Goal: Task Accomplishment & Management: Manage account settings

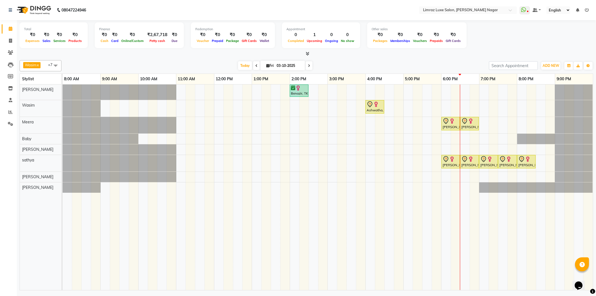
drag, startPoint x: 328, startPoint y: 253, endPoint x: 318, endPoint y: 253, distance: 10.1
click at [328, 253] on td at bounding box center [332, 186] width 9 height 205
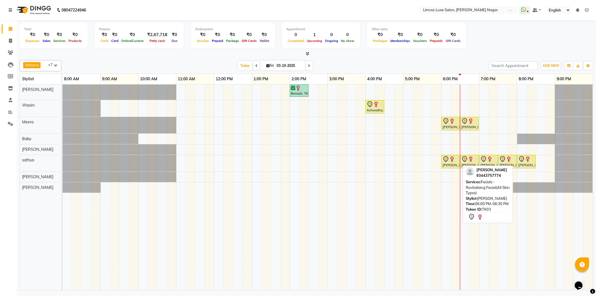
click at [454, 162] on div at bounding box center [451, 159] width 16 height 7
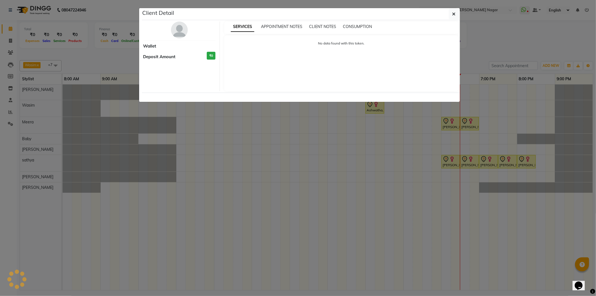
select select "7"
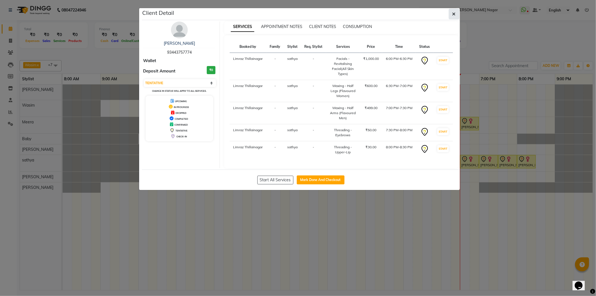
click at [454, 10] on button "button" at bounding box center [454, 14] width 11 height 11
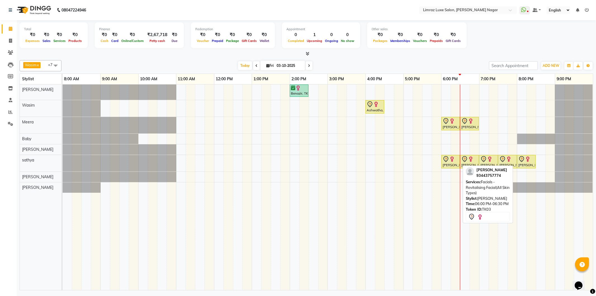
click at [451, 161] on img at bounding box center [452, 159] width 6 height 6
select select "7"
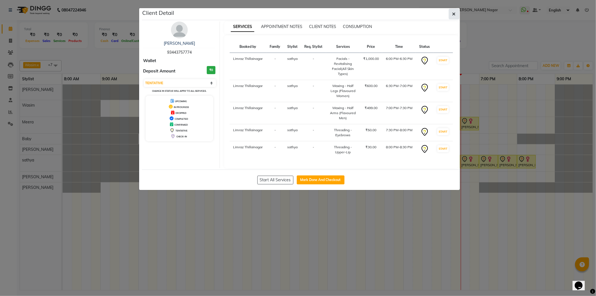
click at [449, 15] on button "button" at bounding box center [454, 14] width 11 height 11
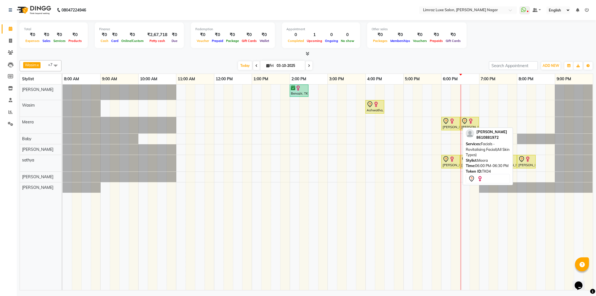
click at [451, 118] on img at bounding box center [452, 121] width 6 height 6
select select "7"
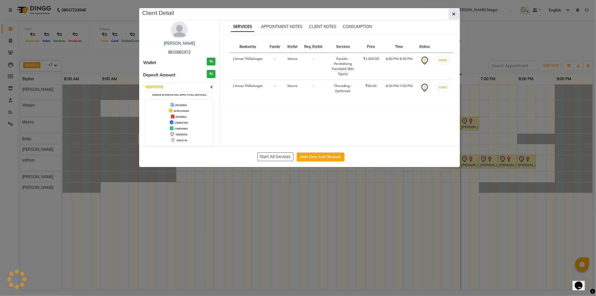
click at [453, 18] on button "button" at bounding box center [454, 14] width 11 height 11
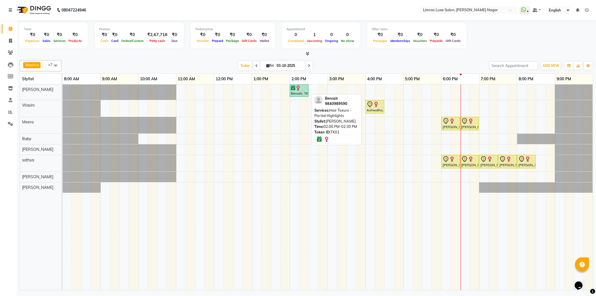
click at [301, 91] on div "Benazir, TK01, 02:00 PM-02:30 PM, Hair Texure - Partial Highlights" at bounding box center [299, 90] width 18 height 11
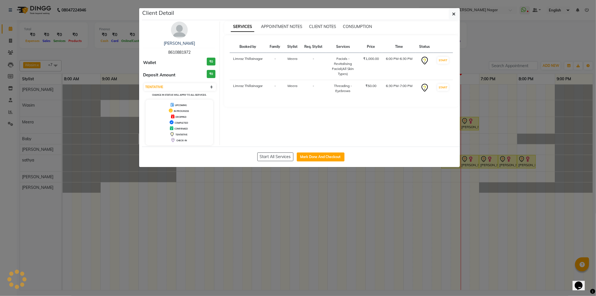
select select "6"
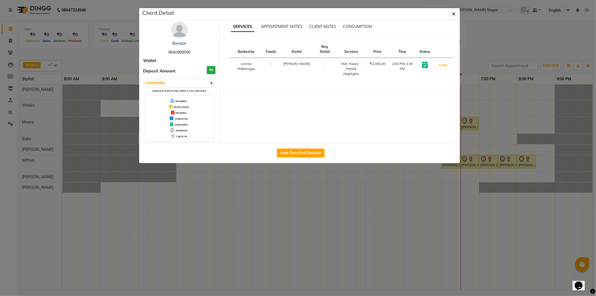
click at [448, 12] on div "Client Detail" at bounding box center [301, 14] width 318 height 12
click at [453, 13] on icon "button" at bounding box center [453, 14] width 3 height 4
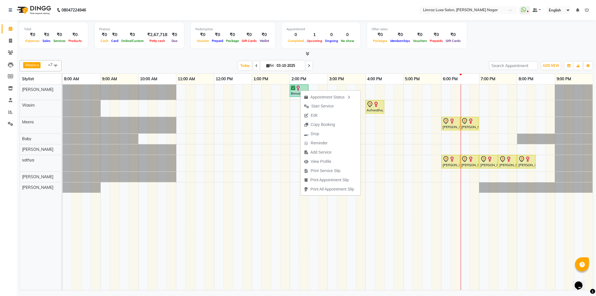
click at [212, 59] on div "Wasim x Baby x Bharathi x Jothi x Anand x Karthiga x sathya x Meera x +7 Select…" at bounding box center [307, 174] width 574 height 232
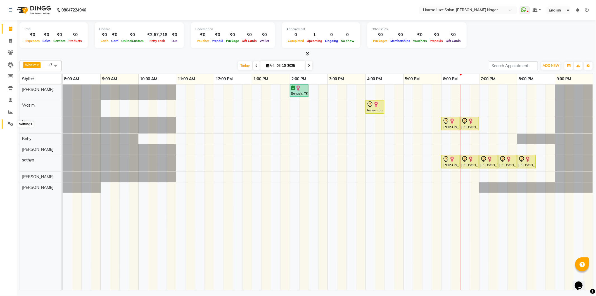
click at [12, 126] on icon at bounding box center [10, 124] width 5 height 4
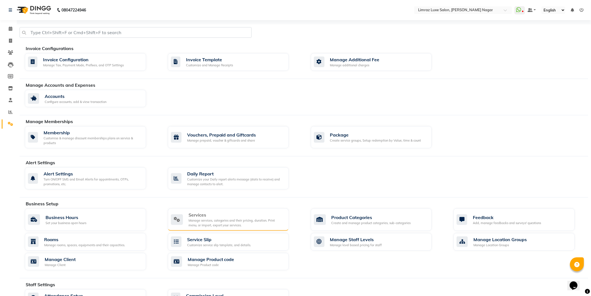
click at [207, 218] on div "Manage services, categories and their pricing, duration. Print menu, or import,…" at bounding box center [237, 222] width 96 height 9
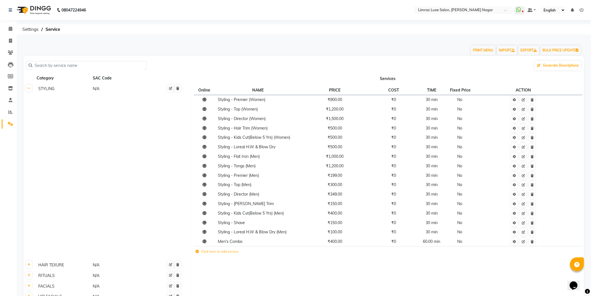
click at [29, 92] on th at bounding box center [29, 172] width 11 height 176
click at [31, 88] on link at bounding box center [29, 88] width 6 height 7
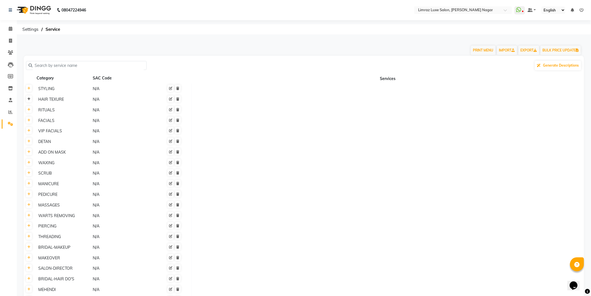
click at [30, 101] on link at bounding box center [29, 98] width 6 height 7
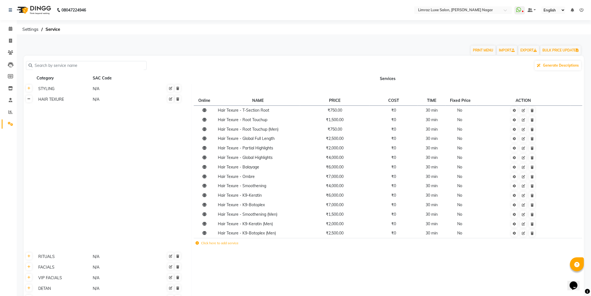
click at [28, 100] on icon at bounding box center [28, 98] width 3 height 3
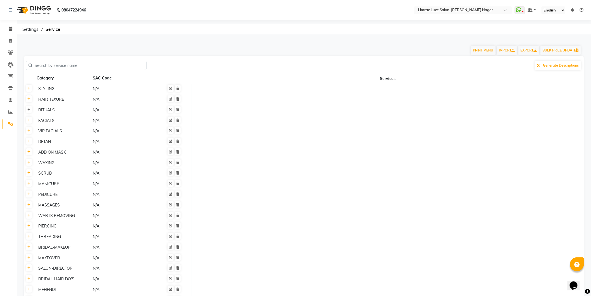
click at [30, 111] on icon at bounding box center [28, 109] width 3 height 3
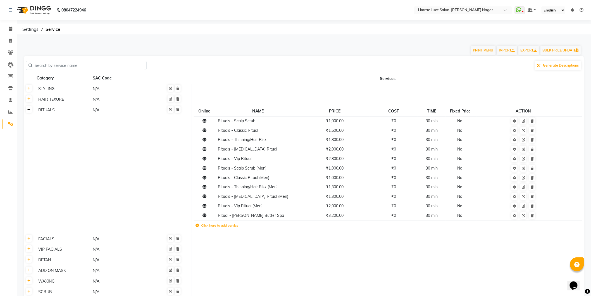
click at [30, 111] on icon at bounding box center [28, 109] width 3 height 3
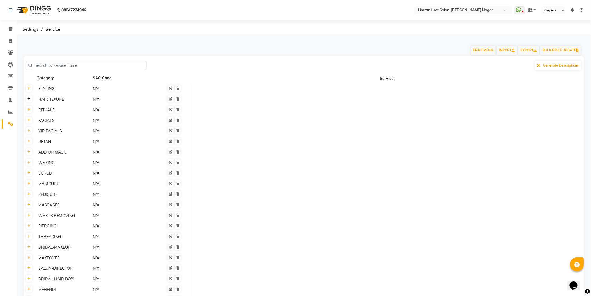
click at [27, 102] on link at bounding box center [29, 98] width 6 height 7
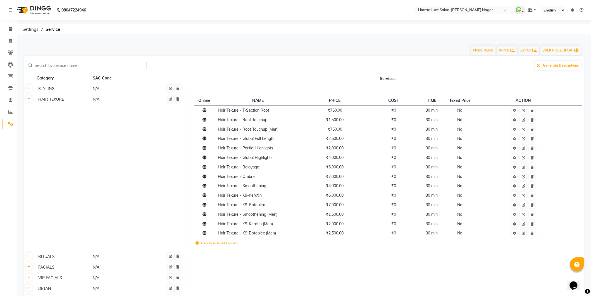
click at [29, 97] on icon at bounding box center [28, 98] width 3 height 3
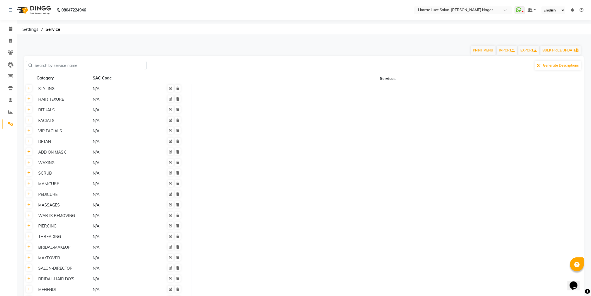
click at [30, 92] on th at bounding box center [29, 89] width 11 height 11
click at [30, 89] on icon at bounding box center [28, 88] width 3 height 3
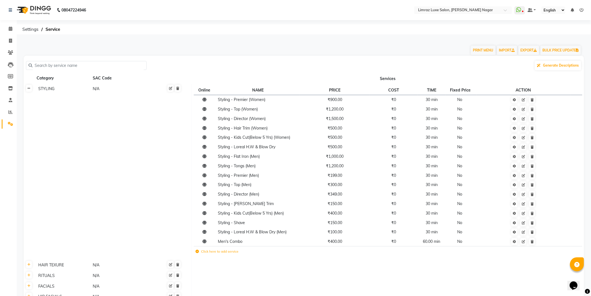
click at [30, 89] on icon at bounding box center [28, 88] width 3 height 3
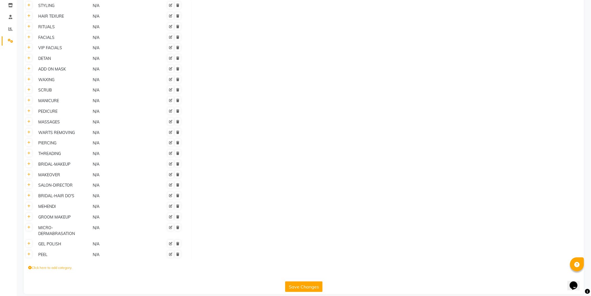
scroll to position [21, 0]
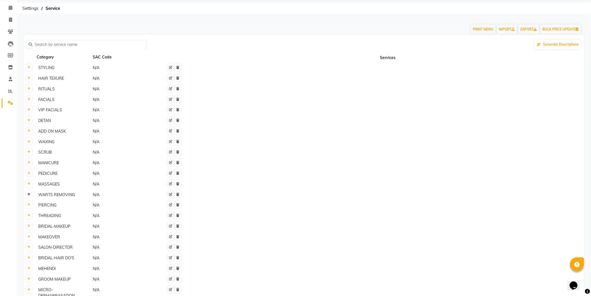
click at [27, 195] on icon at bounding box center [28, 194] width 3 height 3
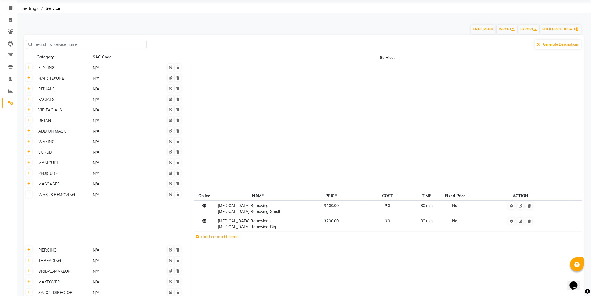
click at [28, 194] on icon at bounding box center [28, 194] width 3 height 3
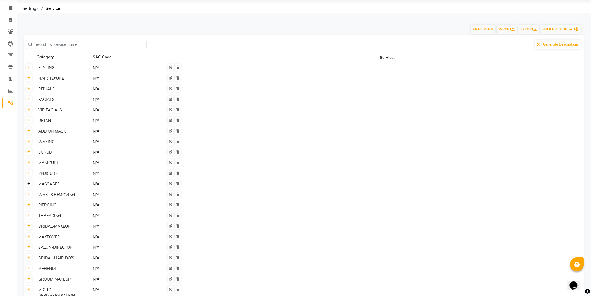
click at [29, 183] on icon at bounding box center [28, 183] width 3 height 3
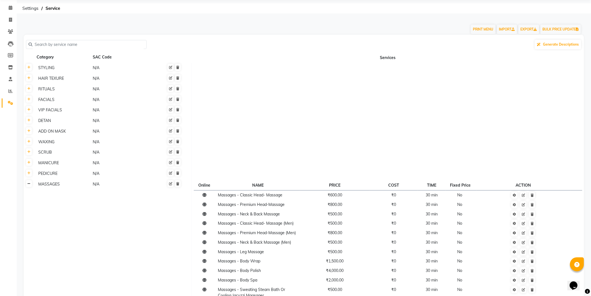
click at [29, 183] on icon at bounding box center [28, 183] width 3 height 3
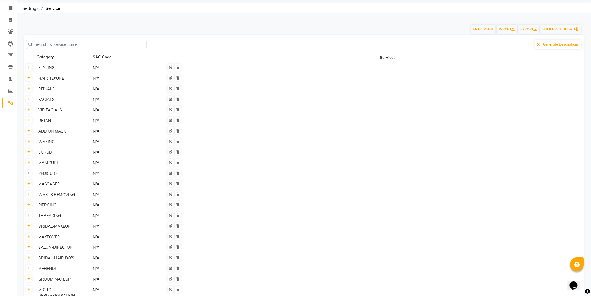
click at [28, 172] on icon at bounding box center [28, 172] width 3 height 3
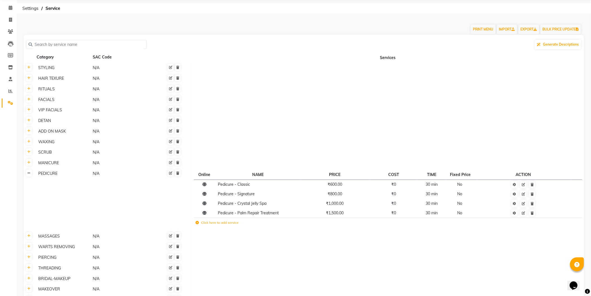
click at [28, 172] on icon at bounding box center [28, 172] width 3 height 3
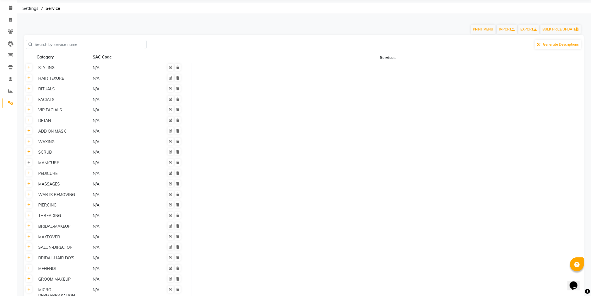
click at [29, 163] on icon at bounding box center [28, 162] width 3 height 3
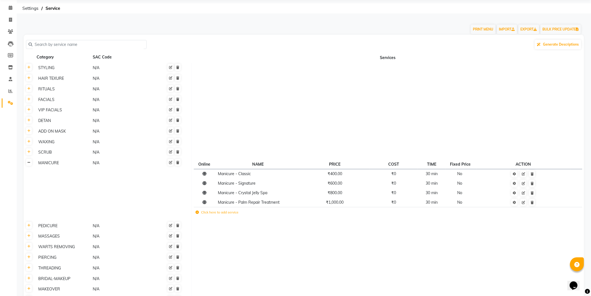
click at [29, 163] on icon at bounding box center [28, 162] width 3 height 3
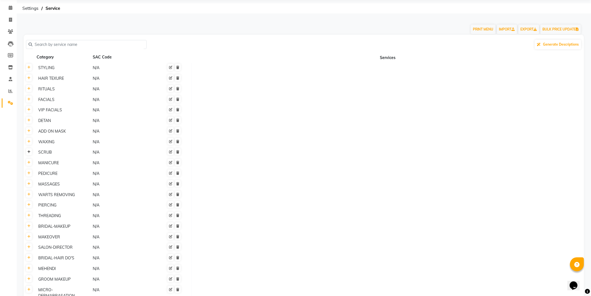
click at [29, 153] on icon at bounding box center [28, 151] width 3 height 3
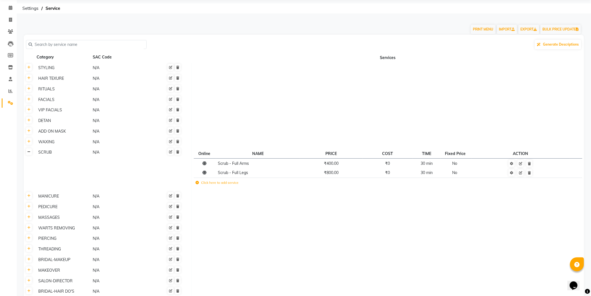
click at [29, 153] on icon at bounding box center [28, 151] width 3 height 3
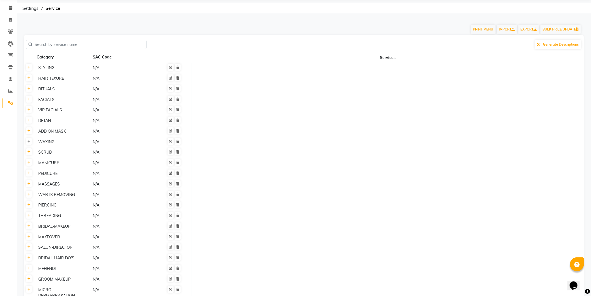
click at [31, 141] on link at bounding box center [29, 141] width 6 height 7
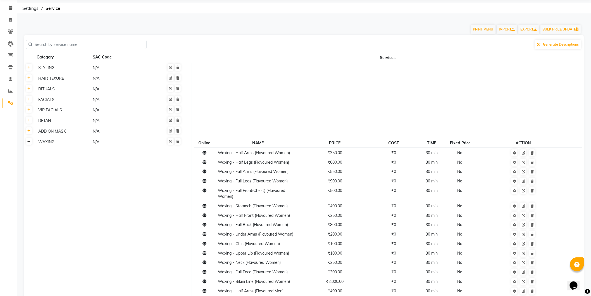
click at [30, 141] on icon at bounding box center [28, 141] width 3 height 3
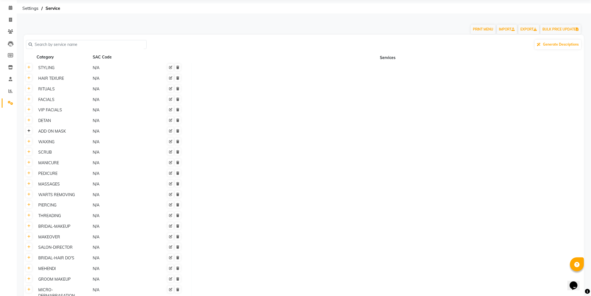
click at [27, 132] on icon at bounding box center [28, 130] width 3 height 3
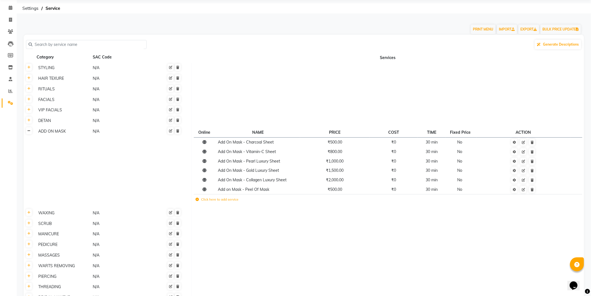
click at [27, 132] on link at bounding box center [29, 130] width 6 height 7
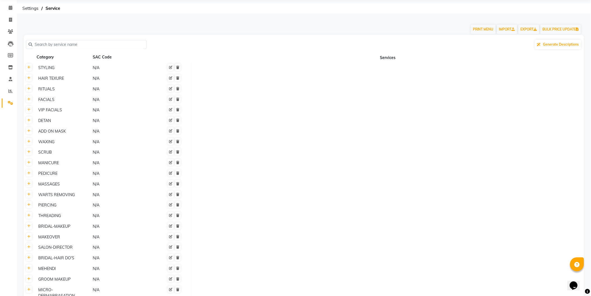
click at [29, 123] on th at bounding box center [29, 120] width 11 height 11
click at [29, 122] on link at bounding box center [29, 120] width 6 height 7
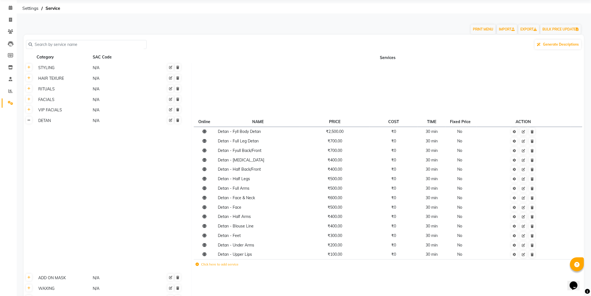
click at [29, 119] on icon at bounding box center [28, 119] width 3 height 3
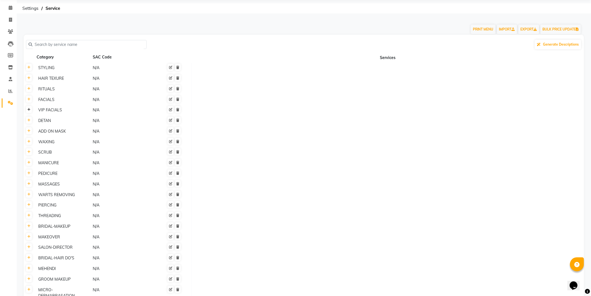
click at [29, 110] on icon at bounding box center [28, 109] width 3 height 3
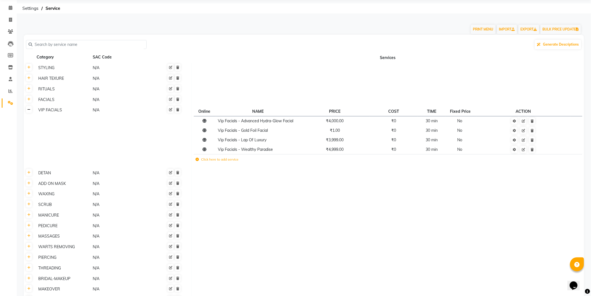
click at [29, 110] on icon at bounding box center [28, 109] width 3 height 3
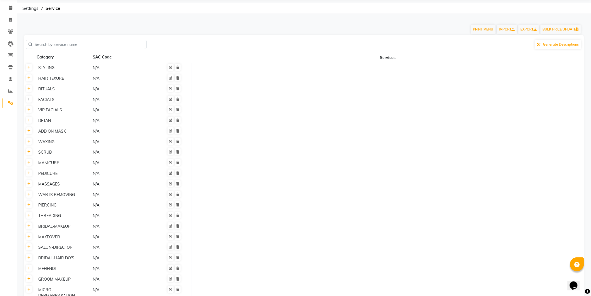
click at [29, 98] on icon at bounding box center [28, 99] width 3 height 3
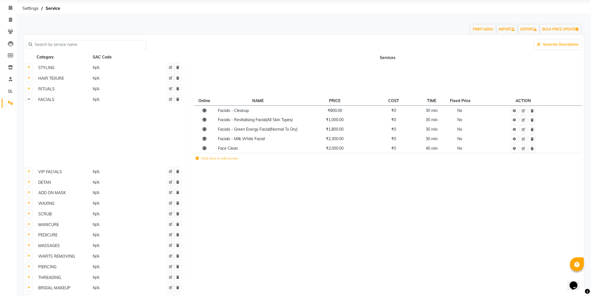
click at [28, 98] on icon at bounding box center [28, 99] width 3 height 3
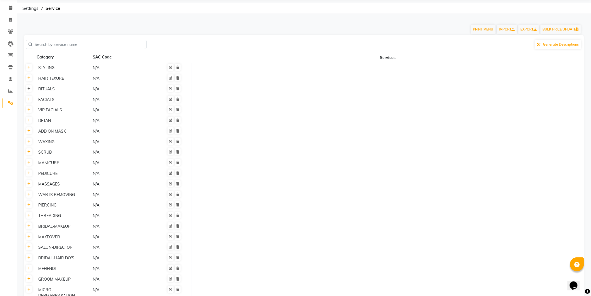
click at [30, 91] on link at bounding box center [29, 88] width 6 height 7
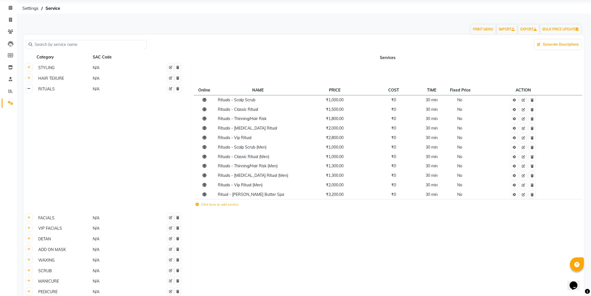
click at [28, 91] on link at bounding box center [29, 88] width 6 height 7
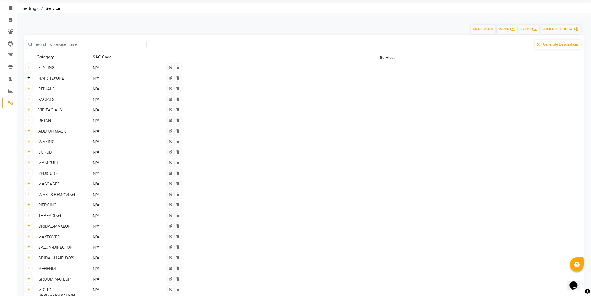
click at [28, 80] on link at bounding box center [29, 77] width 6 height 7
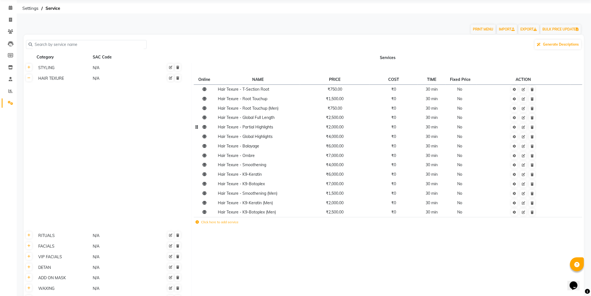
click at [270, 130] on td "Hair Texure - Partial Highlights" at bounding box center [258, 126] width 84 height 9
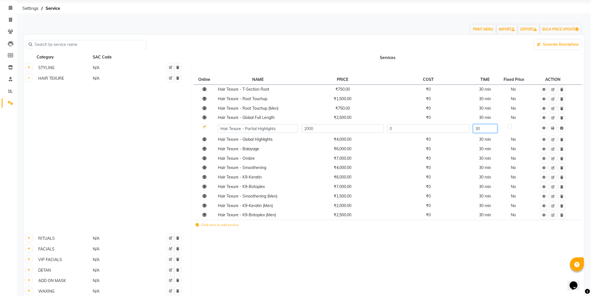
click at [483, 129] on input "30" at bounding box center [485, 128] width 24 height 9
type input "3"
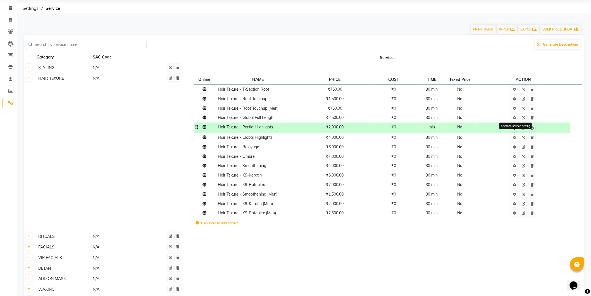
click at [516, 126] on icon at bounding box center [514, 127] width 3 height 3
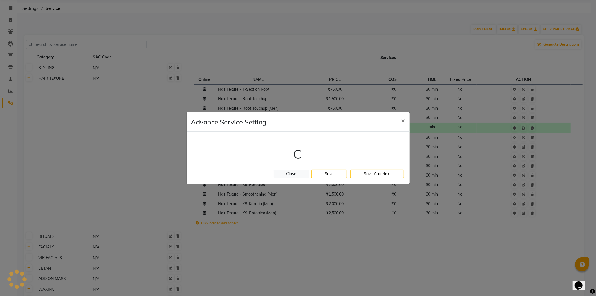
select select "2: 99647"
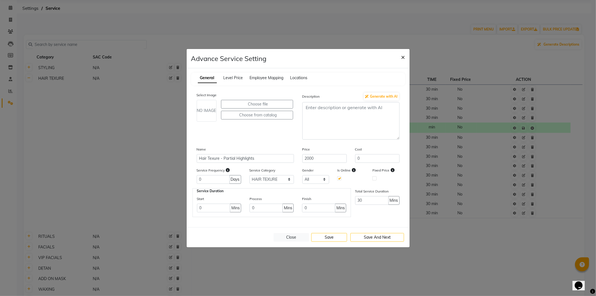
click at [403, 55] on span "×" at bounding box center [403, 57] width 4 height 8
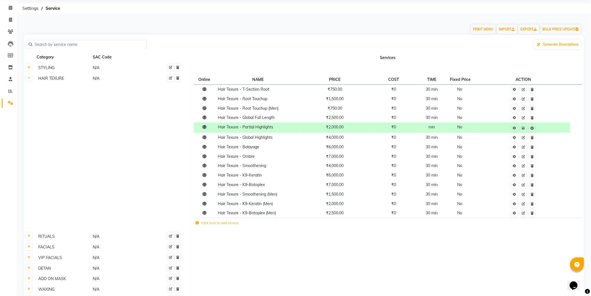
click at [440, 126] on td "min" at bounding box center [432, 127] width 28 height 10
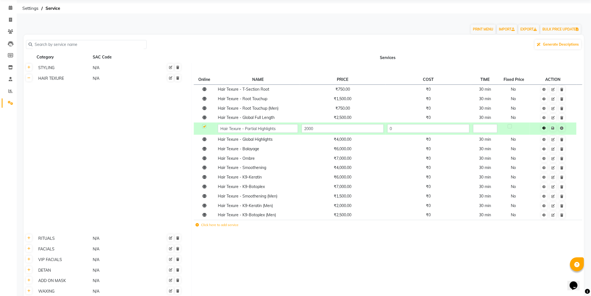
click at [546, 127] on icon at bounding box center [544, 127] width 3 height 3
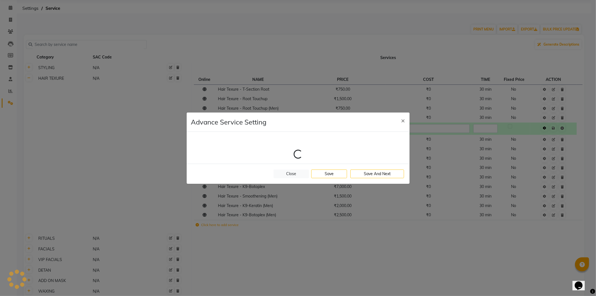
select select "2: 99647"
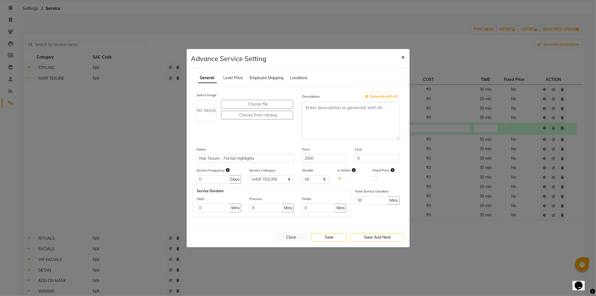
click at [403, 58] on span "×" at bounding box center [403, 57] width 4 height 8
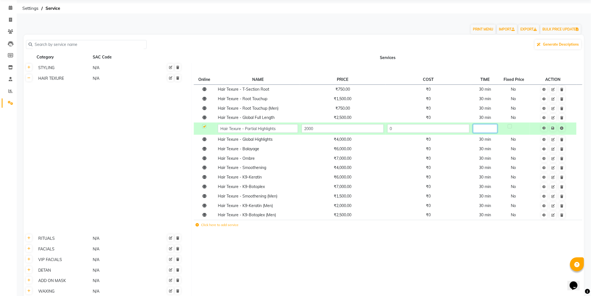
click at [492, 128] on input "text" at bounding box center [485, 128] width 24 height 9
type input "120"
click at [554, 127] on td at bounding box center [553, 128] width 46 height 12
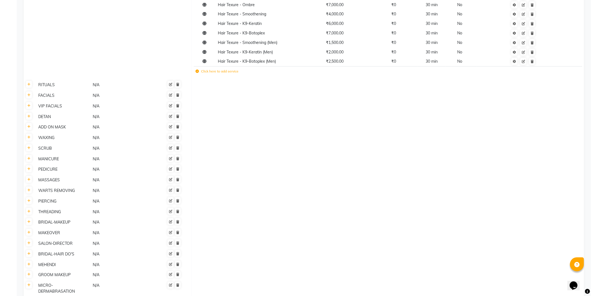
scroll to position [230, 0]
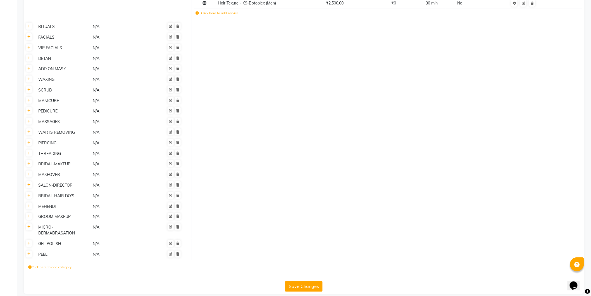
click at [312, 281] on button "Save Changes" at bounding box center [303, 286] width 37 height 11
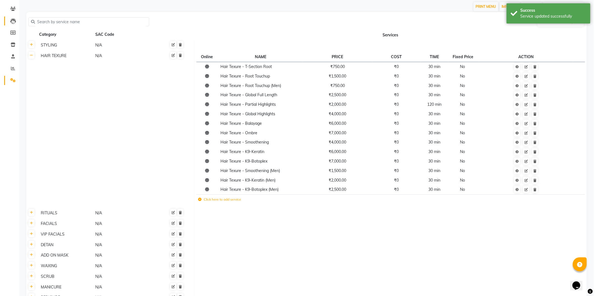
scroll to position [0, 0]
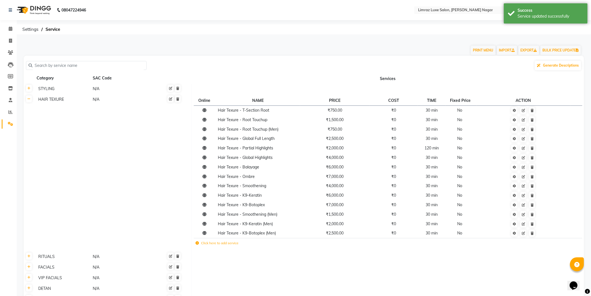
click at [40, 11] on img at bounding box center [33, 10] width 38 height 16
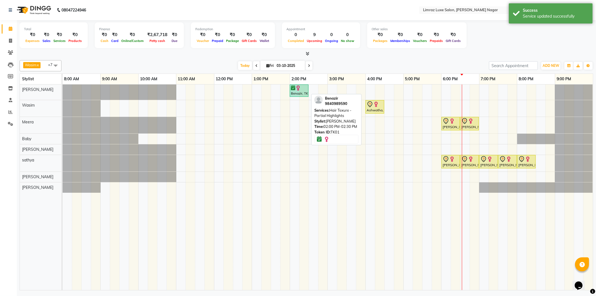
click at [300, 93] on div "Benazir, TK01, 02:00 PM-02:30 PM, Hair Texure - Partial Highlights" at bounding box center [299, 90] width 18 height 11
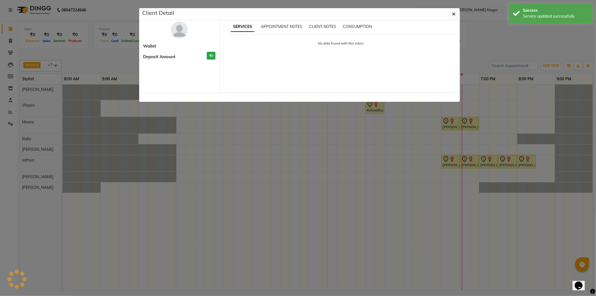
select select "6"
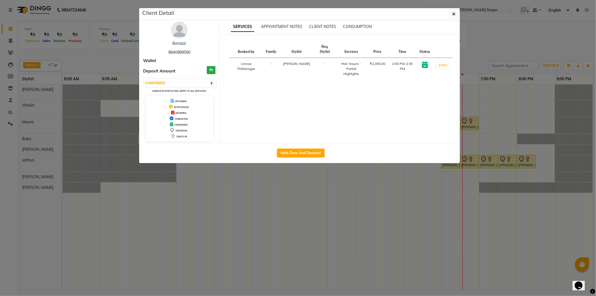
click at [402, 59] on td "2:00 PM-2:30 PM" at bounding box center [403, 69] width 28 height 22
click at [454, 13] on icon "button" at bounding box center [453, 14] width 3 height 4
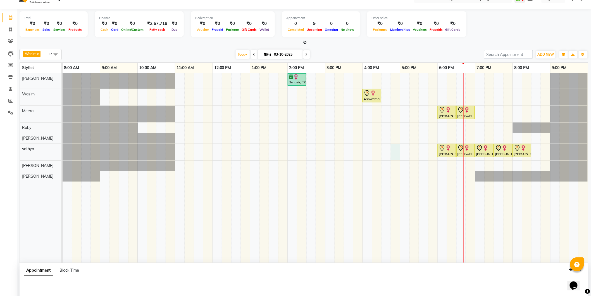
select select "88182"
select select "1005"
select select "tentative"
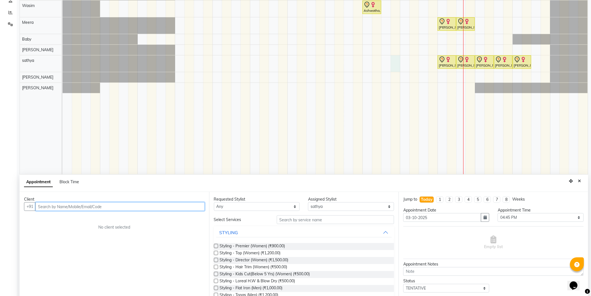
scroll to position [105, 0]
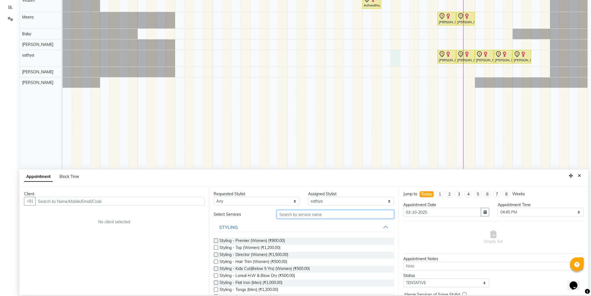
click at [339, 214] on input "text" at bounding box center [335, 214] width 117 height 9
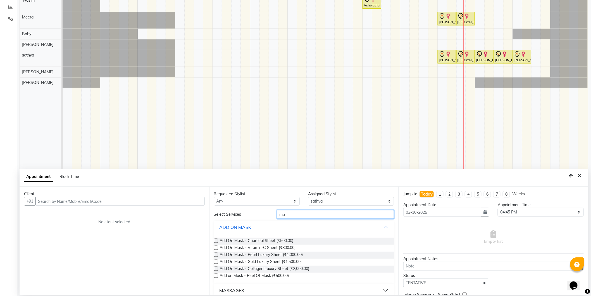
type input "m"
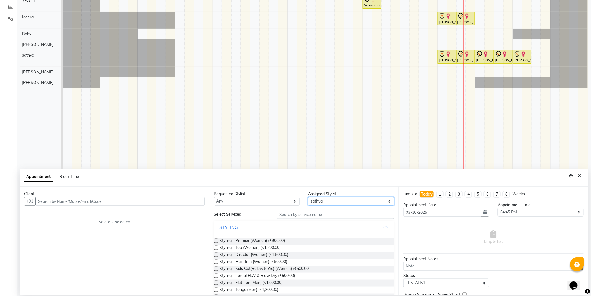
click at [355, 202] on select "Select [PERSON_NAME] [PERSON_NAME] Baby [PERSON_NAME] [PERSON_NAME] [PERSON_NAM…" at bounding box center [351, 201] width 86 height 9
click at [355, 201] on select "Select [PERSON_NAME] [PERSON_NAME] Baby [PERSON_NAME] [PERSON_NAME] [PERSON_NAM…" at bounding box center [351, 201] width 86 height 9
click at [356, 201] on select "Select [PERSON_NAME] [PERSON_NAME] Baby [PERSON_NAME] [PERSON_NAME] [PERSON_NAM…" at bounding box center [351, 201] width 86 height 9
click at [581, 175] on icon "Close" at bounding box center [579, 176] width 3 height 4
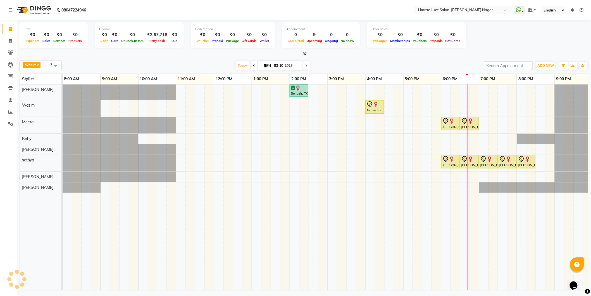
scroll to position [0, 0]
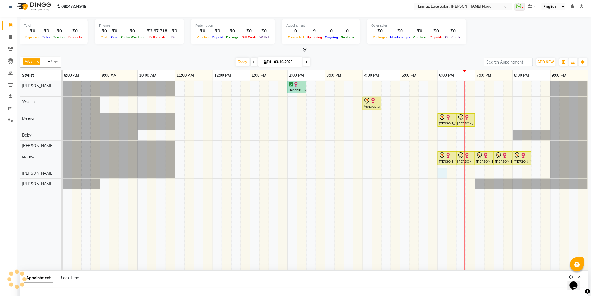
select select "89894"
select select "1080"
select select "tentative"
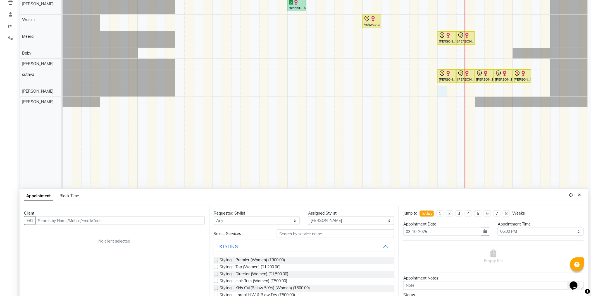
scroll to position [105, 0]
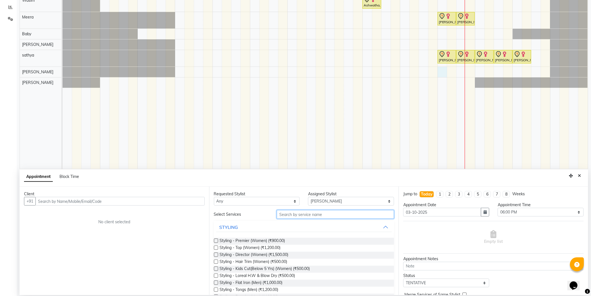
click at [324, 217] on input "text" at bounding box center [335, 214] width 117 height 9
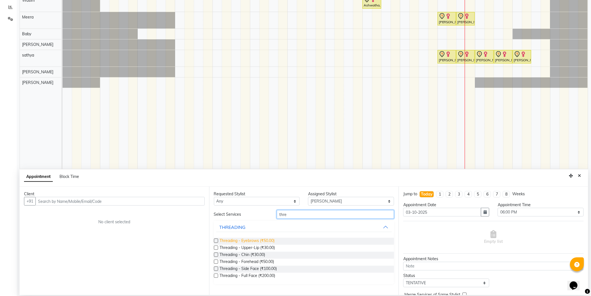
type input "thre"
click at [265, 237] on span "Threading - Eyebrows (₹50.00)" at bounding box center [247, 240] width 55 height 7
checkbox input "false"
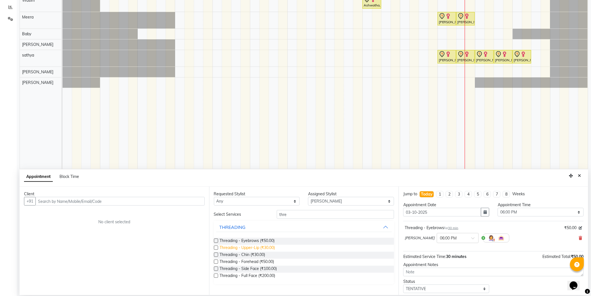
click at [253, 245] on span "Threading - Upper-Lip (₹30.00)" at bounding box center [247, 247] width 55 height 7
checkbox input "false"
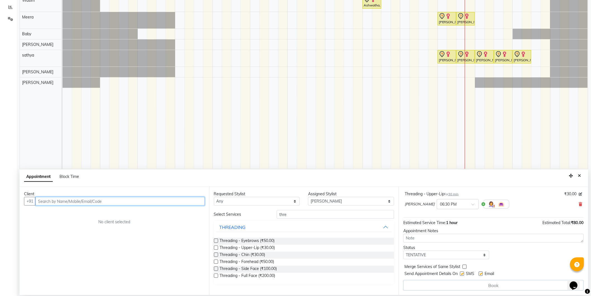
click at [160, 203] on input "text" at bounding box center [119, 201] width 169 height 9
type input "8838360052"
click at [462, 275] on label at bounding box center [462, 273] width 4 height 4
click at [462, 275] on input "checkbox" at bounding box center [462, 274] width 4 height 4
checkbox input "false"
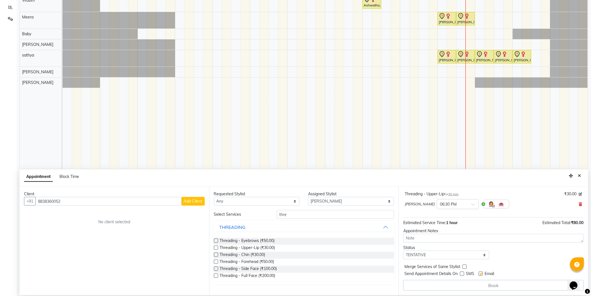
click at [484, 273] on div "Email" at bounding box center [489, 273] width 20 height 7
click at [481, 273] on label at bounding box center [481, 273] width 4 height 4
click at [481, 273] on input "checkbox" at bounding box center [481, 274] width 4 height 4
checkbox input "false"
click at [194, 202] on span "Add Client" at bounding box center [193, 200] width 19 height 5
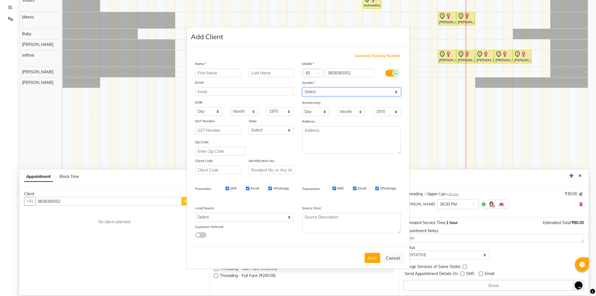
click at [350, 88] on select "Select [DEMOGRAPHIC_DATA] [DEMOGRAPHIC_DATA] Other Prefer Not To Say" at bounding box center [351, 91] width 99 height 9
select select "[DEMOGRAPHIC_DATA]"
click at [302, 87] on select "Select [DEMOGRAPHIC_DATA] [DEMOGRAPHIC_DATA] Other Prefer Not To Say" at bounding box center [351, 91] width 99 height 9
click at [232, 76] on input "text" at bounding box center [217, 72] width 45 height 9
type input "[PERSON_NAME]"
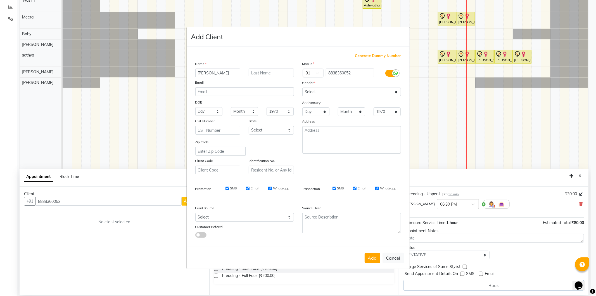
click at [232, 186] on label "SMS" at bounding box center [233, 188] width 7 height 5
click at [229, 186] on input "SMS" at bounding box center [227, 188] width 4 height 4
checkbox input "false"
click at [255, 188] on label "Email" at bounding box center [255, 188] width 9 height 5
click at [249, 188] on input "Email" at bounding box center [248, 188] width 4 height 4
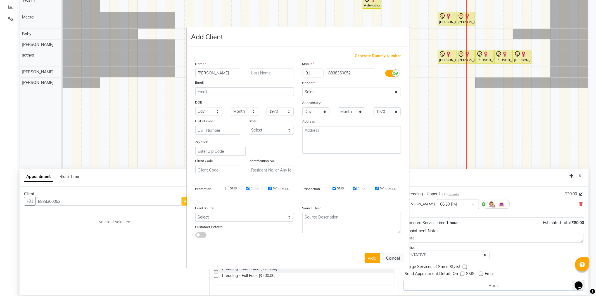
checkbox input "false"
click at [275, 190] on label "Whatsapp" at bounding box center [281, 188] width 16 height 5
click at [272, 190] on input "Whatsapp" at bounding box center [270, 188] width 4 height 4
checkbox input "false"
click at [211, 74] on input "[PERSON_NAME]" at bounding box center [217, 72] width 45 height 9
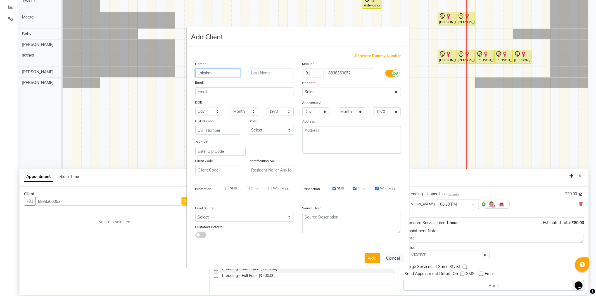
type input "Lakshmi"
click at [337, 183] on div "Transaction SMS Email Whatsapp" at bounding box center [351, 188] width 107 height 10
click at [340, 190] on label "SMS" at bounding box center [340, 188] width 7 height 5
click at [336, 190] on input "SMS" at bounding box center [334, 188] width 4 height 4
checkbox input "false"
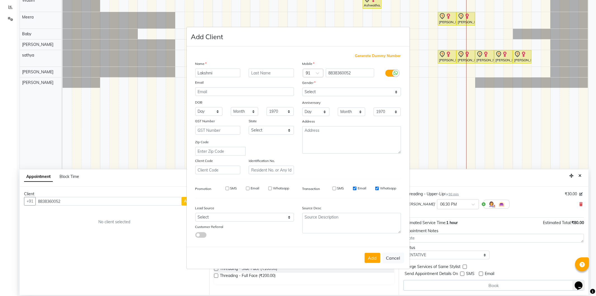
drag, startPoint x: 342, startPoint y: 185, endPoint x: 355, endPoint y: 186, distance: 12.9
click at [342, 185] on div "Transaction SMS Email Whatsapp" at bounding box center [351, 188] width 107 height 10
click at [367, 187] on div "SMS Email Whatsapp" at bounding box center [360, 188] width 81 height 5
drag, startPoint x: 364, startPoint y: 188, endPoint x: 382, endPoint y: 191, distance: 18.4
click at [363, 188] on label "Email" at bounding box center [362, 188] width 9 height 5
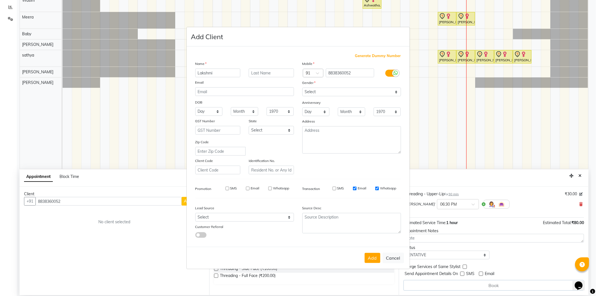
click at [384, 188] on label "Whatsapp" at bounding box center [388, 188] width 16 height 5
click at [379, 188] on input "Whatsapp" at bounding box center [377, 188] width 4 height 4
checkbox input "false"
click at [355, 189] on input "Email" at bounding box center [355, 188] width 4 height 4
checkbox input "false"
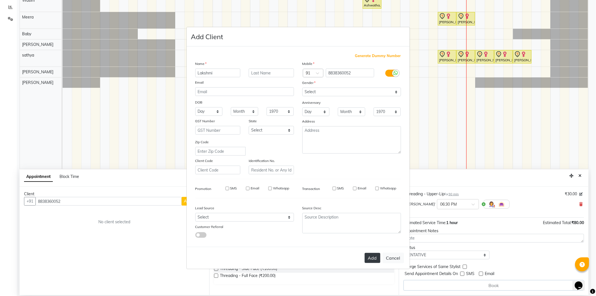
click at [374, 257] on button "Add" at bounding box center [373, 258] width 16 height 10
type input "88******52"
select select
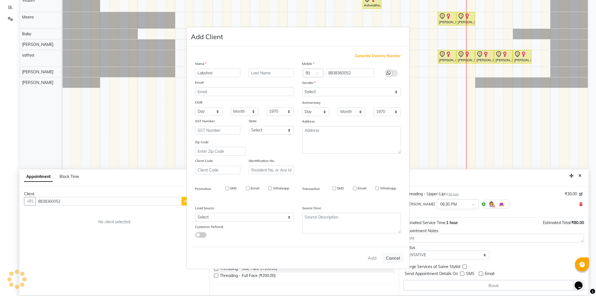
select select
checkbox input "false"
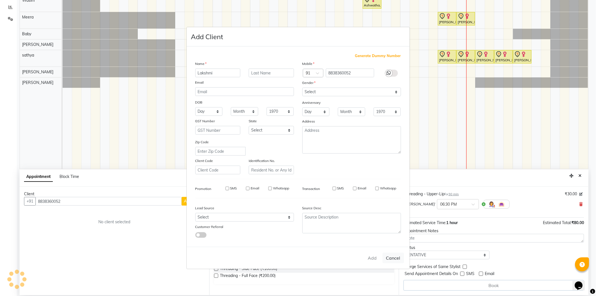
checkbox input "false"
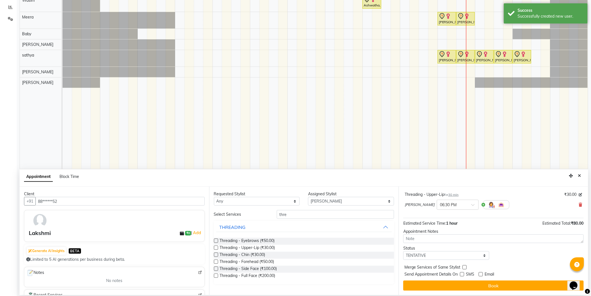
scroll to position [59, 0]
drag, startPoint x: 454, startPoint y: 255, endPoint x: 452, endPoint y: 252, distance: 3.8
click at [455, 255] on select "Select TENTATIVE CONFIRM CHECK-IN UPCOMING" at bounding box center [446, 255] width 86 height 9
select select "check-in"
click at [403, 251] on select "Select TENTATIVE CONFIRM CHECK-IN UPCOMING" at bounding box center [446, 255] width 86 height 9
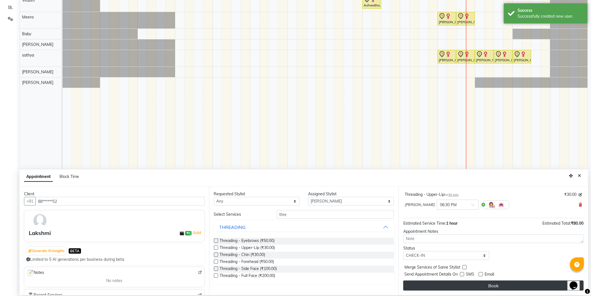
click at [470, 281] on button "Book" at bounding box center [493, 285] width 180 height 10
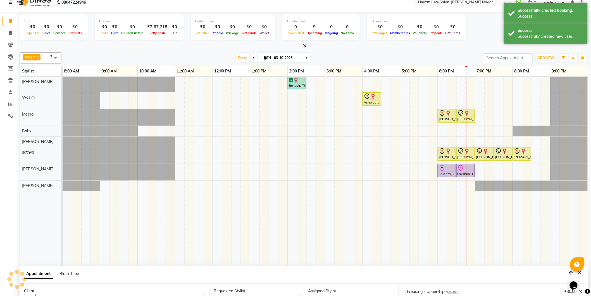
scroll to position [0, 0]
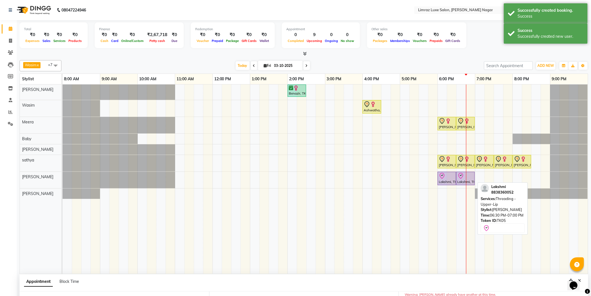
click at [463, 175] on icon at bounding box center [461, 175] width 7 height 7
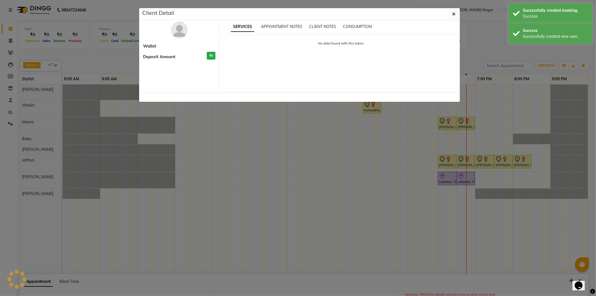
select select "8"
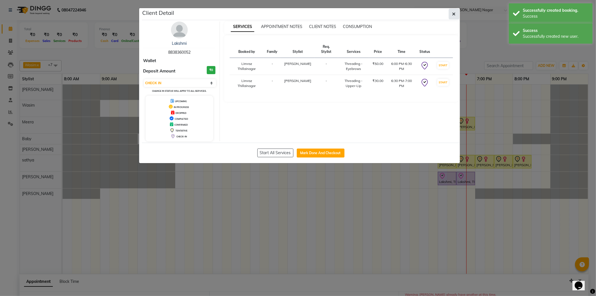
click at [453, 9] on button "button" at bounding box center [454, 14] width 11 height 11
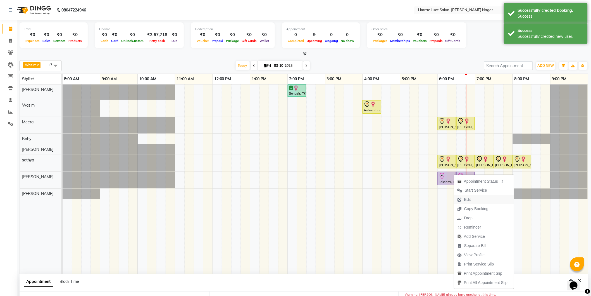
click at [470, 200] on span "Edit" at bounding box center [467, 199] width 7 height 6
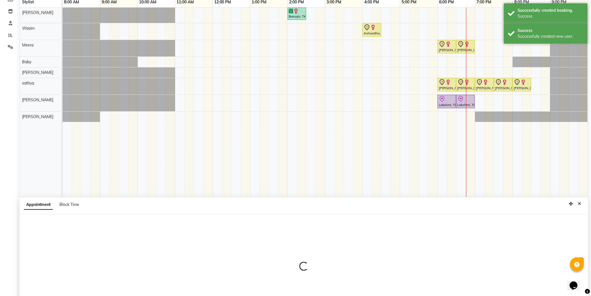
select select "tentative"
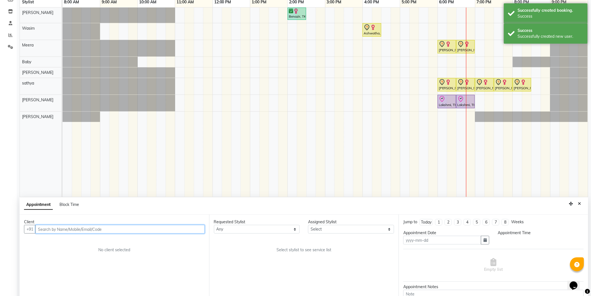
type input "03-10-2025"
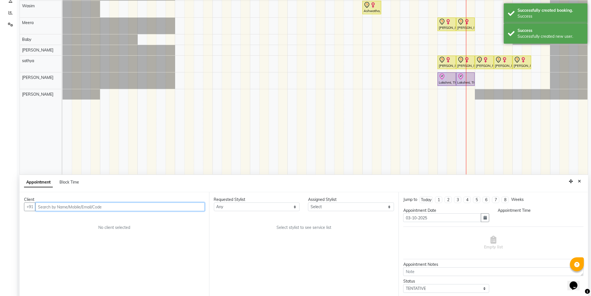
select select "check-in"
select select "1080"
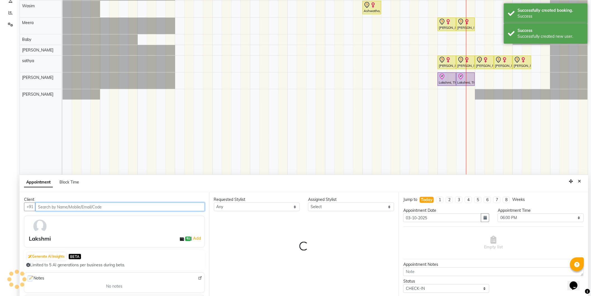
select select "89894"
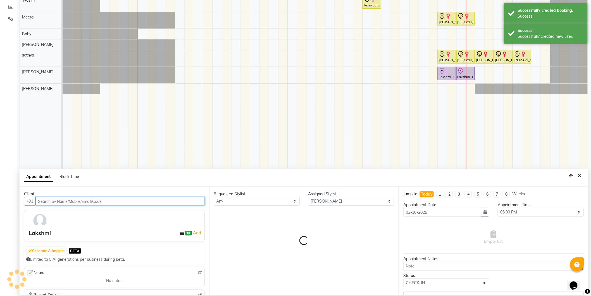
select select "3648"
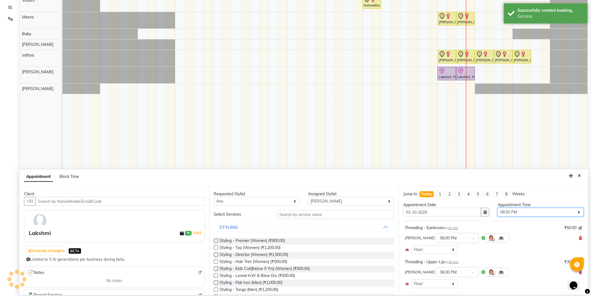
click at [528, 213] on select "Select 09:00 AM 09:15 AM 09:30 AM 09:45 AM 10:00 AM 10:15 AM 10:30 AM 10:45 AM …" at bounding box center [541, 212] width 86 height 9
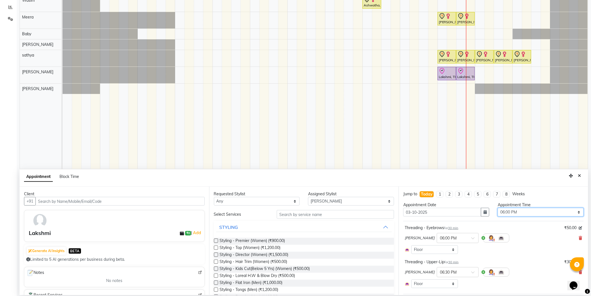
click at [520, 210] on select "Select 09:00 AM 09:15 AM 09:30 AM 09:45 AM 10:00 AM 10:15 AM 10:30 AM 10:45 AM …" at bounding box center [541, 212] width 86 height 9
select select "1065"
click at [498, 208] on select "Select 09:00 AM 09:15 AM 09:30 AM 09:45 AM 10:00 AM 10:15 AM 10:30 AM 10:45 AM …" at bounding box center [541, 212] width 86 height 9
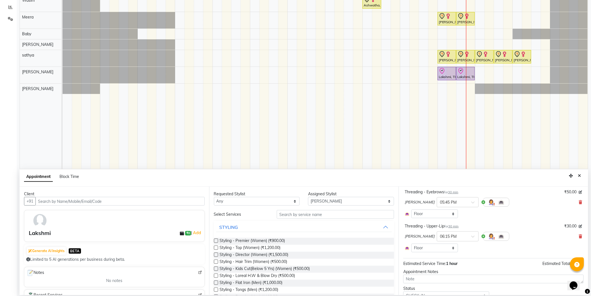
scroll to position [60, 0]
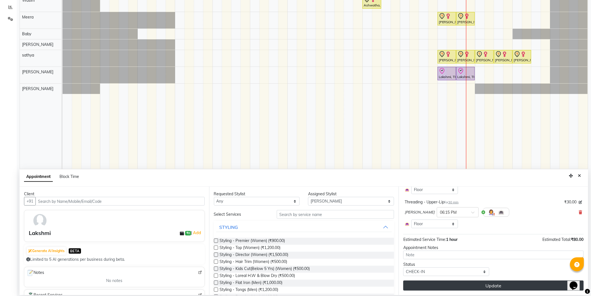
click at [480, 289] on button "Update" at bounding box center [493, 285] width 180 height 10
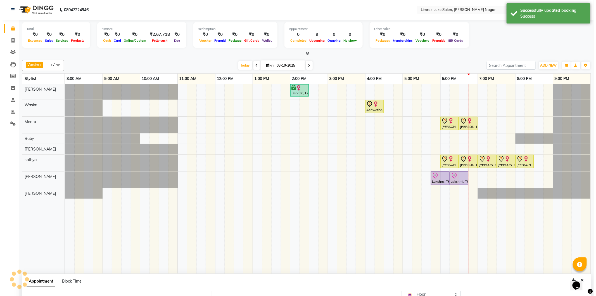
scroll to position [0, 0]
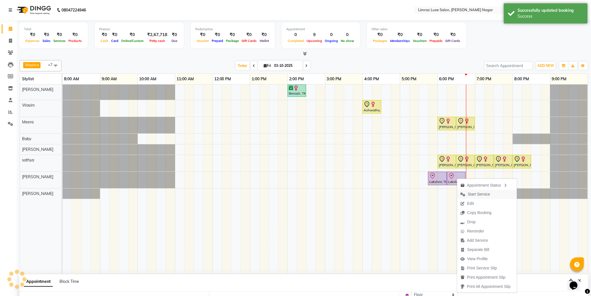
click at [484, 191] on span "Start Service" at bounding box center [479, 194] width 22 height 6
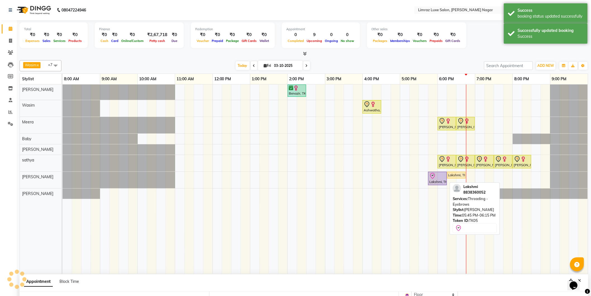
click at [440, 177] on div at bounding box center [437, 175] width 16 height 7
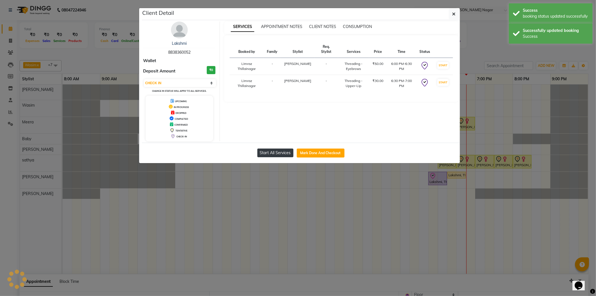
click at [273, 150] on button "Start All Services" at bounding box center [275, 152] width 36 height 9
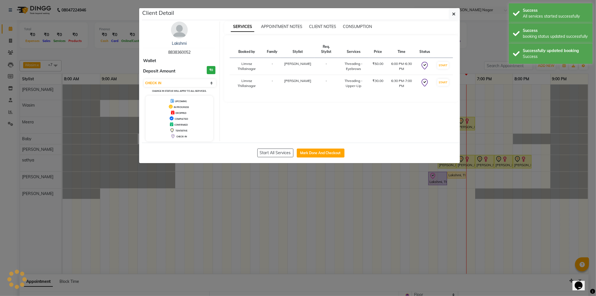
select select "1"
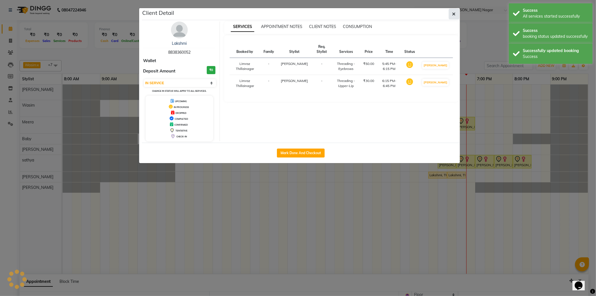
click at [450, 14] on button "button" at bounding box center [454, 14] width 11 height 11
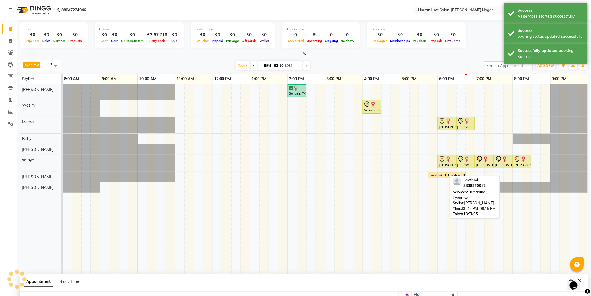
click at [432, 174] on div "Lakshmi, TK05, 05:45 PM-06:15 PM, Threading - Eyebrows" at bounding box center [438, 174] width 18 height 5
select select "1"
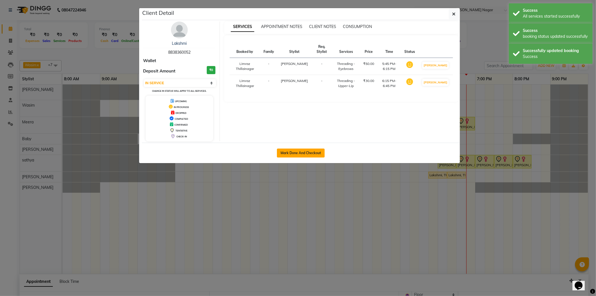
click at [304, 152] on button "Mark Done And Checkout" at bounding box center [301, 152] width 48 height 9
select select "service"
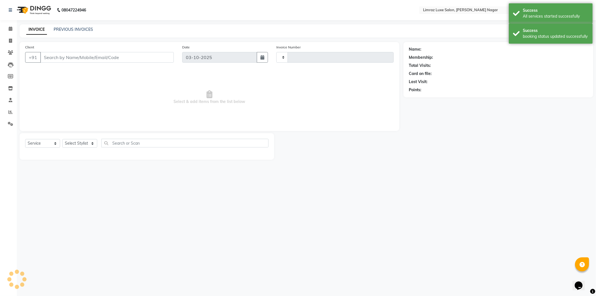
type input "0542"
select select "7280"
type input "88******52"
select select "89894"
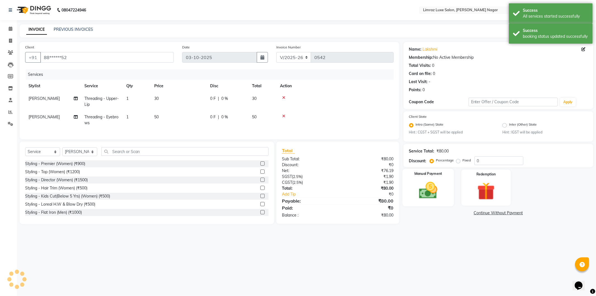
click at [440, 187] on img at bounding box center [428, 190] width 30 height 21
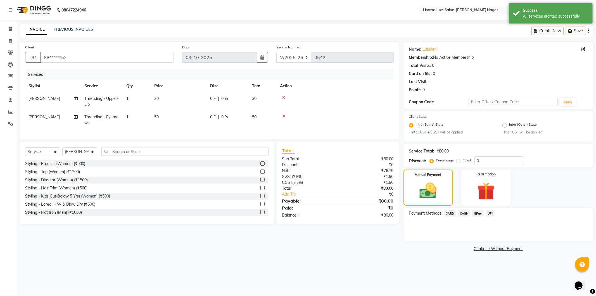
click at [465, 212] on span "CASH" at bounding box center [464, 213] width 12 height 6
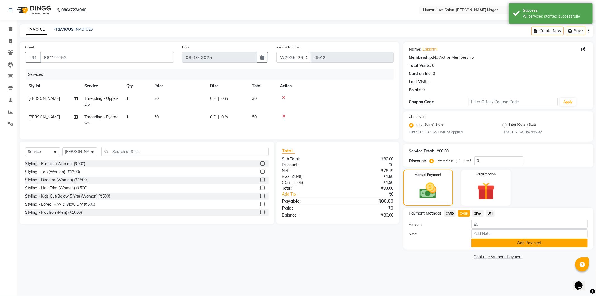
click at [494, 242] on button "Add Payment" at bounding box center [529, 242] width 116 height 9
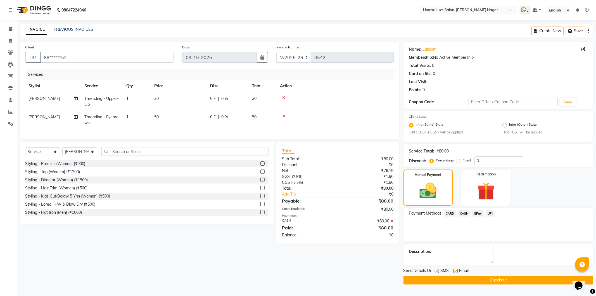
click at [437, 270] on label at bounding box center [437, 270] width 4 height 4
click at [437, 270] on input "checkbox" at bounding box center [437, 271] width 4 height 4
checkbox input "false"
click at [458, 271] on div "Email" at bounding box center [463, 270] width 20 height 7
click at [457, 271] on label at bounding box center [455, 270] width 4 height 4
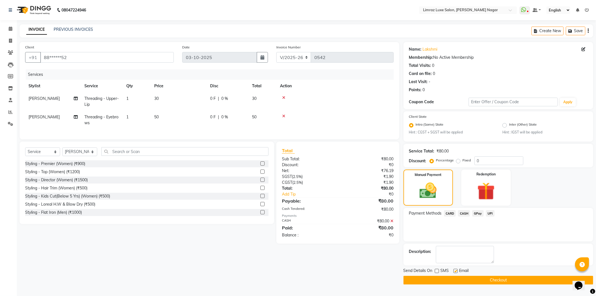
click at [457, 271] on input "checkbox" at bounding box center [455, 271] width 4 height 4
checkbox input "false"
drag, startPoint x: 498, startPoint y: 278, endPoint x: 495, endPoint y: 276, distance: 4.5
click at [498, 279] on button "Checkout" at bounding box center [498, 279] width 190 height 9
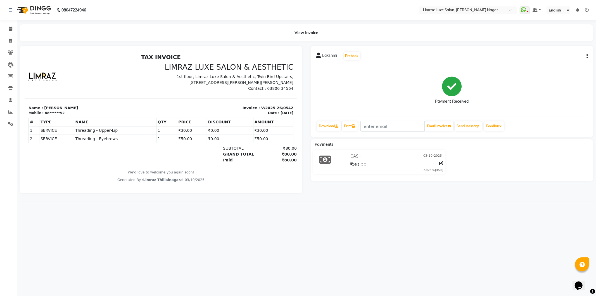
click at [21, 6] on img at bounding box center [33, 10] width 38 height 16
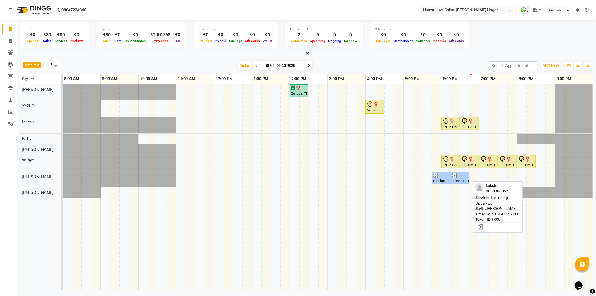
click at [457, 181] on div "Lakshmi, TK05, 06:15 PM-06:45 PM, Threading - Upper-Lip" at bounding box center [460, 177] width 18 height 11
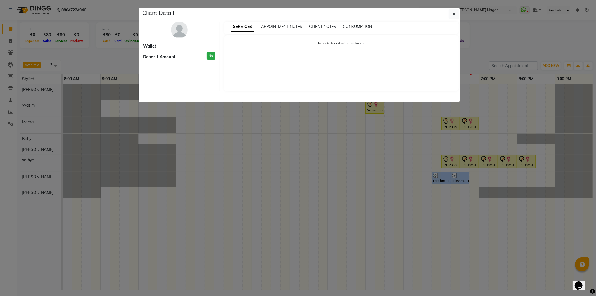
select select "3"
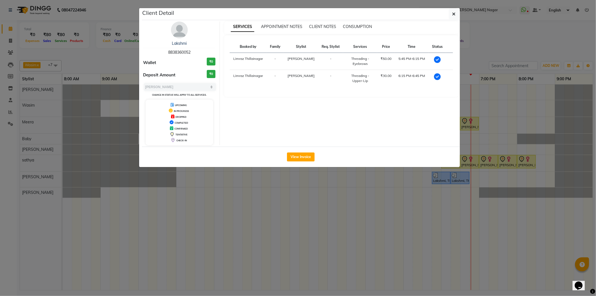
click at [451, 15] on button "button" at bounding box center [454, 14] width 11 height 11
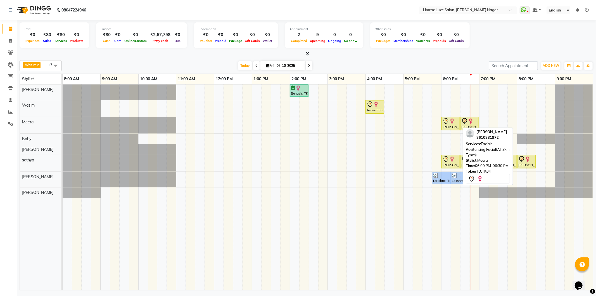
click at [446, 117] on link "[PERSON_NAME], TK04, 06:00 PM-06:30 PM, Facials - Revitalising Facial(All Skin …" at bounding box center [450, 123] width 18 height 13
select select "7"
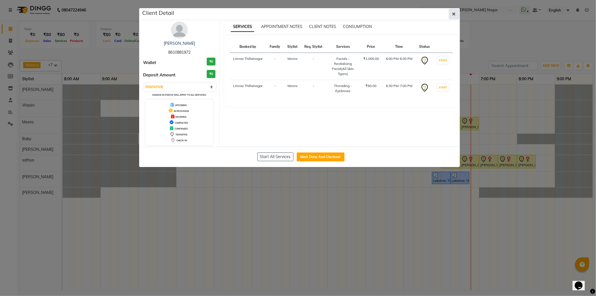
click at [454, 12] on icon "button" at bounding box center [453, 14] width 3 height 4
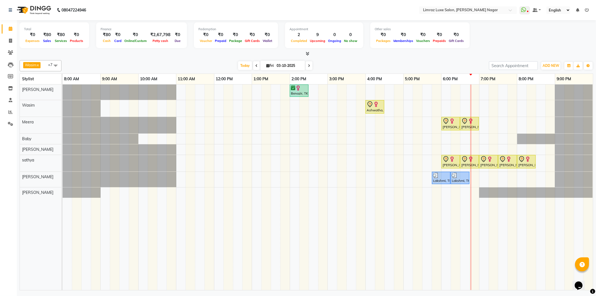
click at [469, 127] on div "[PERSON_NAME], TK04, 06:30 PM-07:00 PM, Threading - Eyebrows" at bounding box center [470, 124] width 18 height 12
select select "7"
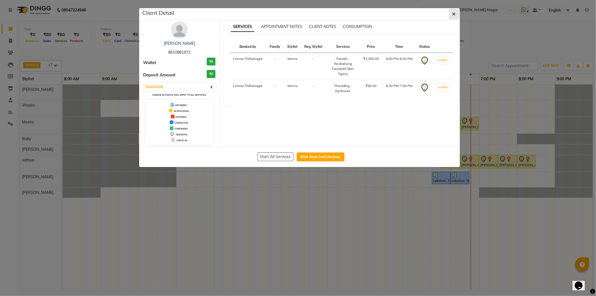
click at [453, 15] on icon "button" at bounding box center [453, 14] width 3 height 4
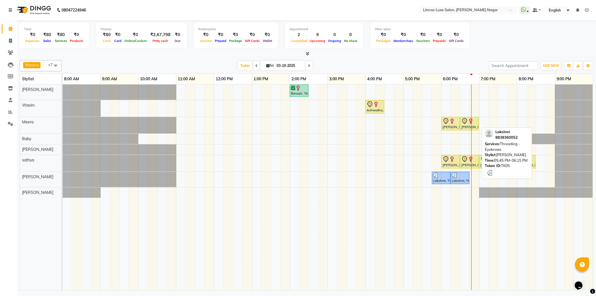
click at [442, 177] on div at bounding box center [441, 175] width 16 height 6
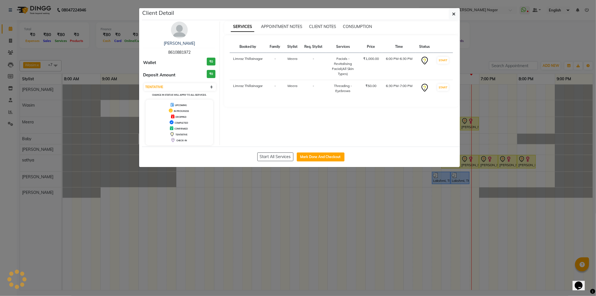
select select "3"
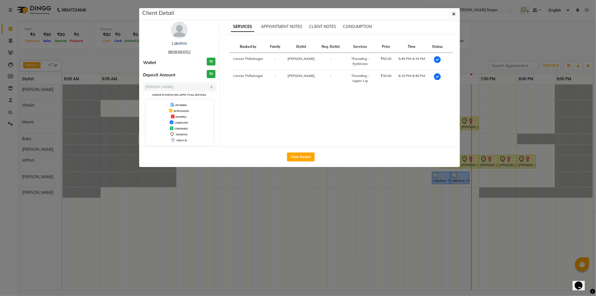
drag, startPoint x: 193, startPoint y: 53, endPoint x: 157, endPoint y: 53, distance: 35.8
click at [157, 53] on div "Lakshmi 8838360052" at bounding box center [179, 48] width 72 height 15
copy span "8838360052"
click at [453, 16] on icon "button" at bounding box center [453, 14] width 3 height 4
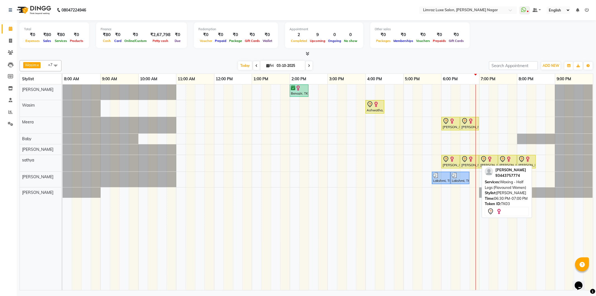
click at [470, 161] on img at bounding box center [471, 159] width 6 height 6
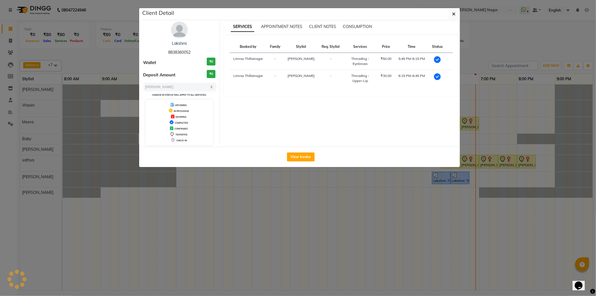
select select "7"
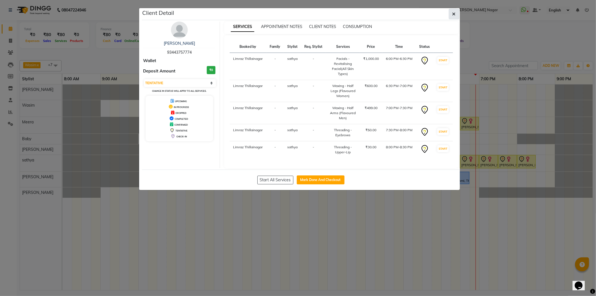
click at [457, 11] on button "button" at bounding box center [454, 14] width 11 height 11
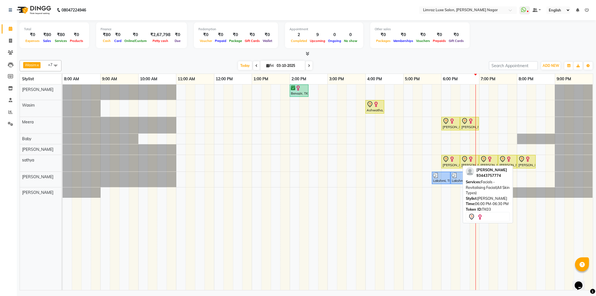
click at [450, 160] on img at bounding box center [452, 159] width 6 height 6
select select "7"
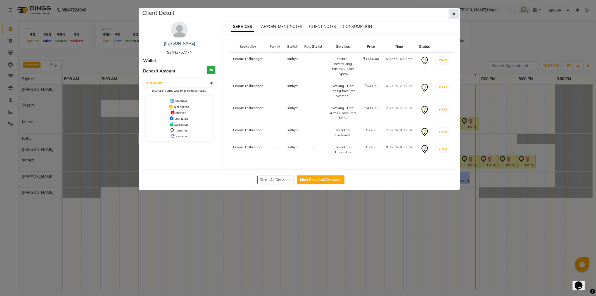
click at [455, 17] on button "button" at bounding box center [454, 14] width 11 height 11
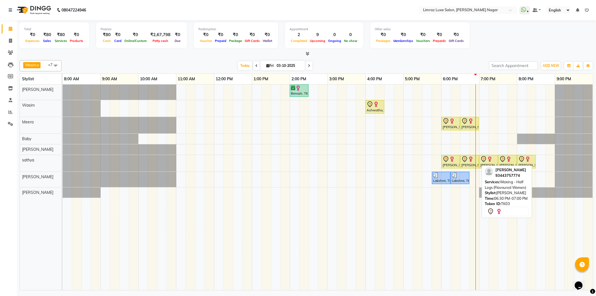
click at [468, 166] on div "[PERSON_NAME], TK03, 06:30 PM-07:00 PM, Waxing - Half Legs (Flavoured Women)" at bounding box center [470, 162] width 18 height 12
select select "7"
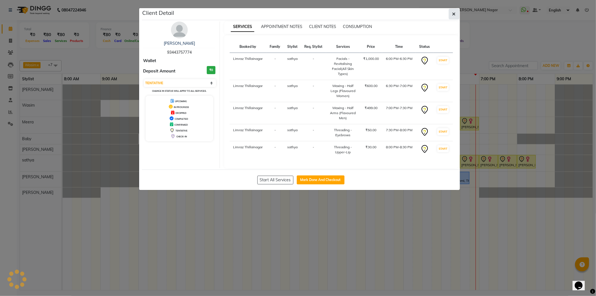
click at [453, 12] on icon "button" at bounding box center [453, 14] width 3 height 4
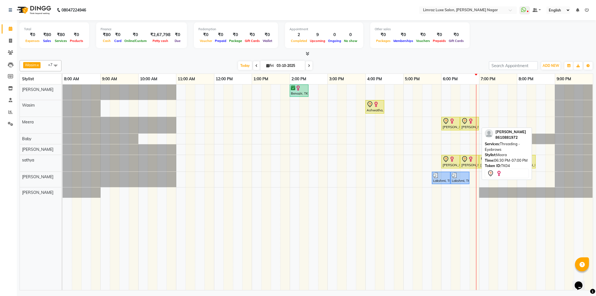
click at [469, 122] on img at bounding box center [471, 121] width 6 height 6
select select "7"
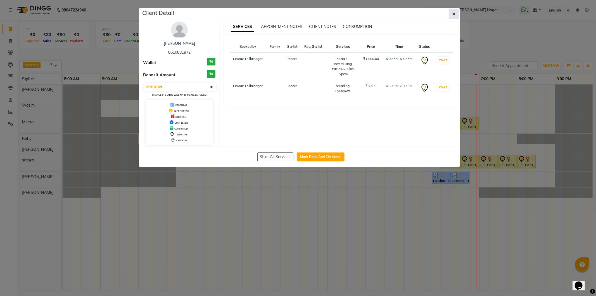
click at [451, 14] on button "button" at bounding box center [454, 14] width 11 height 11
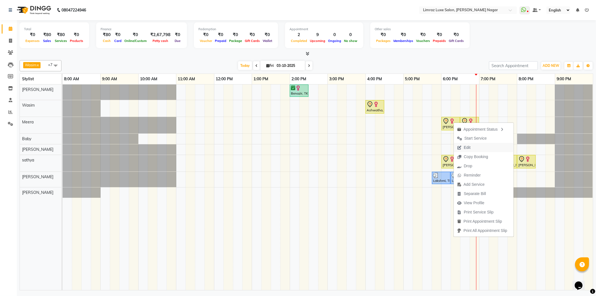
click at [468, 147] on span "Edit" at bounding box center [467, 147] width 7 height 6
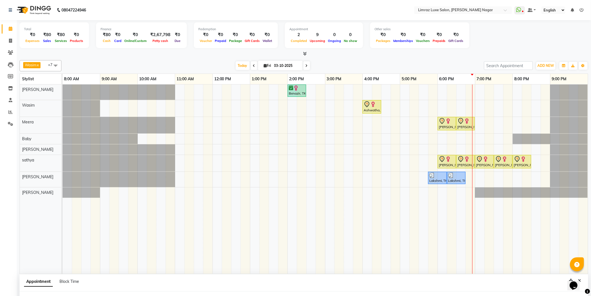
scroll to position [4, 0]
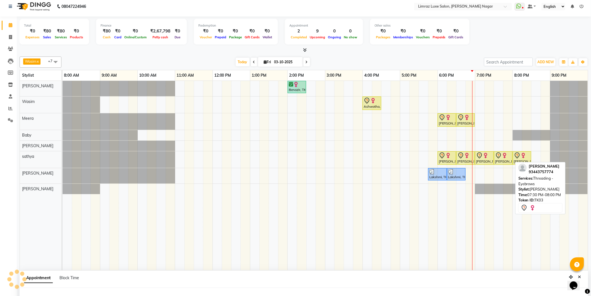
select select "tentative"
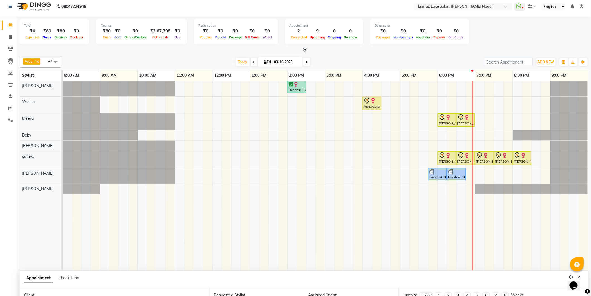
type input "03-10-2025"
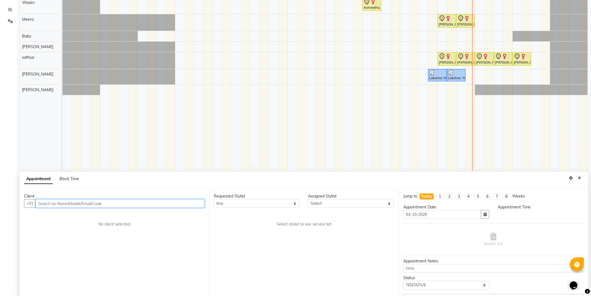
select select "74168"
select select "1080"
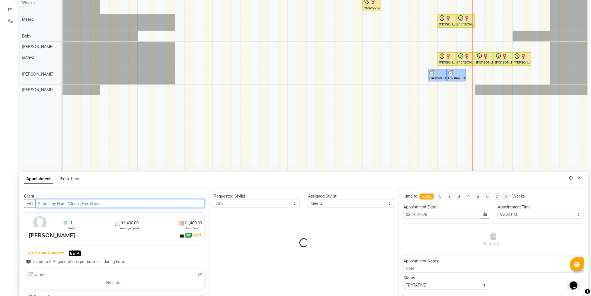
select select "3648"
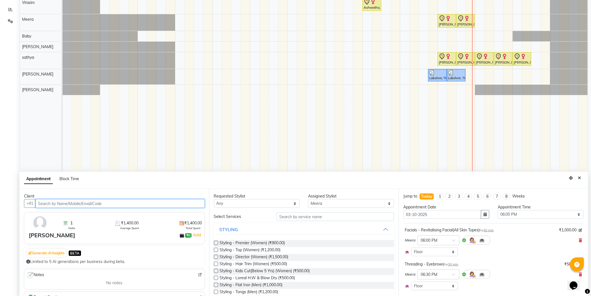
scroll to position [105, 0]
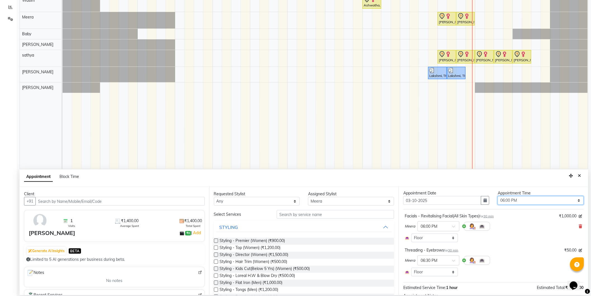
click at [547, 202] on select "Select 09:00 AM 09:15 AM 09:30 AM 09:45 AM 10:00 AM 10:15 AM 10:30 AM 10:45 AM …" at bounding box center [541, 200] width 86 height 9
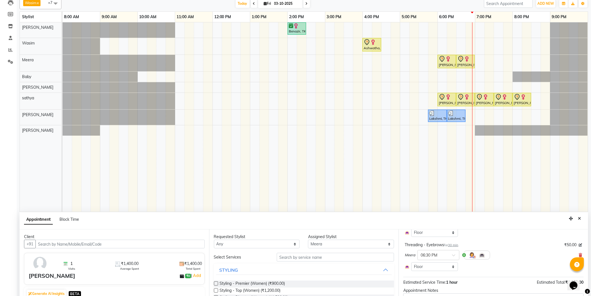
scroll to position [0, 0]
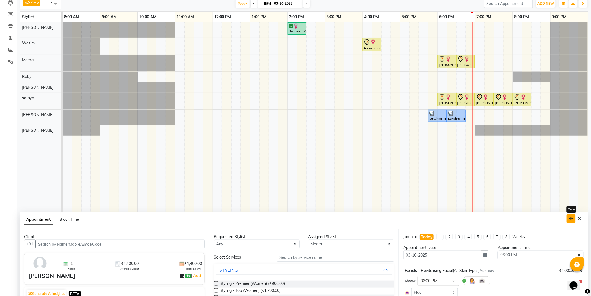
click at [576, 217] on button "button" at bounding box center [571, 218] width 9 height 9
click at [578, 218] on button "Close" at bounding box center [580, 218] width 8 height 9
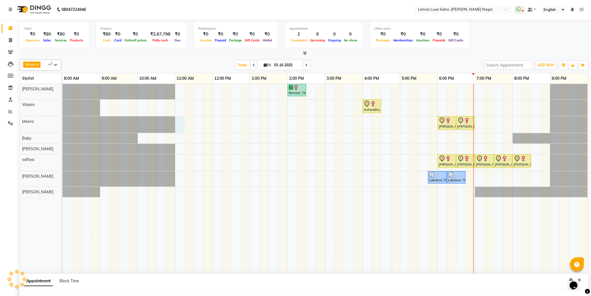
select select "74168"
select select "660"
select select "tentative"
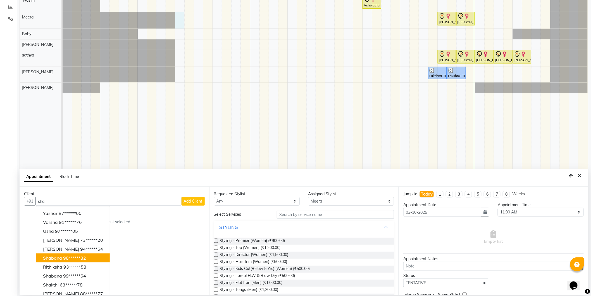
scroll to position [6, 0]
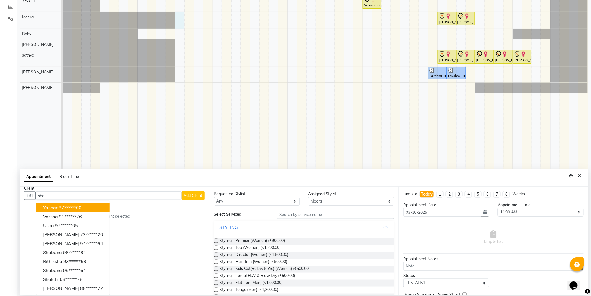
click at [104, 194] on input "sha" at bounding box center [108, 195] width 146 height 9
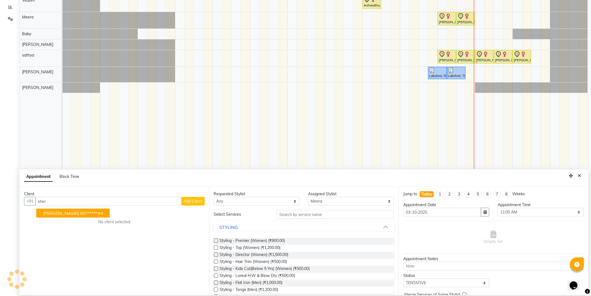
scroll to position [0, 0]
click at [56, 208] on button "[PERSON_NAME] 95******44" at bounding box center [72, 212] width 73 height 9
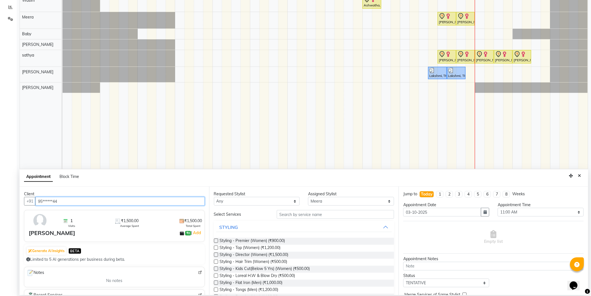
click at [106, 201] on input "95******44" at bounding box center [119, 201] width 169 height 9
paste input "9444 57909"
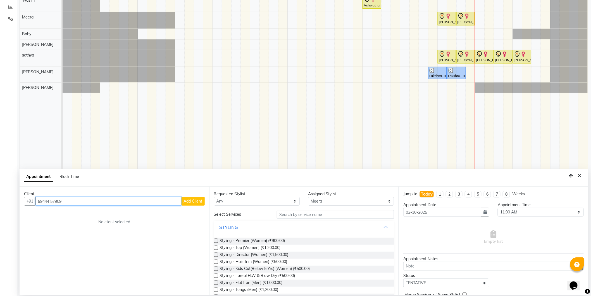
click at [49, 202] on input "99444 57909" at bounding box center [108, 201] width 146 height 9
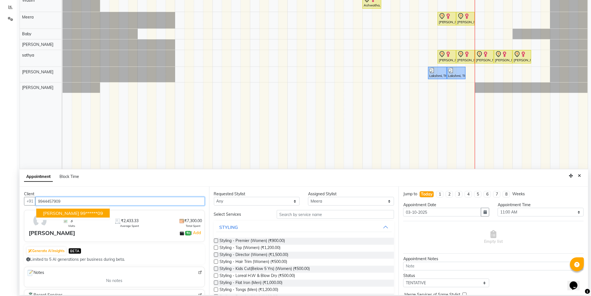
click at [80, 213] on ngb-highlight "99******09" at bounding box center [91, 213] width 23 height 6
type input "99******09"
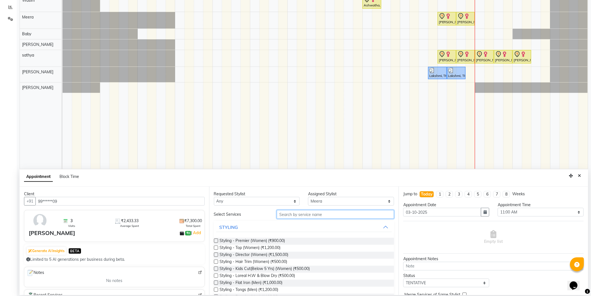
click at [330, 216] on input "text" at bounding box center [335, 214] width 117 height 9
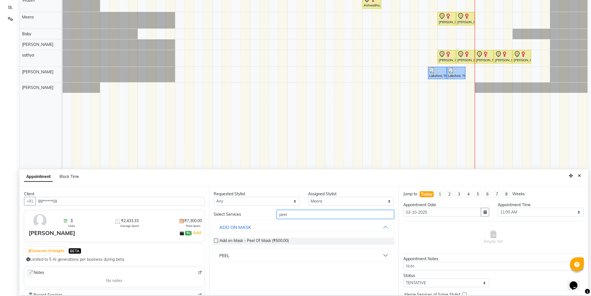
type input "peel"
click at [375, 252] on button "PEEL" at bounding box center [304, 255] width 176 height 10
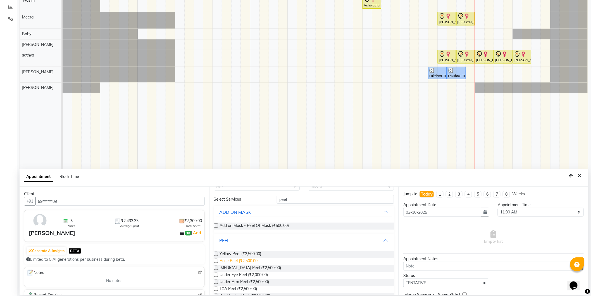
scroll to position [28, 0]
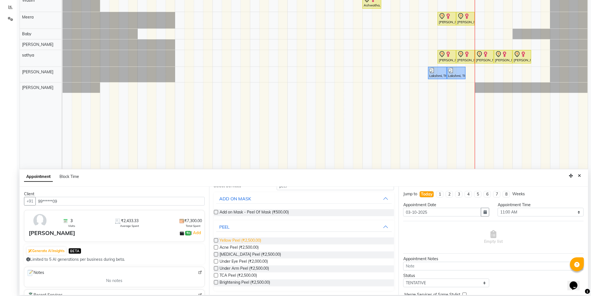
click at [241, 239] on span "Yellow Peel (₹2,500.00)" at bounding box center [241, 240] width 42 height 7
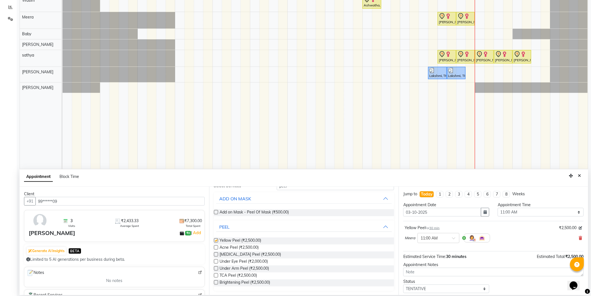
checkbox input "false"
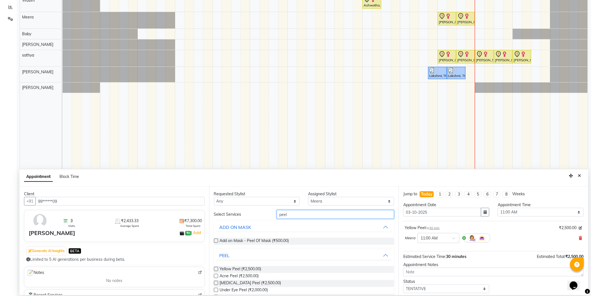
click at [361, 216] on input "peel" at bounding box center [335, 214] width 117 height 9
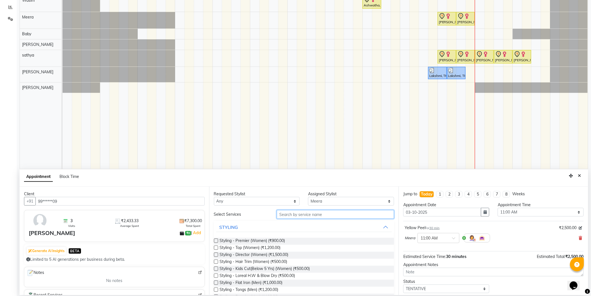
type input "e"
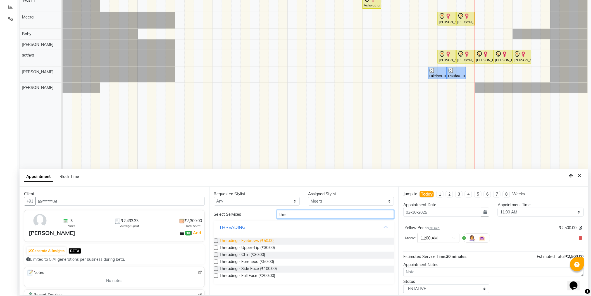
type input "thre"
click at [256, 238] on span "Threading - Eyebrows (₹50.00)" at bounding box center [247, 240] width 55 height 7
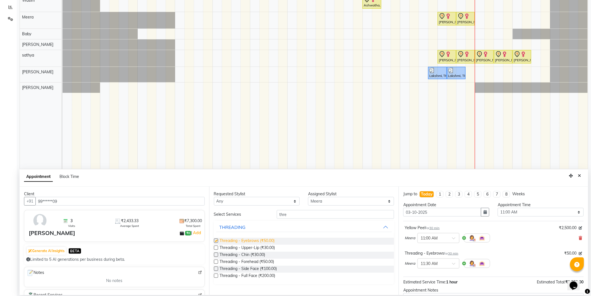
checkbox input "false"
click at [253, 246] on span "Threading - Upper-Lip (₹30.00)" at bounding box center [247, 247] width 55 height 7
checkbox input "false"
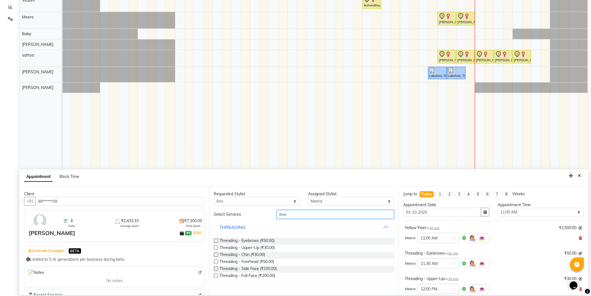
click at [362, 215] on input "thre" at bounding box center [335, 214] width 117 height 9
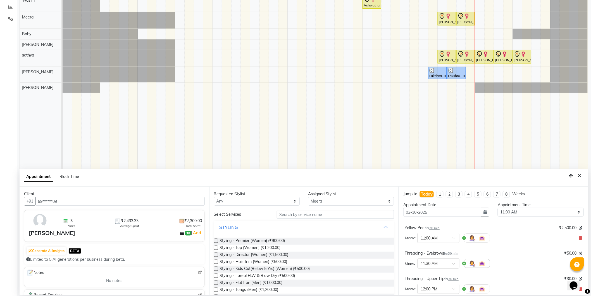
click at [381, 228] on button "STYLING" at bounding box center [304, 227] width 176 height 10
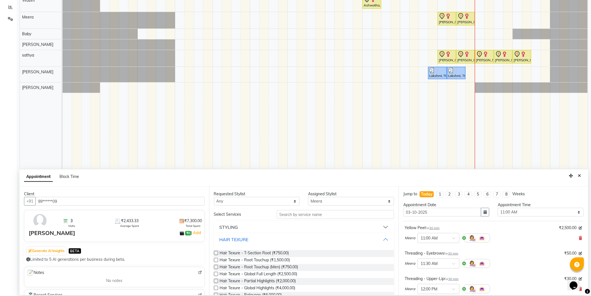
click at [362, 241] on button "HAIR TEXURE" at bounding box center [304, 239] width 176 height 10
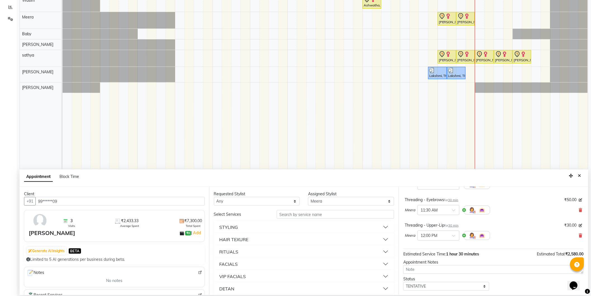
scroll to position [84, 0]
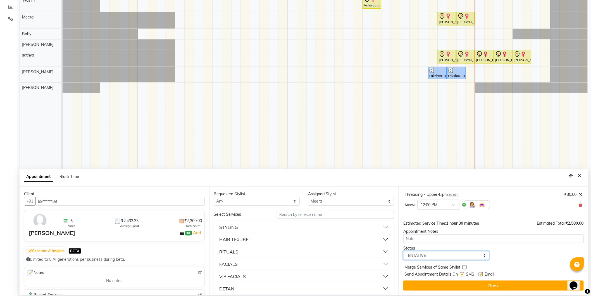
click at [460, 255] on select "Select TENTATIVE CONFIRM CHECK-IN UPCOMING" at bounding box center [446, 255] width 86 height 9
select select "confirm booking"
click at [403, 251] on select "Select TENTATIVE CONFIRM CHECK-IN UPCOMING" at bounding box center [446, 255] width 86 height 9
click at [462, 274] on label at bounding box center [462, 274] width 4 height 4
click at [462, 274] on input "checkbox" at bounding box center [462, 275] width 4 height 4
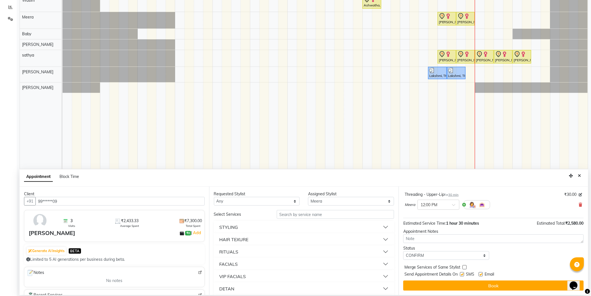
checkbox input "false"
click at [482, 273] on label at bounding box center [481, 274] width 4 height 4
click at [482, 273] on input "checkbox" at bounding box center [481, 275] width 4 height 4
checkbox input "false"
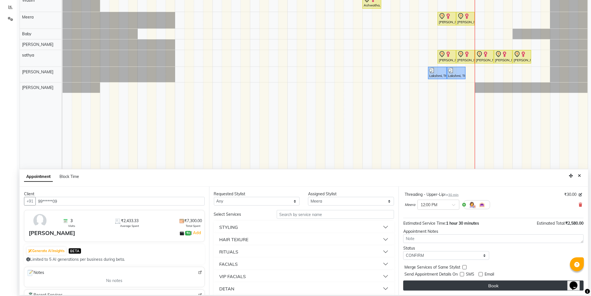
click at [485, 281] on button "Book" at bounding box center [493, 285] width 180 height 10
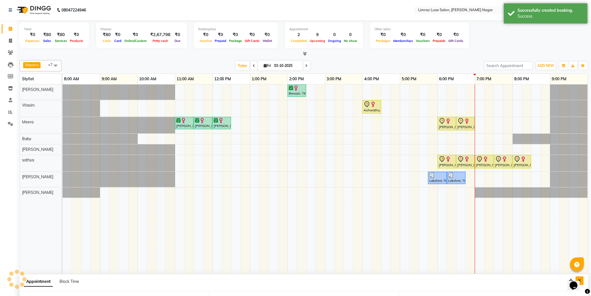
scroll to position [90, 0]
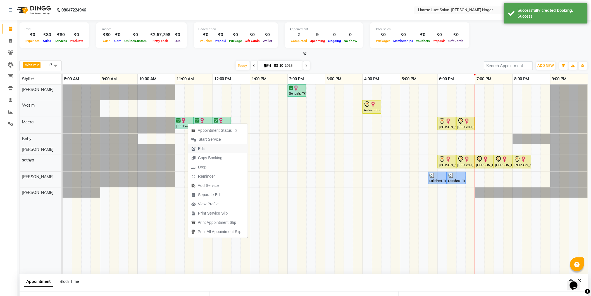
click at [208, 146] on span "Edit" at bounding box center [198, 148] width 20 height 9
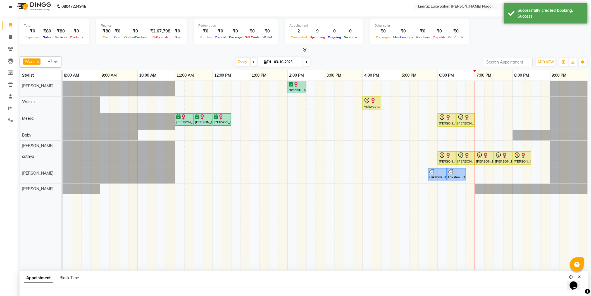
select select "confirm booking"
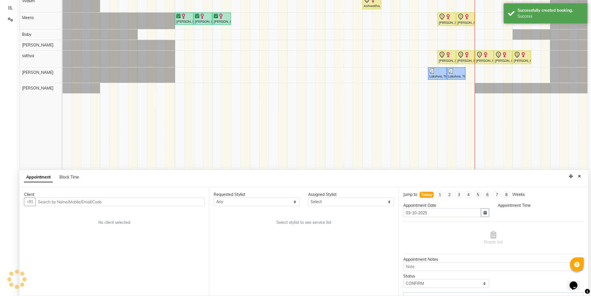
select select "660"
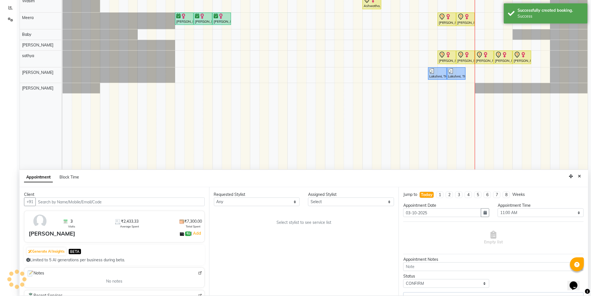
scroll to position [105, 0]
select select "74168"
select select "3648"
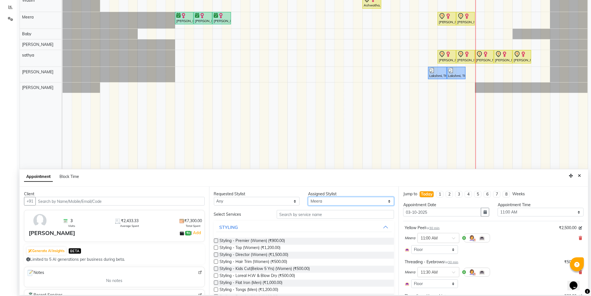
click at [354, 201] on select "Select [PERSON_NAME] [PERSON_NAME] Baby [PERSON_NAME] [PERSON_NAME] [PERSON_NAM…" at bounding box center [351, 201] width 86 height 9
select select "89894"
click at [308, 197] on select "Select [PERSON_NAME] [PERSON_NAME] Baby [PERSON_NAME] [PERSON_NAME] [PERSON_NAM…" at bounding box center [351, 201] width 86 height 9
click at [319, 212] on input "text" at bounding box center [335, 214] width 117 height 9
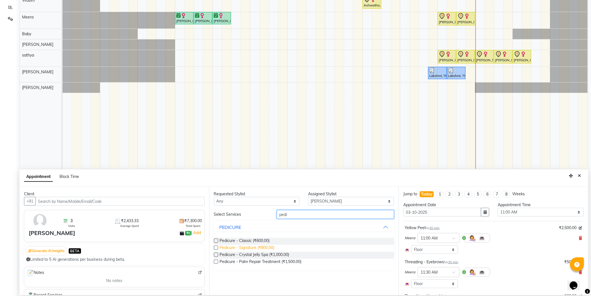
type input "pedi"
click at [264, 247] on span "Pedicure - Signature (₹800.00)" at bounding box center [247, 247] width 55 height 7
checkbox input "false"
click at [337, 214] on input "pedi" at bounding box center [335, 214] width 117 height 9
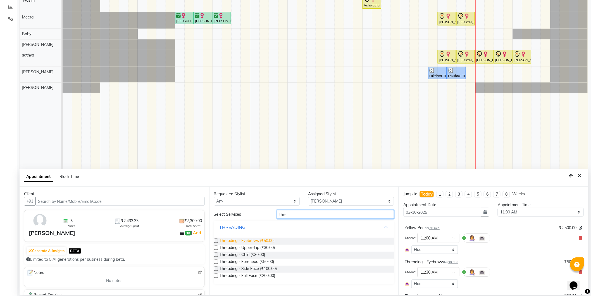
type input "thre"
click at [255, 239] on span "Threading - Eyebrows (₹50.00)" at bounding box center [247, 240] width 55 height 7
checkbox input "false"
click at [255, 246] on span "Threading - Upper-Lip (₹30.00)" at bounding box center [247, 247] width 55 height 7
checkbox input "false"
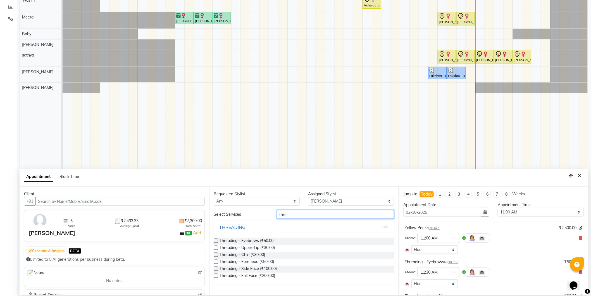
click at [308, 215] on input "thre" at bounding box center [335, 214] width 117 height 9
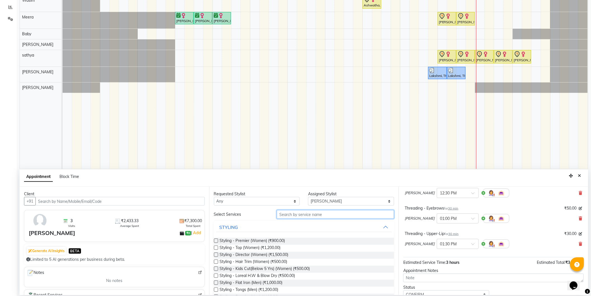
scroll to position [170, 0]
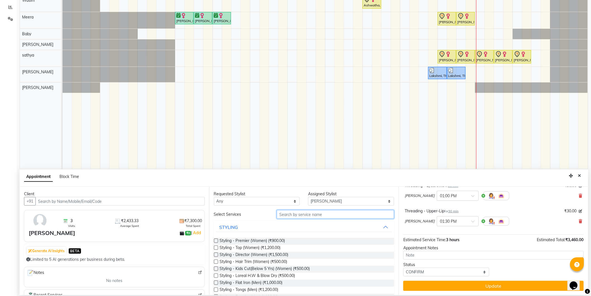
click at [306, 214] on input "text" at bounding box center [335, 214] width 117 height 9
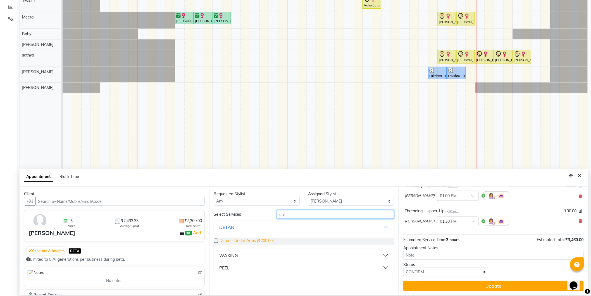
type input "un"
click at [253, 243] on span "Detan - Under Arms (₹200.00)" at bounding box center [247, 240] width 54 height 7
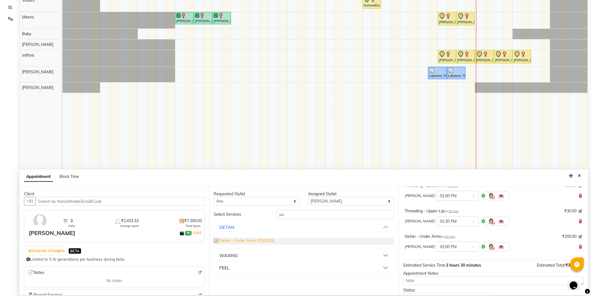
checkbox input "false"
click at [579, 244] on icon at bounding box center [580, 246] width 3 height 4
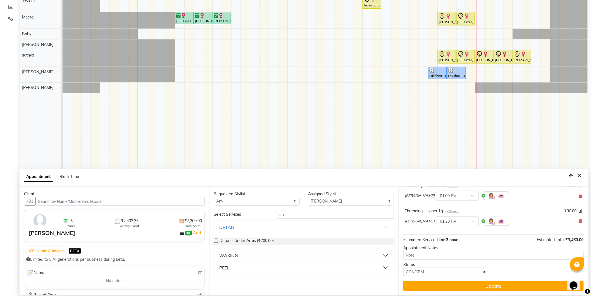
click at [260, 255] on button "WAXING" at bounding box center [304, 255] width 176 height 10
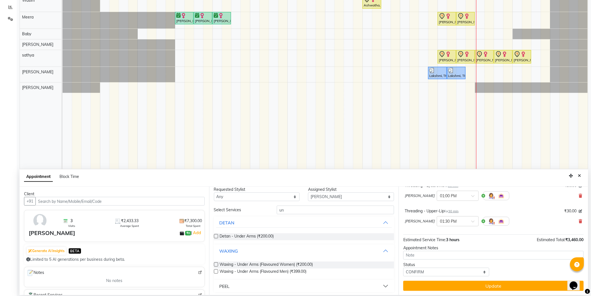
scroll to position [6, 0]
click at [300, 263] on span "Waxing - Under Arms (Flavoured Women) (₹200.00)" at bounding box center [266, 263] width 93 height 7
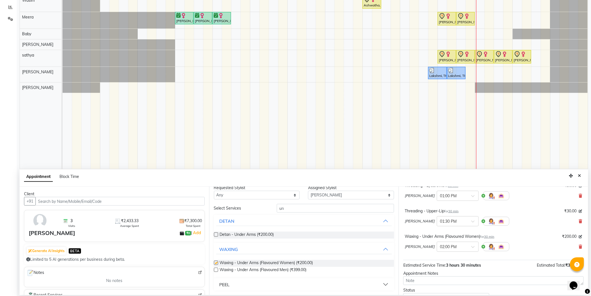
checkbox input "false"
click at [373, 250] on button "WAXING" at bounding box center [304, 249] width 176 height 10
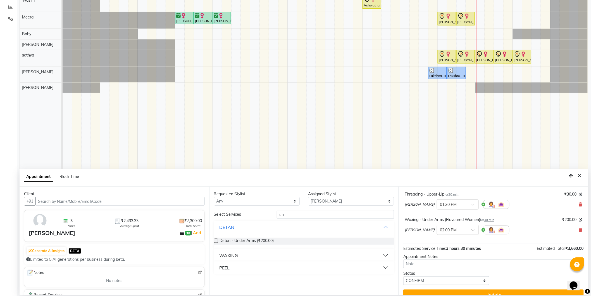
scroll to position [196, 0]
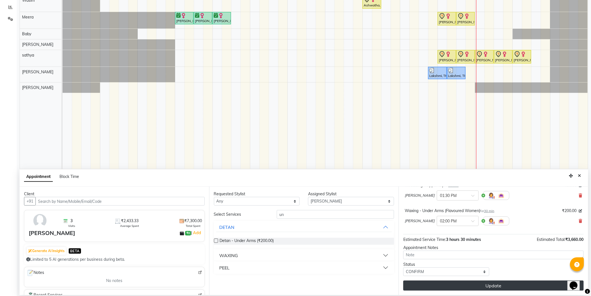
click at [504, 287] on button "Update" at bounding box center [493, 285] width 180 height 10
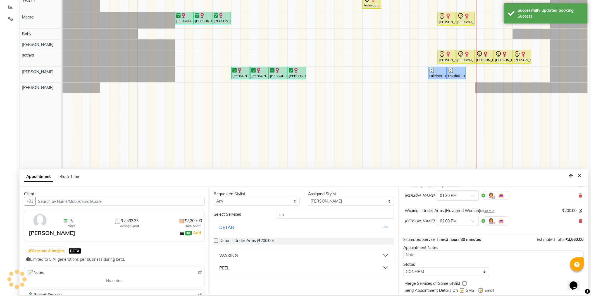
scroll to position [0, 0]
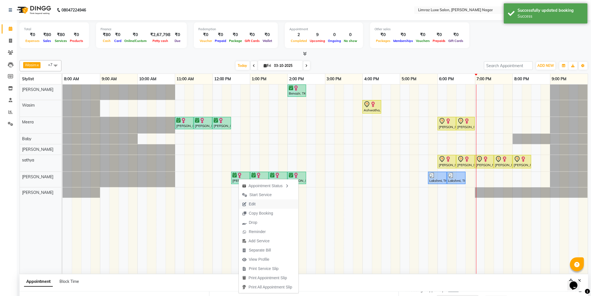
click at [277, 203] on button "Edit" at bounding box center [269, 203] width 60 height 9
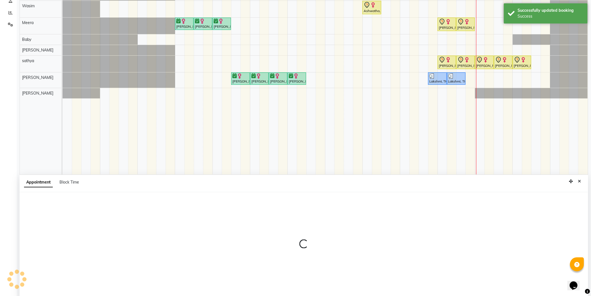
scroll to position [105, 0]
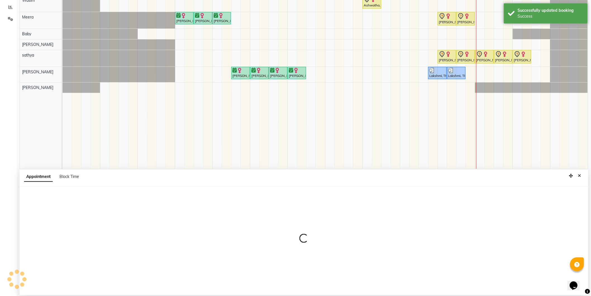
select select "tentative"
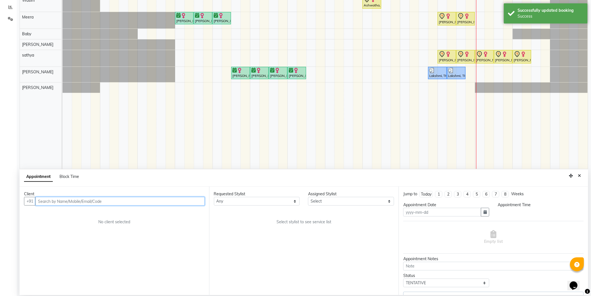
type input "03-10-2025"
select select "confirm booking"
select select "660"
select select "89894"
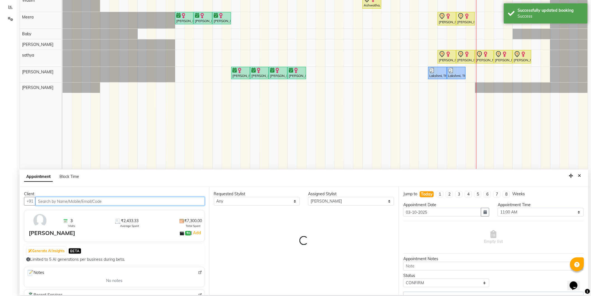
select select "3648"
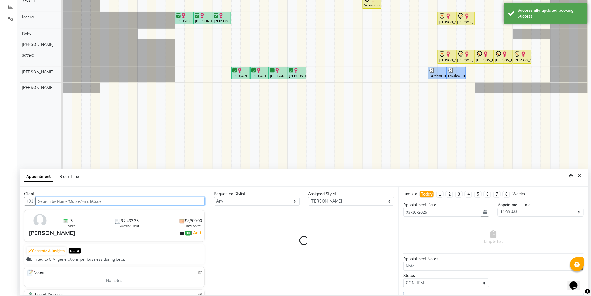
select select "3648"
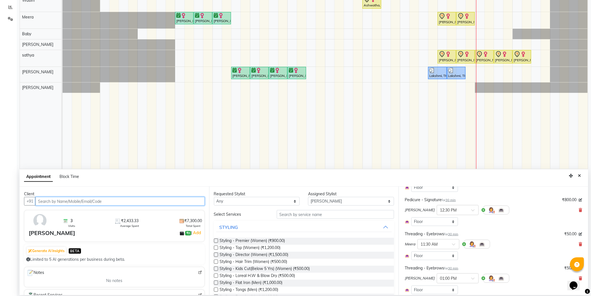
scroll to position [0, 0]
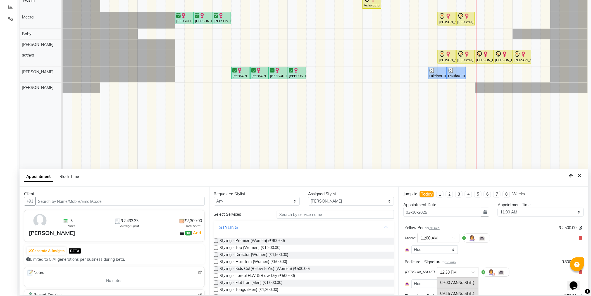
click at [440, 270] on input "text" at bounding box center [452, 271] width 25 height 6
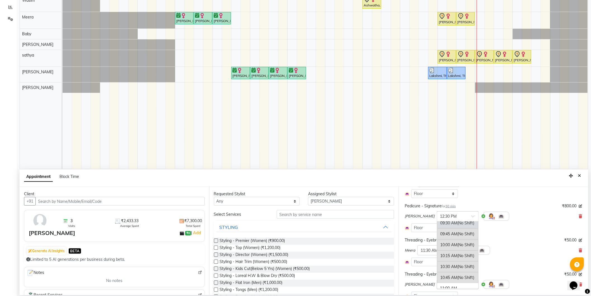
scroll to position [124, 0]
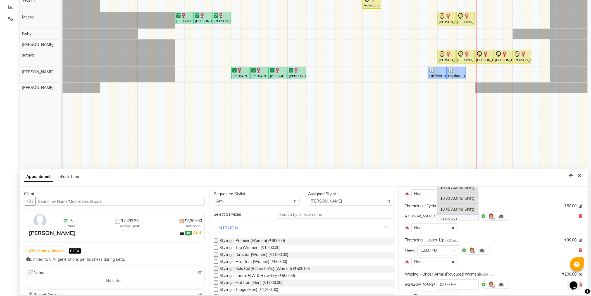
click at [437, 216] on div "11:00 AM" at bounding box center [457, 220] width 41 height 10
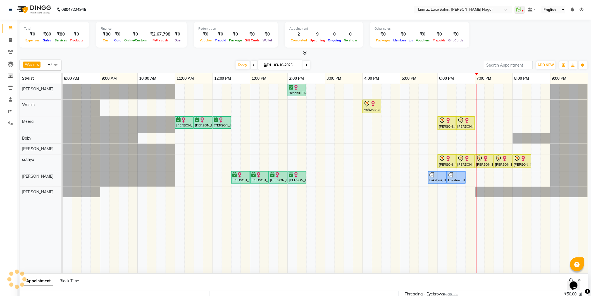
scroll to position [0, 0]
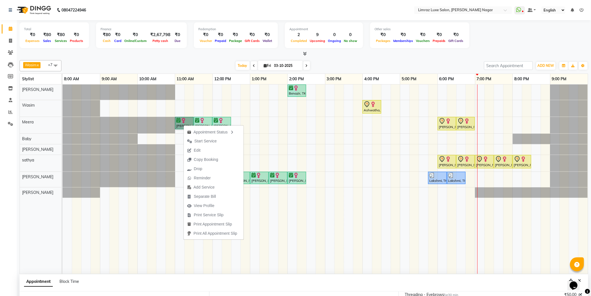
click at [318, 144] on div "Benazir, TK01, 02:00 PM-02:30 PM, Hair Texure - Partial Highlights Ashwatha, TK…" at bounding box center [326, 178] width 526 height 189
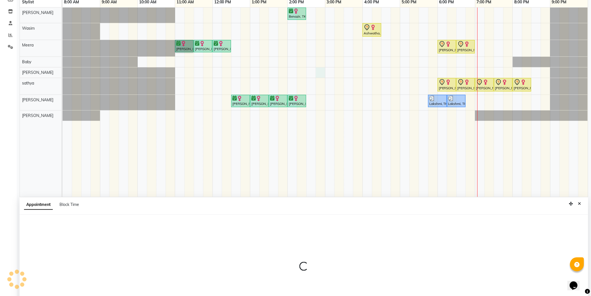
scroll to position [105, 0]
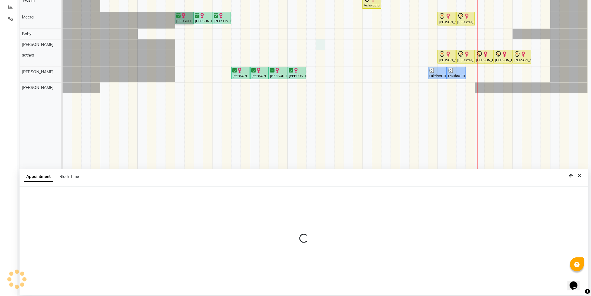
select select "74163"
select select "tentative"
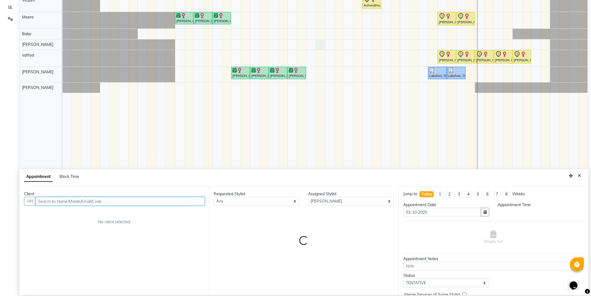
select select "885"
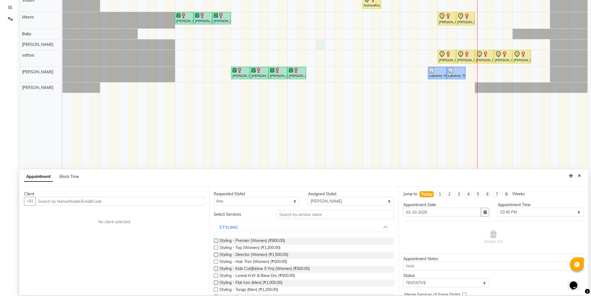
click at [585, 175] on div "Appointment Block Time" at bounding box center [304, 177] width 569 height 17
click at [579, 177] on icon "Close" at bounding box center [579, 176] width 3 height 4
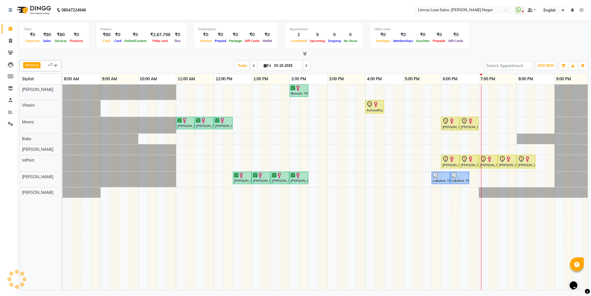
scroll to position [0, 0]
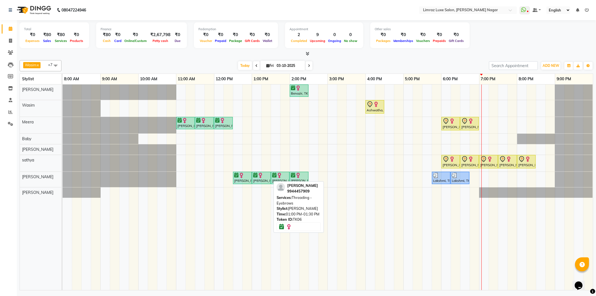
click at [269, 179] on div at bounding box center [270, 178] width 2 height 12
select select "6"
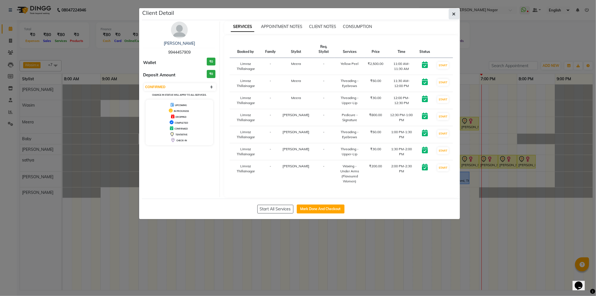
click at [456, 14] on button "button" at bounding box center [454, 14] width 11 height 11
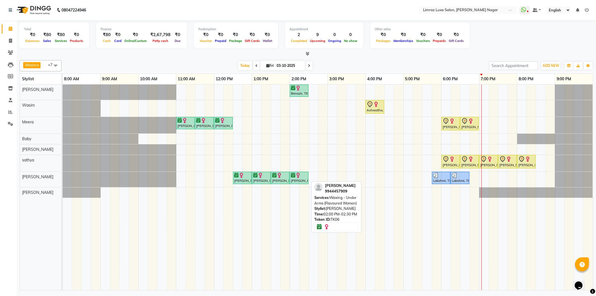
click at [300, 181] on div "[PERSON_NAME], TK06, 02:00 PM-02:30 PM, Waxing - Under Arms (Flavoured Women)" at bounding box center [299, 177] width 18 height 11
select select "6"
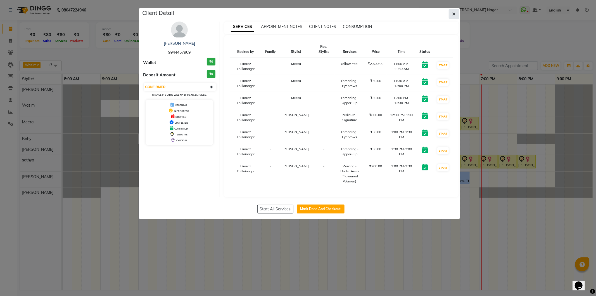
click at [458, 16] on button "button" at bounding box center [454, 14] width 11 height 11
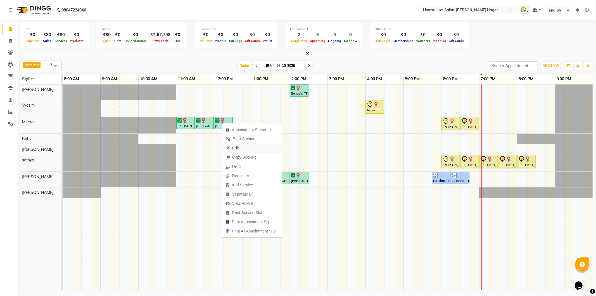
click at [249, 144] on button "Edit" at bounding box center [252, 147] width 60 height 9
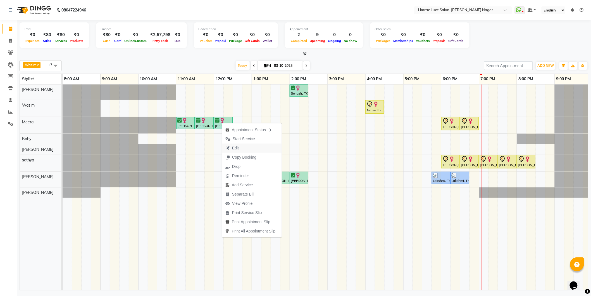
select select "tentative"
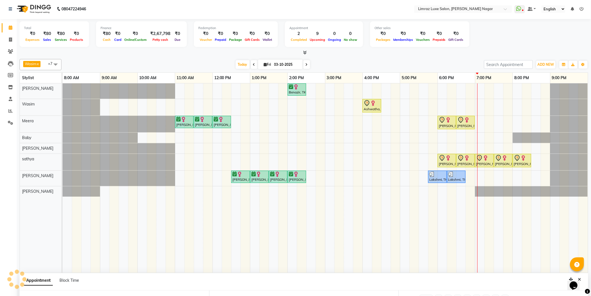
type input "03-10-2025"
select select "confirm booking"
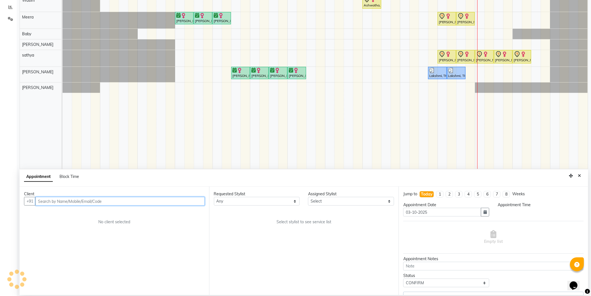
select select "89894"
select select "660"
select select "3648"
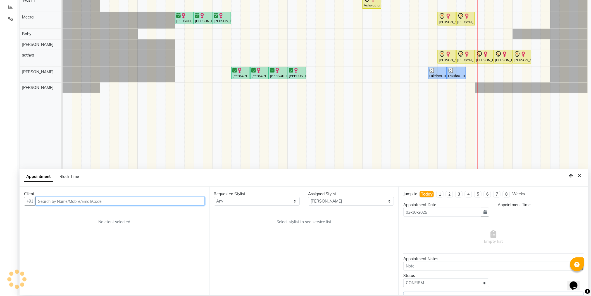
select select "3648"
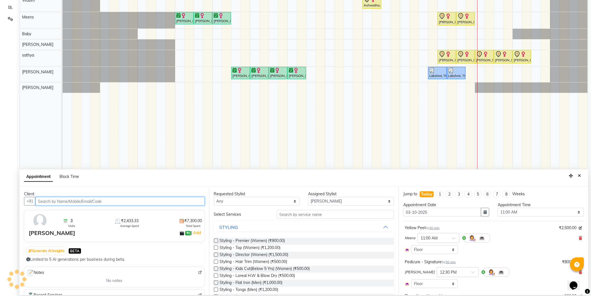
select select "3648"
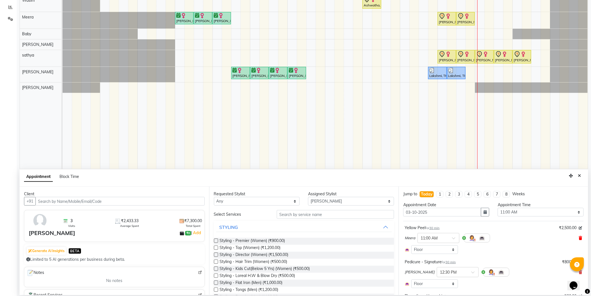
click at [579, 237] on icon at bounding box center [580, 238] width 3 height 4
click at [579, 243] on icon at bounding box center [580, 243] width 3 height 4
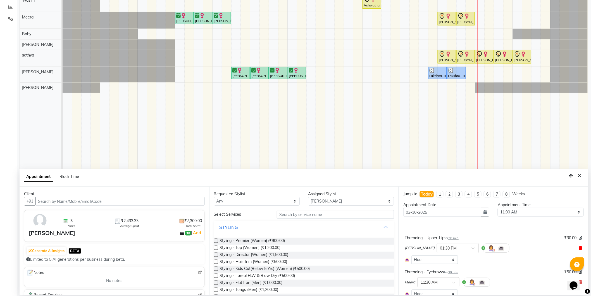
click at [579, 246] on icon at bounding box center [580, 248] width 3 height 4
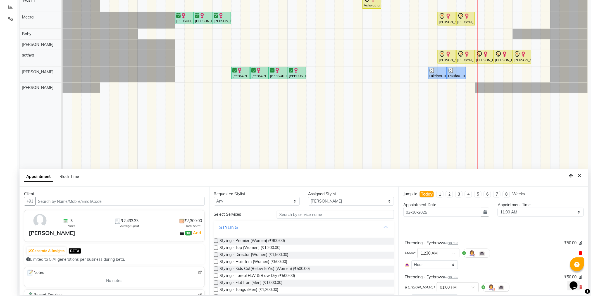
click at [579, 252] on icon at bounding box center [580, 253] width 3 height 4
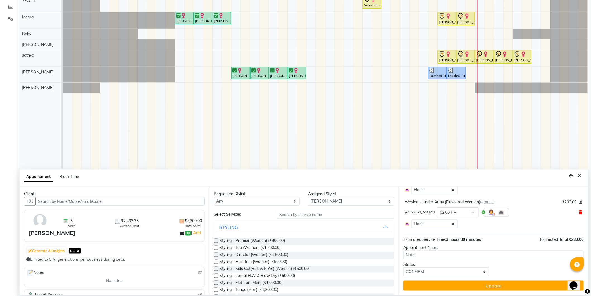
click at [579, 213] on icon at bounding box center [580, 212] width 3 height 4
click at [579, 207] on icon at bounding box center [580, 207] width 3 height 4
click at [579, 201] on icon at bounding box center [580, 202] width 3 height 4
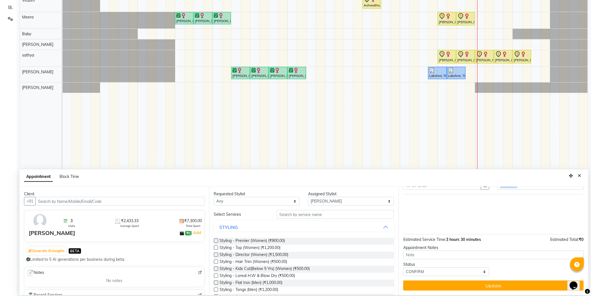
click at [576, 201] on div at bounding box center [493, 214] width 180 height 40
click at [582, 175] on button "Close" at bounding box center [580, 175] width 8 height 9
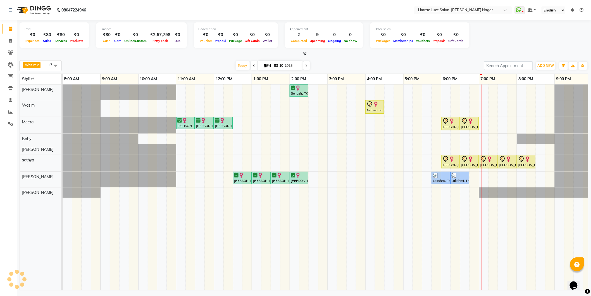
scroll to position [0, 0]
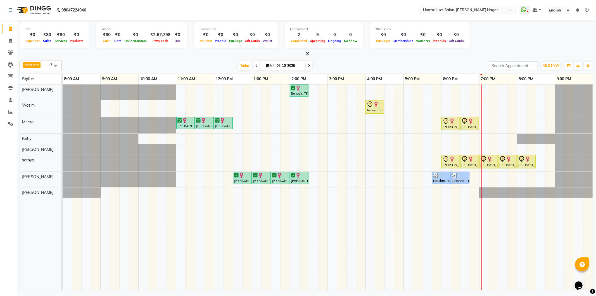
select select "74165"
select select "tentative"
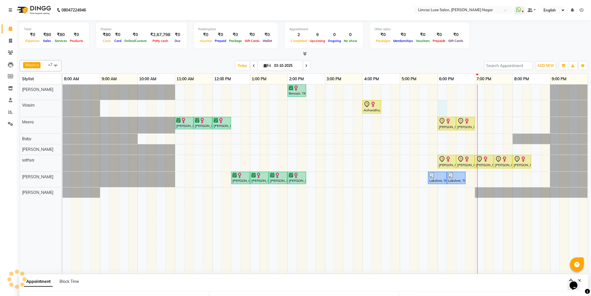
select select "1080"
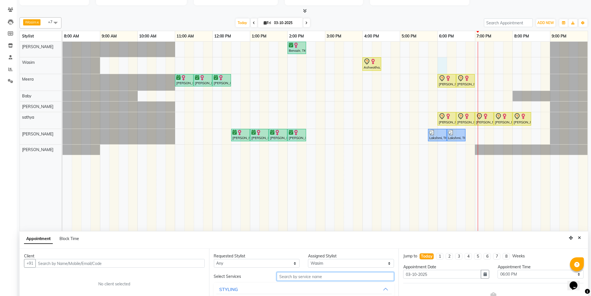
click at [334, 275] on input "text" at bounding box center [335, 276] width 117 height 9
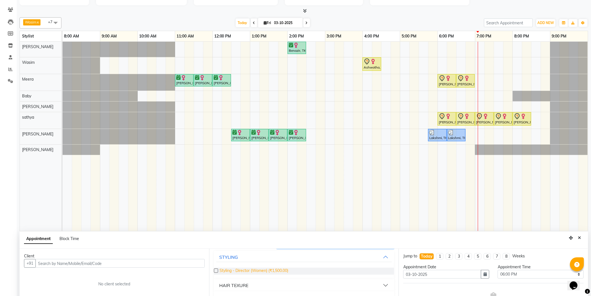
type input "1500"
click at [267, 270] on span "Styling - Director (Women) (₹1,500.00)" at bounding box center [254, 270] width 69 height 7
checkbox input "false"
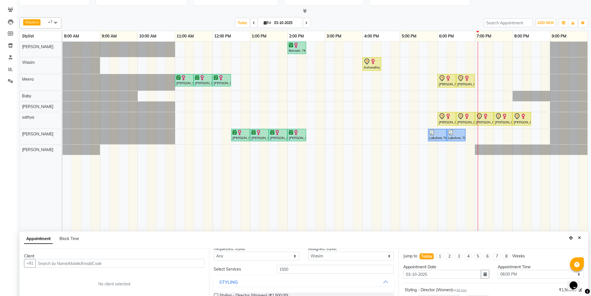
scroll to position [0, 0]
click at [328, 276] on input "1500" at bounding box center [335, 276] width 117 height 9
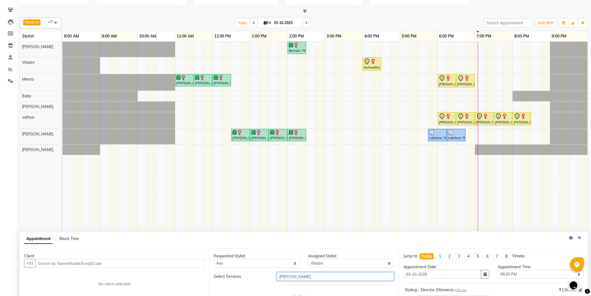
scroll to position [105, 0]
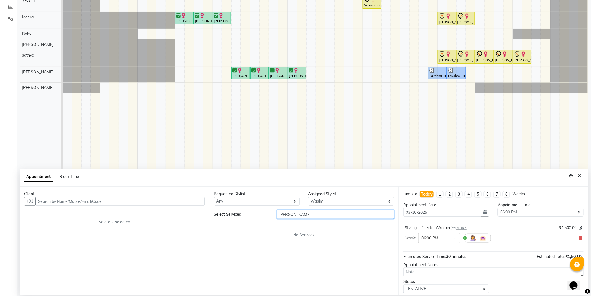
click at [302, 213] on input "[PERSON_NAME]" at bounding box center [335, 214] width 117 height 9
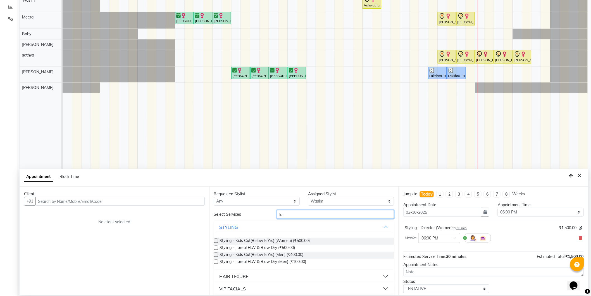
type input "l"
type input "lo"
click at [261, 246] on span "Styling - Loreal H.W & Blow Dry (₹500.00)" at bounding box center [257, 247] width 75 height 7
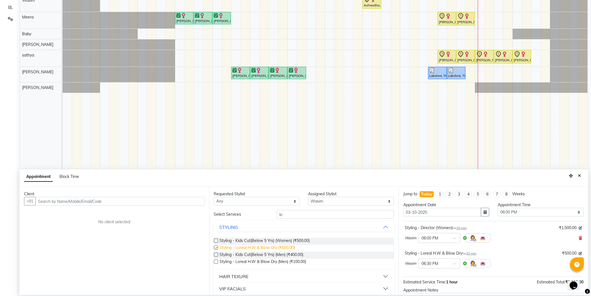
checkbox input "false"
click at [346, 212] on input "lo" at bounding box center [335, 214] width 117 height 9
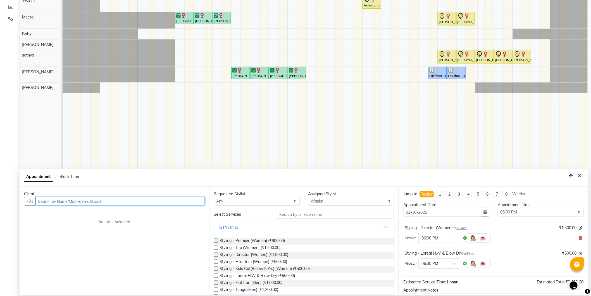
click at [160, 200] on input "text" at bounding box center [119, 201] width 169 height 9
click at [73, 212] on ngb-highlight "75******01" at bounding box center [77, 213] width 23 height 6
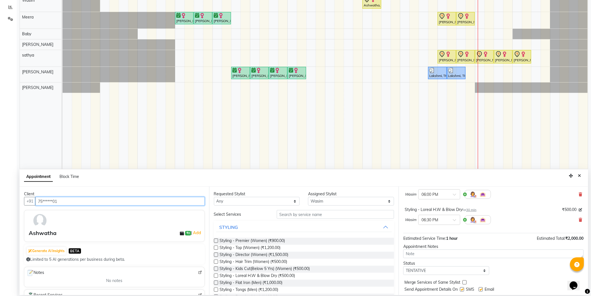
scroll to position [59, 0]
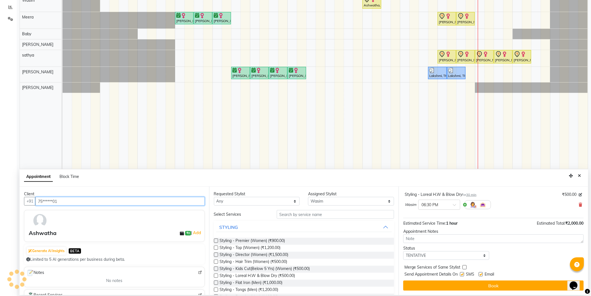
type input "75******01"
click at [463, 273] on label at bounding box center [462, 274] width 4 height 4
click at [463, 273] on input "checkbox" at bounding box center [462, 275] width 4 height 4
checkbox input "false"
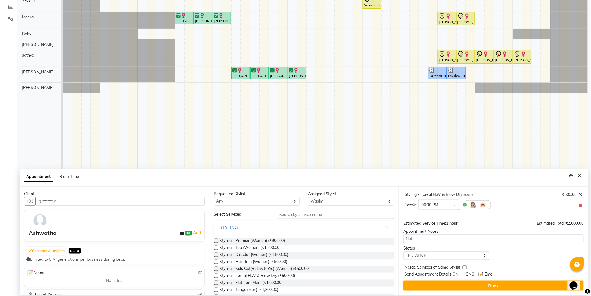
click at [482, 275] on label at bounding box center [481, 274] width 4 height 4
click at [482, 275] on input "checkbox" at bounding box center [481, 275] width 4 height 4
checkbox input "false"
click at [471, 258] on select "Select TENTATIVE CONFIRM CHECK-IN UPCOMING" at bounding box center [446, 255] width 86 height 9
select select "check-in"
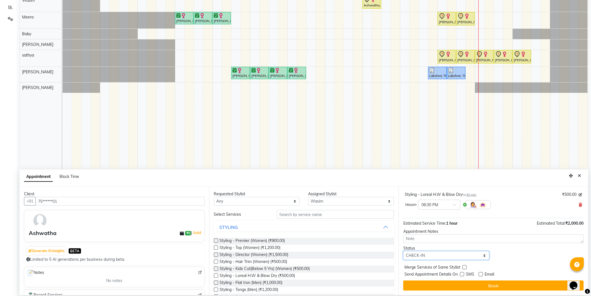
click at [403, 251] on select "Select TENTATIVE CONFIRM CHECK-IN UPCOMING" at bounding box center [446, 255] width 86 height 9
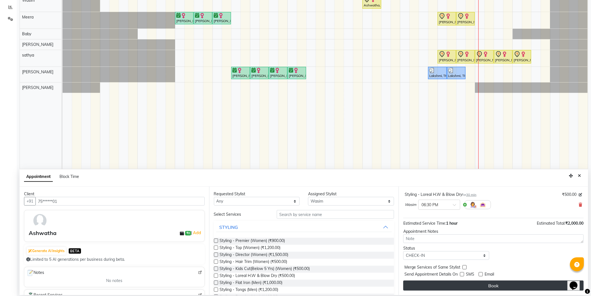
click at [473, 285] on button "Book" at bounding box center [493, 285] width 180 height 10
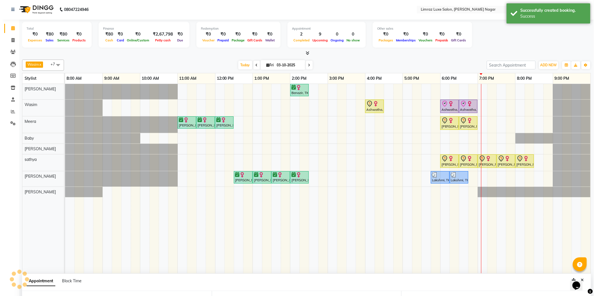
scroll to position [0, 0]
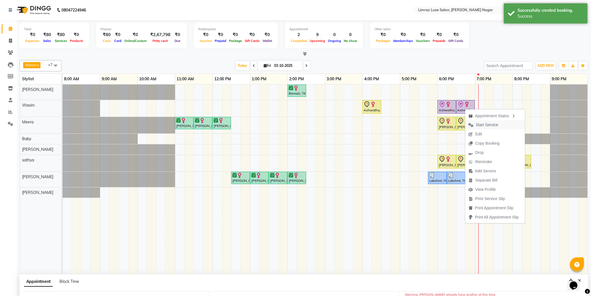
click at [492, 125] on span "Start Service" at bounding box center [487, 125] width 22 height 6
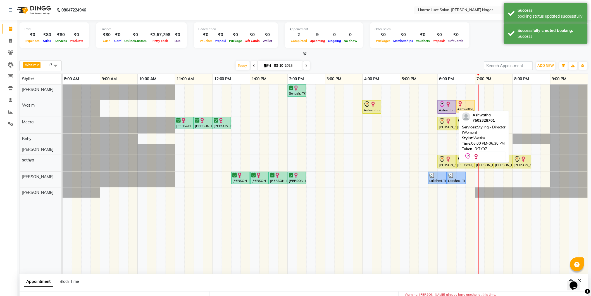
click at [453, 110] on div "Ashwatha, TK07, 06:00 PM-06:30 PM, Styling - Director (Women)" at bounding box center [446, 107] width 17 height 12
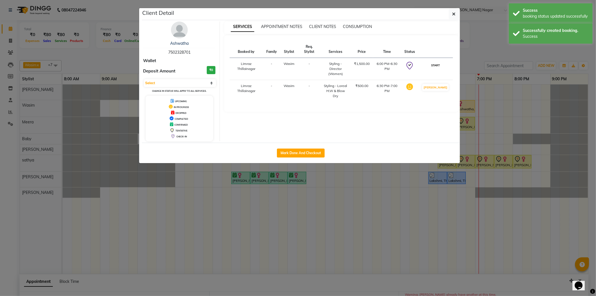
click at [439, 67] on button "START" at bounding box center [435, 65] width 11 height 7
select select "1"
click at [310, 151] on button "Mark Done And Checkout" at bounding box center [301, 152] width 48 height 9
select select "service"
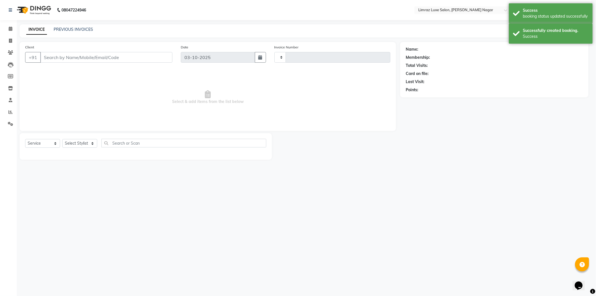
type input "0543"
select select "7280"
type input "75******01"
select select "74165"
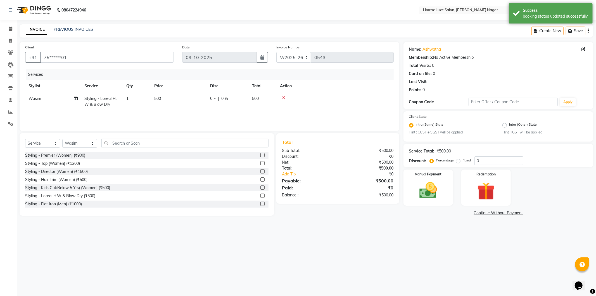
click at [22, 8] on img at bounding box center [33, 10] width 38 height 16
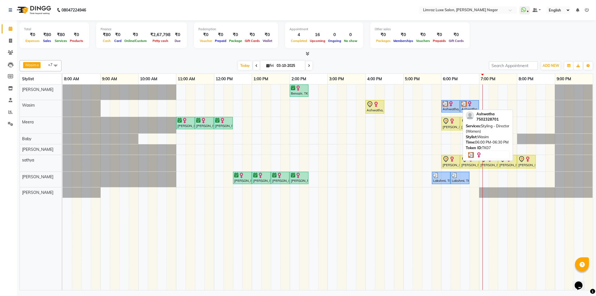
click at [449, 106] on div "Ashwatha, TK07, 06:00 PM-06:30 PM, Styling - Director (Women)" at bounding box center [450, 106] width 17 height 11
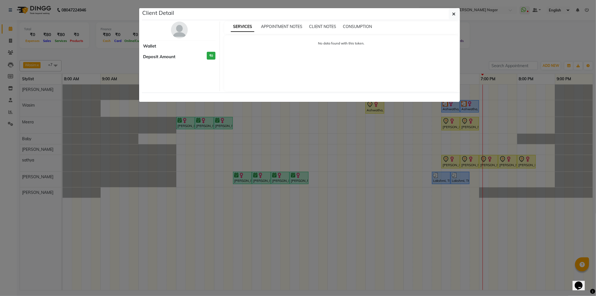
select select "3"
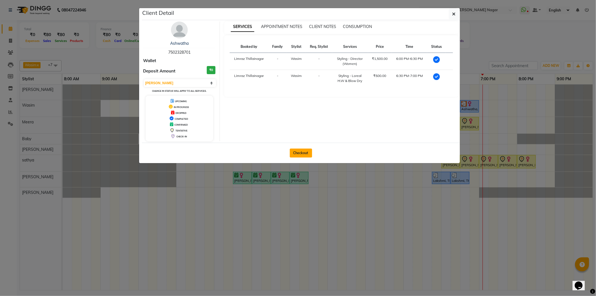
click at [304, 150] on button "Checkout" at bounding box center [301, 152] width 22 height 9
select select "7280"
select select "service"
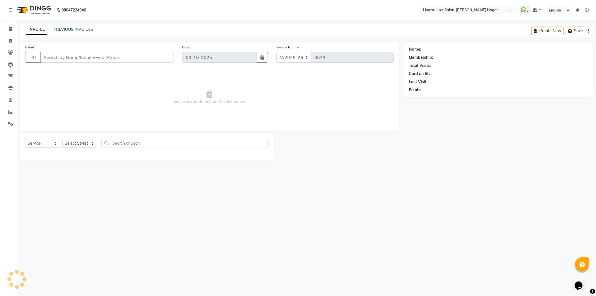
type input "75******01"
select select "74165"
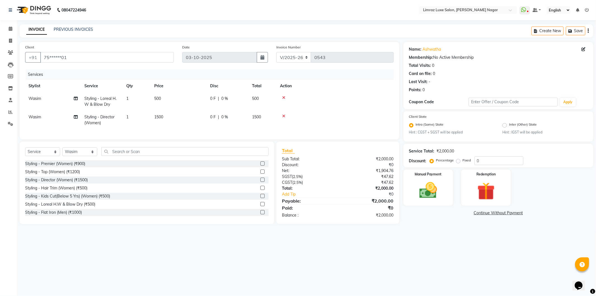
click at [213, 101] on span "0 F" at bounding box center [213, 99] width 6 height 6
select select "74165"
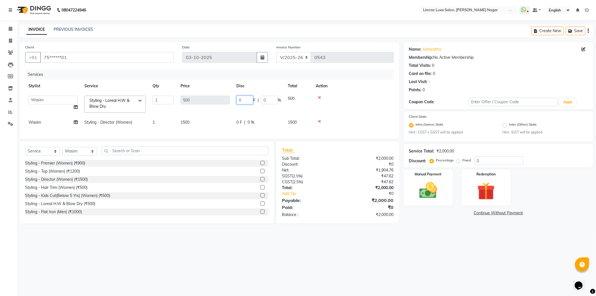
drag, startPoint x: 246, startPoint y: 102, endPoint x: 230, endPoint y: 104, distance: 15.5
click at [230, 104] on tr "[PERSON_NAME] [PERSON_NAME] Baby [PERSON_NAME] [PERSON_NAME] [PERSON_NAME] Limr…" at bounding box center [209, 104] width 369 height 24
type input "2"
type input "350"
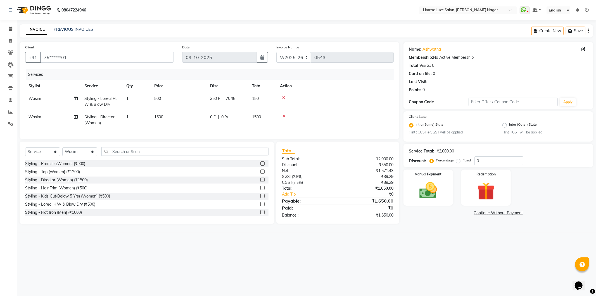
click at [258, 117] on tr "[PERSON_NAME] - Director (Women) 1 1500 0 F | 0 % 1500" at bounding box center [209, 120] width 369 height 18
click at [218, 113] on td "0 F | 0 %" at bounding box center [228, 120] width 42 height 18
select select "74165"
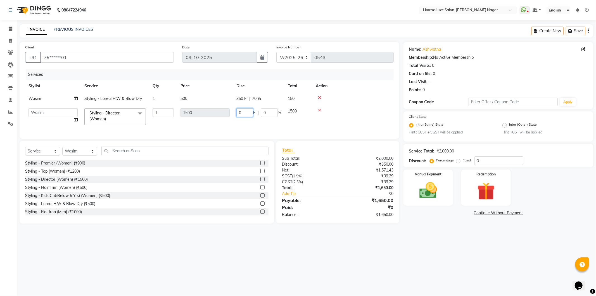
click at [226, 116] on tr "[PERSON_NAME] [PERSON_NAME] Baby [PERSON_NAME] [PERSON_NAME] [PERSON_NAME] Limr…" at bounding box center [209, 117] width 369 height 24
type input "1150"
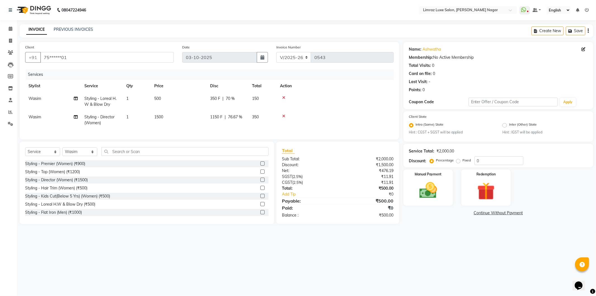
click at [239, 118] on td "1150 F | 76.67 %" at bounding box center [228, 120] width 42 height 18
select select "74165"
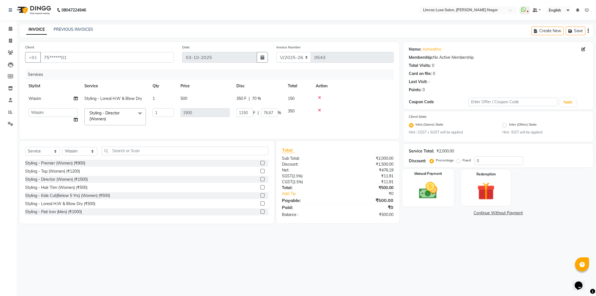
click at [419, 192] on img at bounding box center [428, 190] width 30 height 21
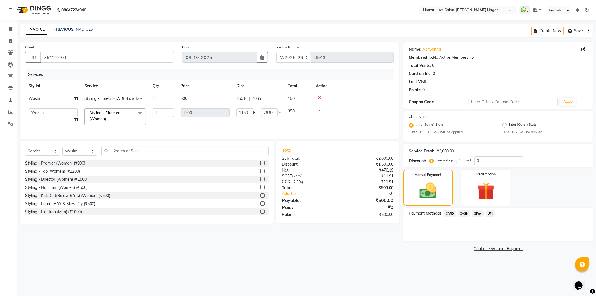
click at [474, 213] on span "GPay" at bounding box center [477, 213] width 11 height 6
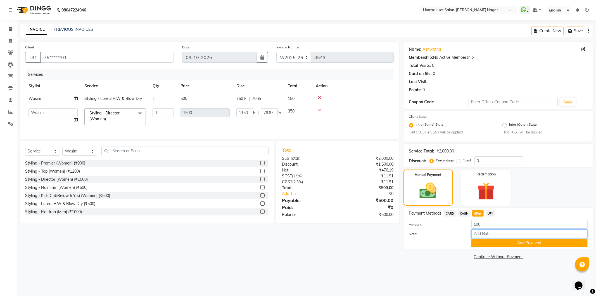
drag, startPoint x: 498, startPoint y: 233, endPoint x: 496, endPoint y: 233, distance: 2.8
click at [498, 233] on input "Note:" at bounding box center [529, 233] width 116 height 9
type input "gpay mam"
click at [507, 244] on button "Add Payment" at bounding box center [529, 242] width 116 height 9
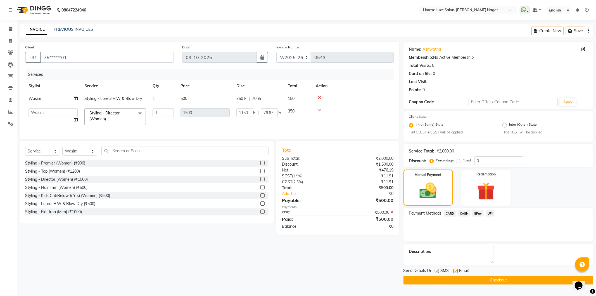
click at [454, 270] on label at bounding box center [455, 270] width 4 height 4
click at [454, 270] on input "checkbox" at bounding box center [455, 271] width 4 height 4
checkbox input "false"
click at [438, 267] on div "SMS" at bounding box center [444, 270] width 19 height 7
click at [438, 270] on label at bounding box center [437, 270] width 4 height 4
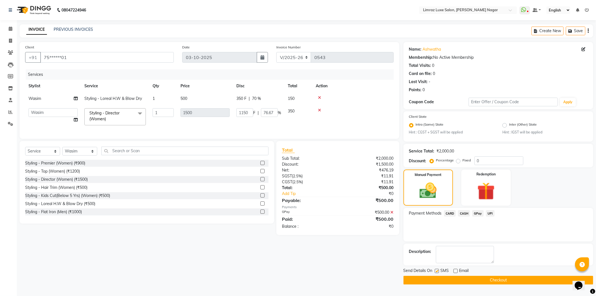
click at [438, 270] on input "checkbox" at bounding box center [437, 271] width 4 height 4
checkbox input "false"
click at [347, 123] on td at bounding box center [352, 117] width 81 height 24
click at [451, 277] on button "Checkout" at bounding box center [498, 279] width 190 height 9
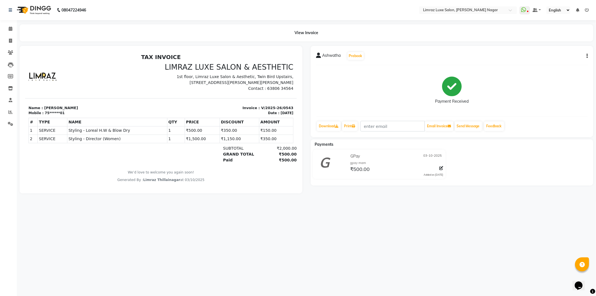
click at [38, 1] on nav "08047224946 Select Location × Limraz Luxe Salon, [PERSON_NAME] Nagar WhatsApp S…" at bounding box center [298, 10] width 596 height 20
click at [40, 8] on img at bounding box center [33, 10] width 38 height 16
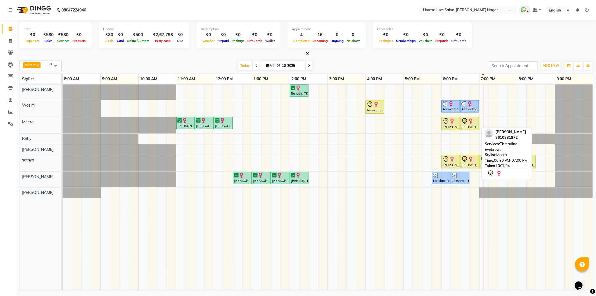
click at [453, 125] on div "[PERSON_NAME], TK04, 06:00 PM-06:30 PM, Facials - Revitalising Facial(All Skin …" at bounding box center [450, 124] width 17 height 12
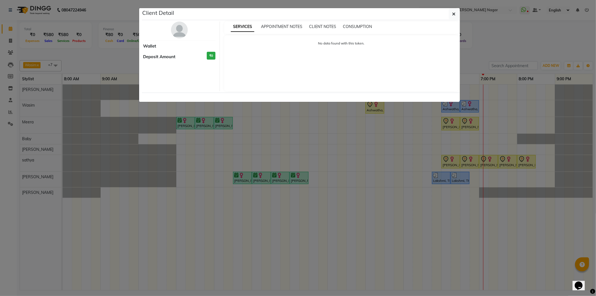
select select "7"
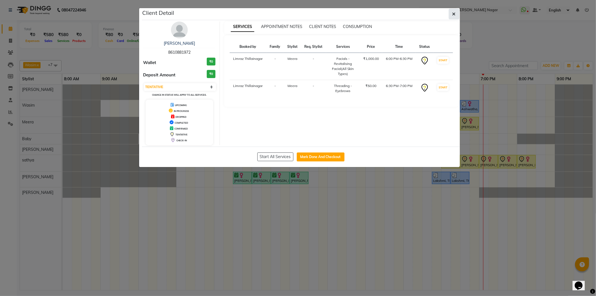
click at [457, 12] on button "button" at bounding box center [454, 14] width 11 height 11
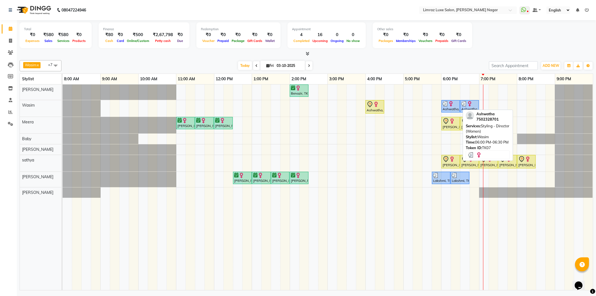
click at [451, 104] on img at bounding box center [451, 104] width 6 height 6
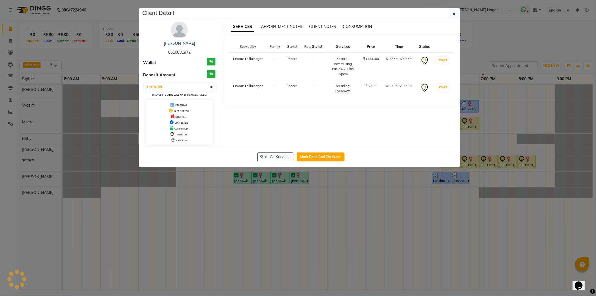
select select "3"
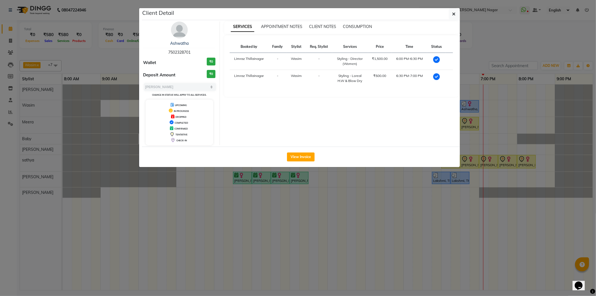
drag, startPoint x: 197, startPoint y: 53, endPoint x: 154, endPoint y: 51, distance: 43.1
click at [154, 51] on div "Ashwatha 7502328701" at bounding box center [179, 48] width 72 height 15
copy span "7502328701"
click at [450, 13] on button "button" at bounding box center [454, 14] width 11 height 11
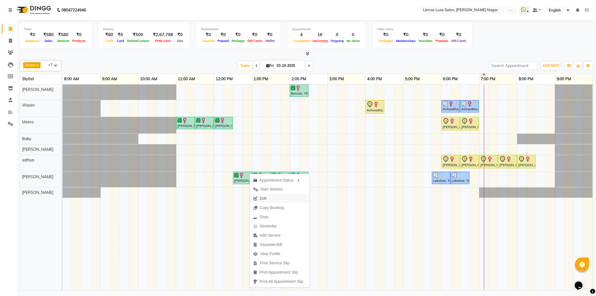
click at [286, 199] on button "Edit" at bounding box center [280, 198] width 60 height 9
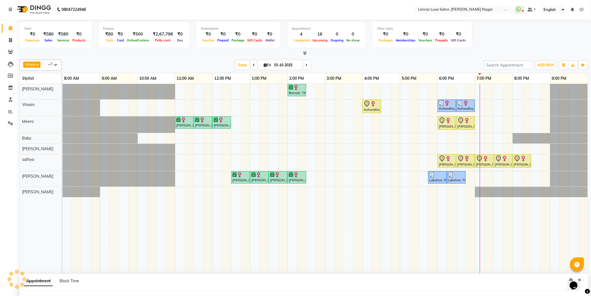
scroll to position [4, 0]
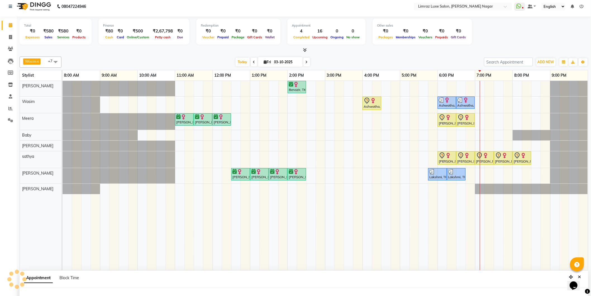
select select "tentative"
type input "03-10-2025"
select select "confirm booking"
select select "660"
select select "89894"
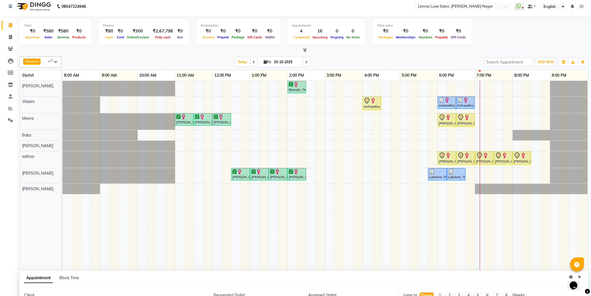
select select "3648"
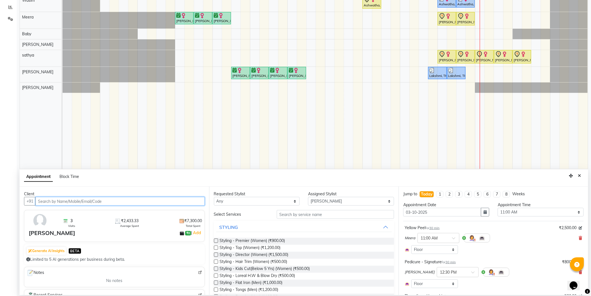
select select "3648"
click at [429, 194] on div "Today" at bounding box center [427, 194] width 12 height 6
select select "660"
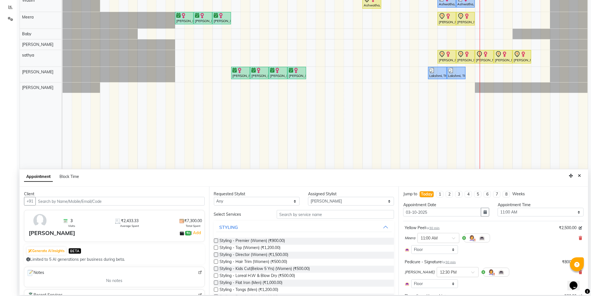
click at [468, 195] on li "4" at bounding box center [468, 194] width 7 height 6
type input "[DATE]"
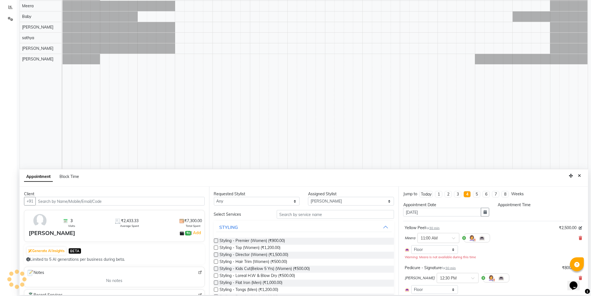
select select "660"
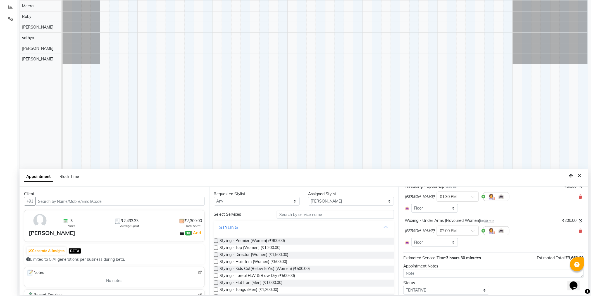
scroll to position [230, 0]
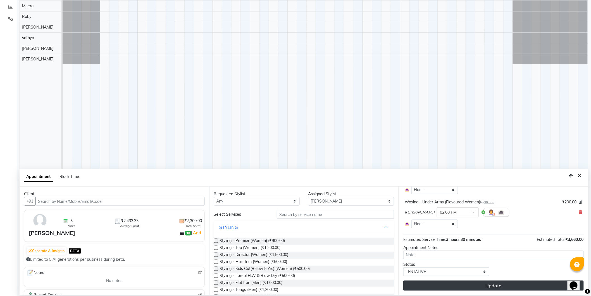
click at [459, 284] on button "Update" at bounding box center [493, 285] width 180 height 10
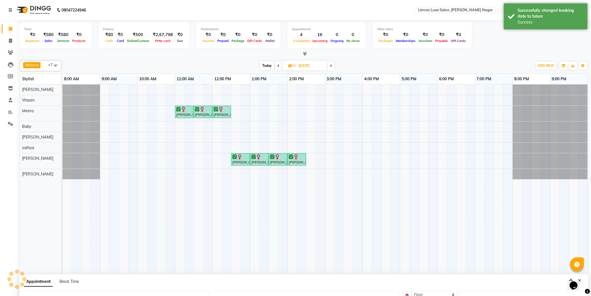
scroll to position [236, 0]
click at [309, 64] on input "[DATE]" at bounding box center [311, 65] width 28 height 8
select select "10"
select select "2025"
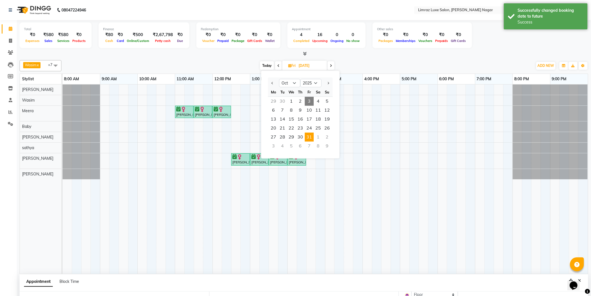
click at [309, 102] on span "3" at bounding box center [309, 101] width 9 height 9
type input "03-10-2025"
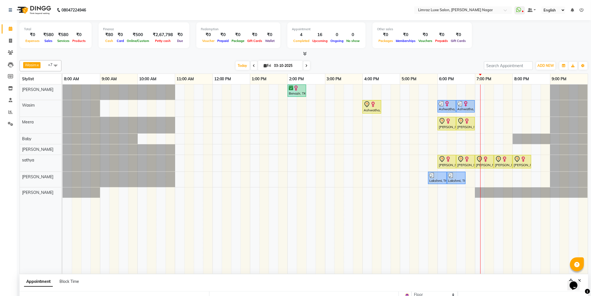
click at [294, 66] on input "03-10-2025" at bounding box center [287, 65] width 28 height 8
select select "10"
select select "2025"
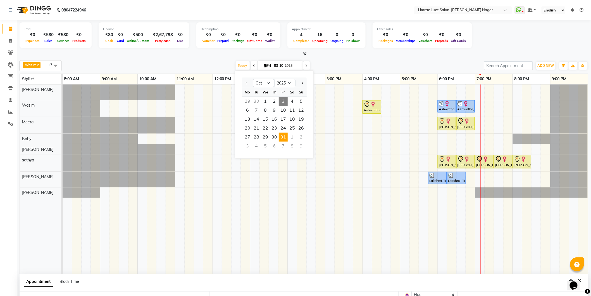
click at [283, 133] on span "31" at bounding box center [283, 136] width 9 height 9
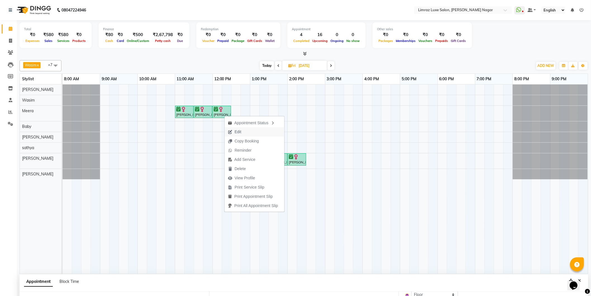
click at [250, 131] on button "Edit" at bounding box center [255, 131] width 60 height 9
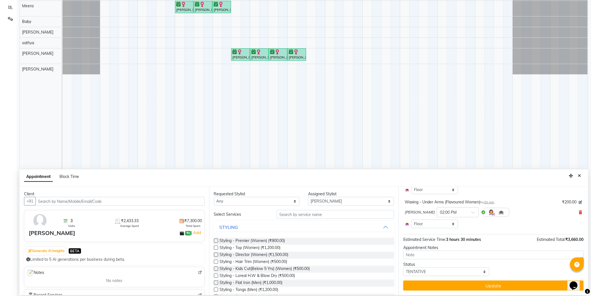
scroll to position [0, 0]
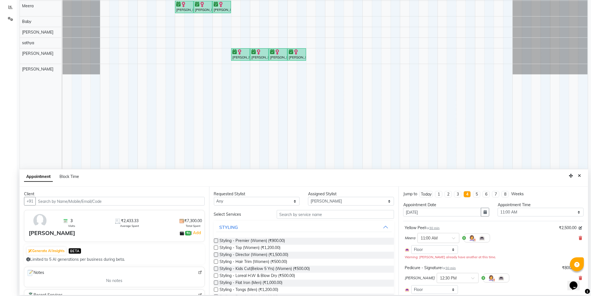
click at [439, 194] on li "1" at bounding box center [438, 194] width 7 height 6
type input "[DATE]"
select select "660"
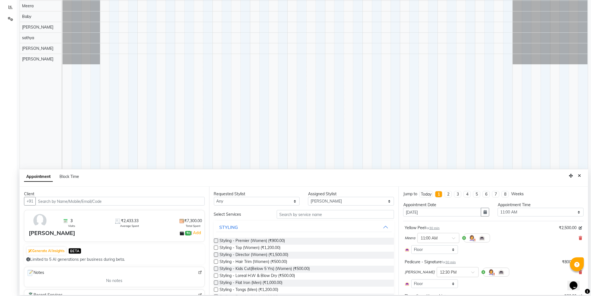
scroll to position [43, 0]
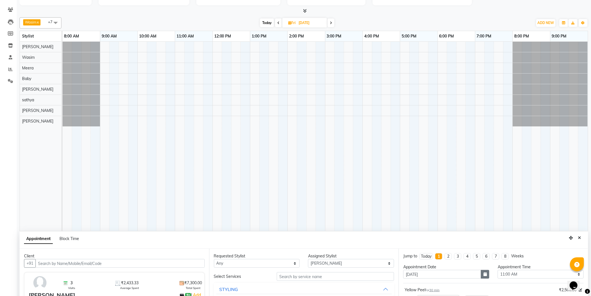
click at [485, 272] on button "button" at bounding box center [485, 274] width 8 height 9
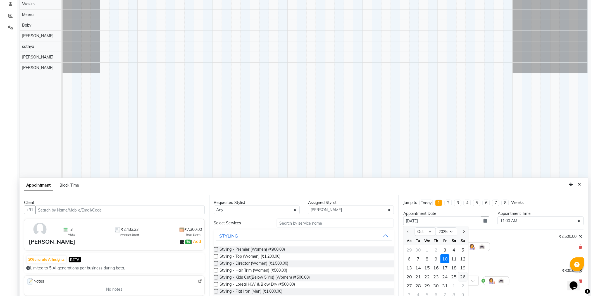
scroll to position [105, 0]
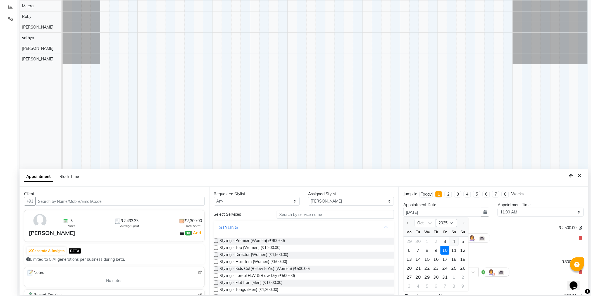
click at [453, 241] on div "4" at bounding box center [454, 241] width 9 height 9
type input "04-10-2025"
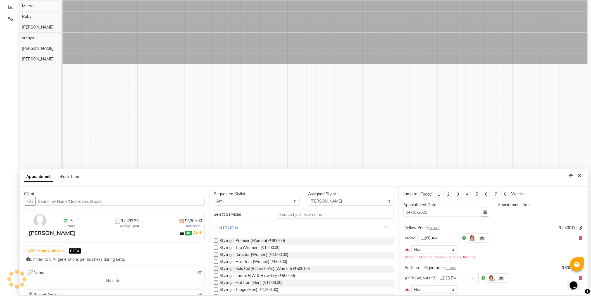
select select "660"
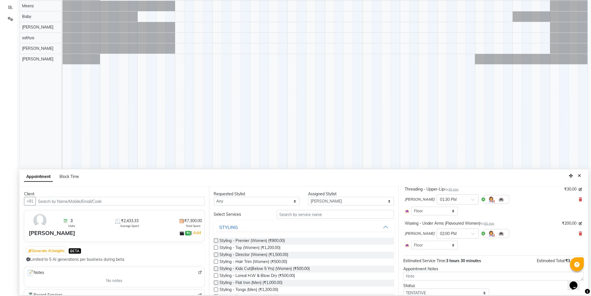
scroll to position [230, 0]
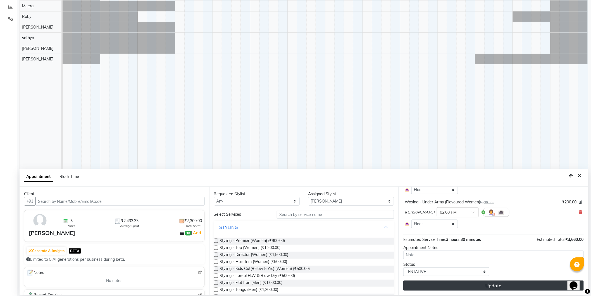
click at [481, 286] on button "Update" at bounding box center [493, 285] width 180 height 10
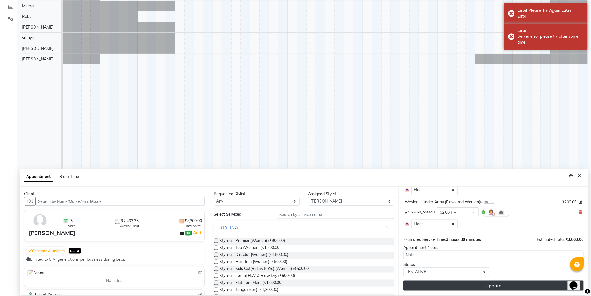
click at [483, 280] on button "Update" at bounding box center [493, 285] width 180 height 10
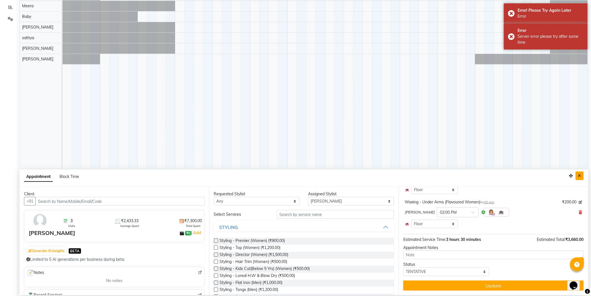
click at [582, 173] on button "Close" at bounding box center [580, 175] width 8 height 9
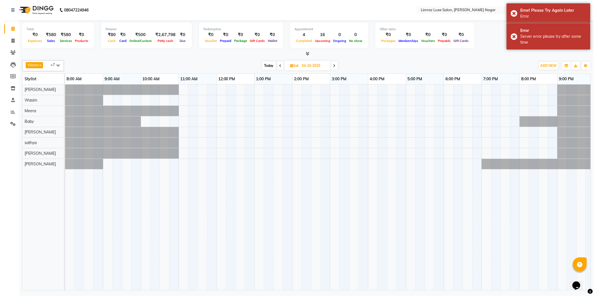
scroll to position [0, 0]
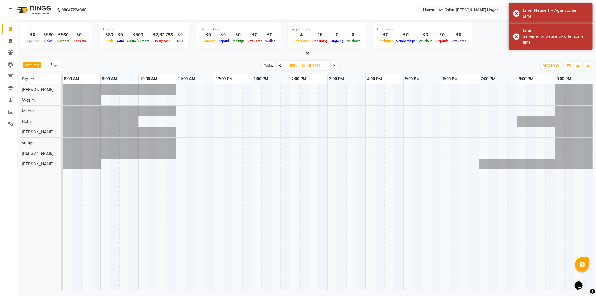
click at [320, 66] on input "04-10-2025" at bounding box center [314, 65] width 28 height 8
select select "10"
select select "2025"
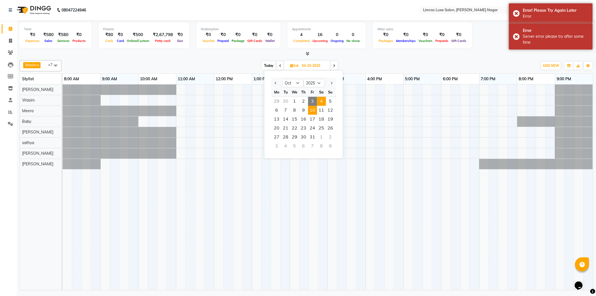
click at [311, 110] on span "10" at bounding box center [312, 110] width 9 height 9
type input "[DATE]"
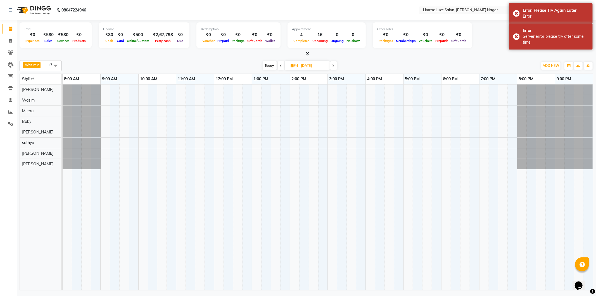
click at [311, 74] on div "2:00 PM" at bounding box center [309, 79] width 38 height 10
click at [310, 69] on input "[DATE]" at bounding box center [314, 65] width 28 height 8
select select "10"
select select "2025"
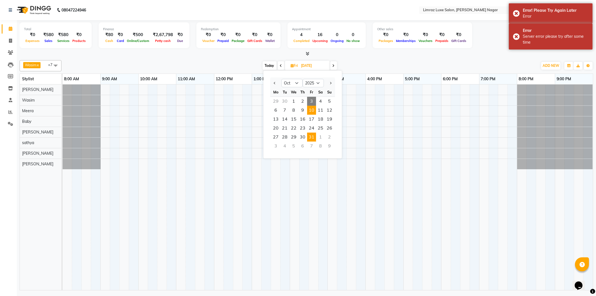
click at [310, 137] on span "31" at bounding box center [311, 136] width 9 height 9
type input "[DATE]"
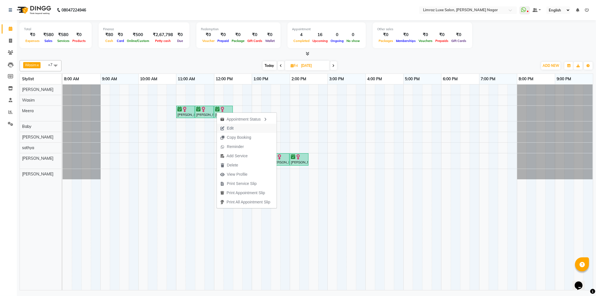
click at [253, 127] on button "Edit" at bounding box center [247, 127] width 60 height 9
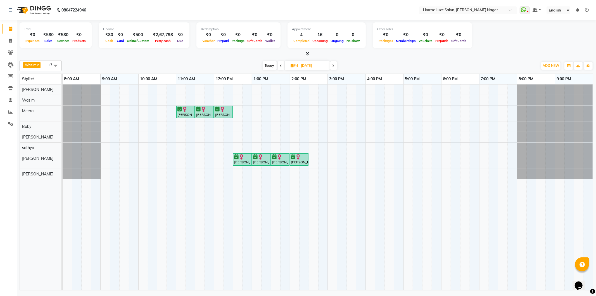
select select "tentative"
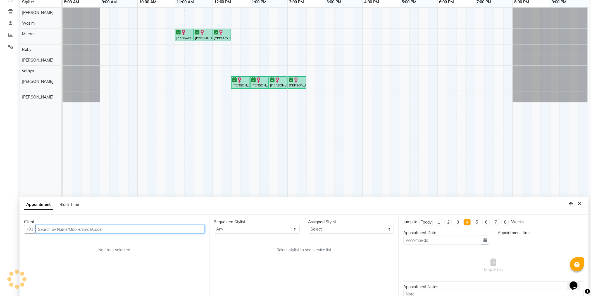
type input "[DATE]"
select select "confirm booking"
select select "660"
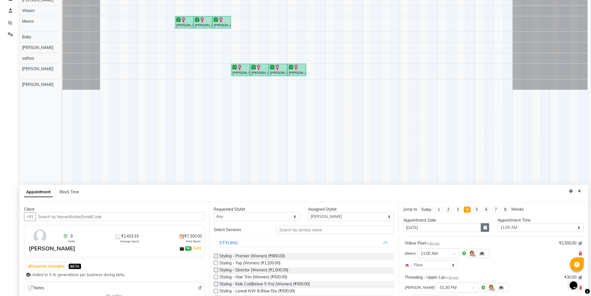
click at [484, 227] on icon "button" at bounding box center [485, 227] width 3 height 4
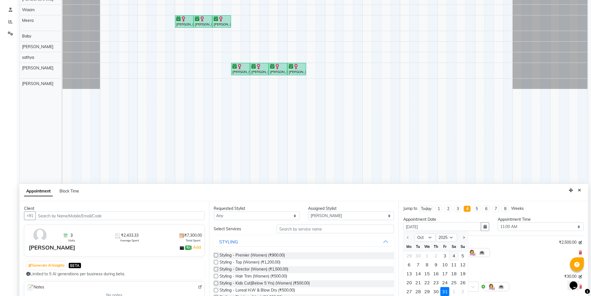
click at [453, 256] on div "4" at bounding box center [454, 255] width 9 height 9
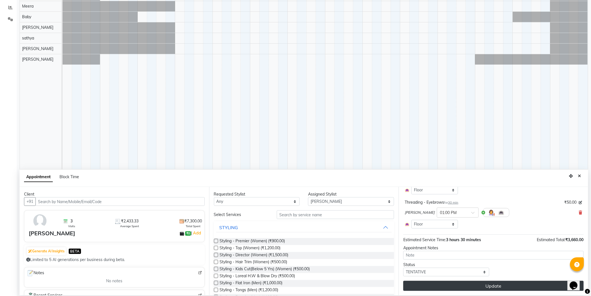
scroll to position [105, 0]
click at [495, 284] on button "Update" at bounding box center [493, 285] width 180 height 10
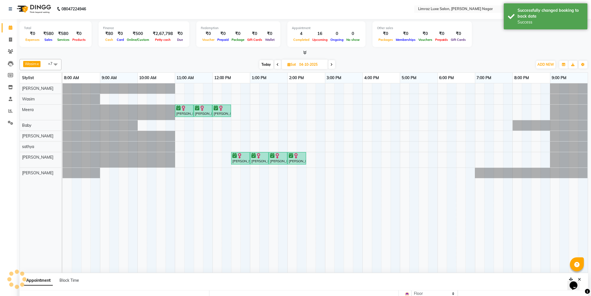
scroll to position [0, 0]
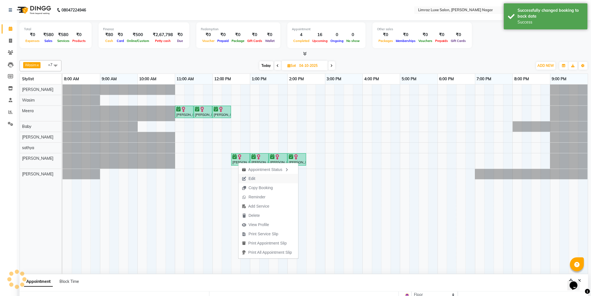
click at [269, 176] on button "Edit" at bounding box center [269, 178] width 60 height 9
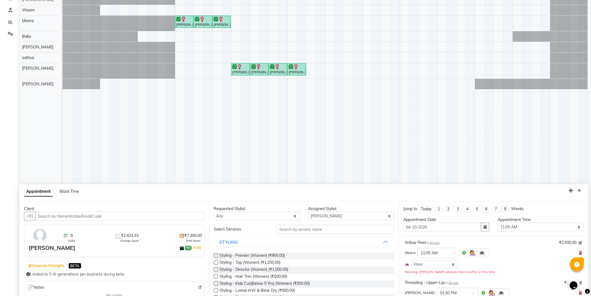
scroll to position [105, 0]
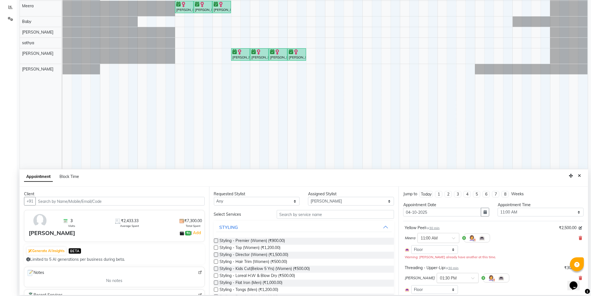
click at [446, 279] on div at bounding box center [457, 277] width 41 height 6
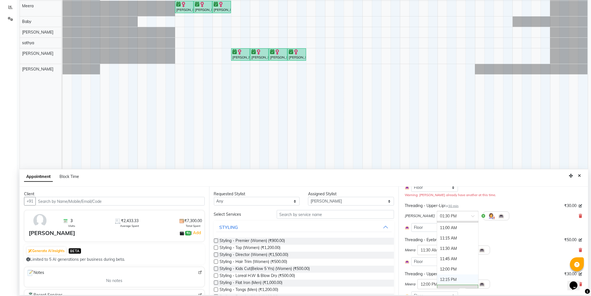
scroll to position [0, 0]
click at [437, 249] on div "11:00 AM" at bounding box center [457, 251] width 41 height 10
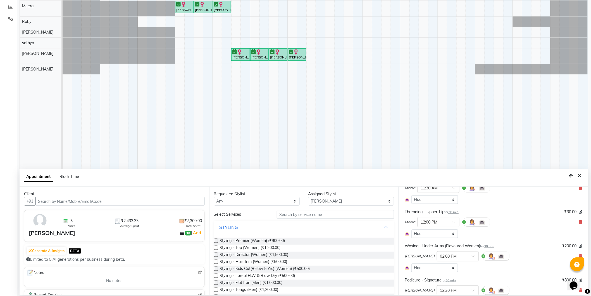
click at [449, 256] on div at bounding box center [457, 256] width 41 height 6
click at [437, 285] on div "11:30 AM" at bounding box center [457, 283] width 41 height 10
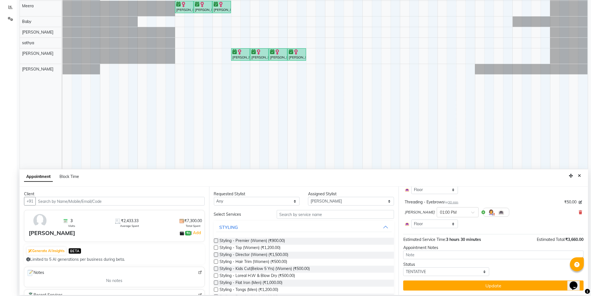
scroll to position [174, 0]
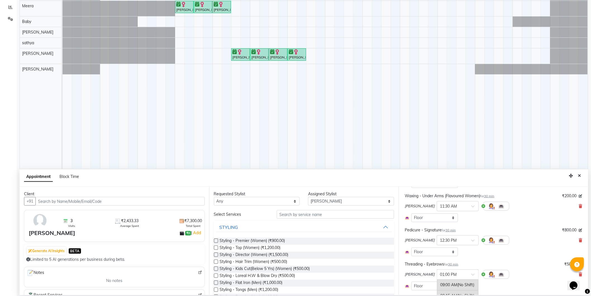
click at [442, 274] on input "text" at bounding box center [452, 274] width 25 height 6
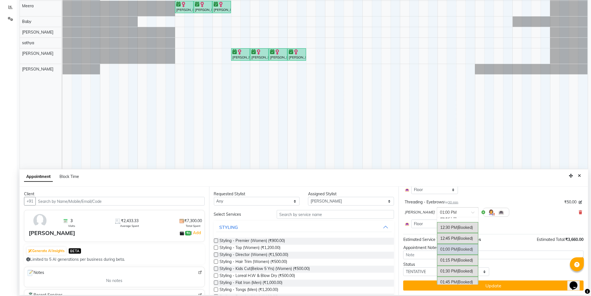
scroll to position [110, 0]
click at [439, 238] on div "12:00 PM" at bounding box center [457, 241] width 41 height 10
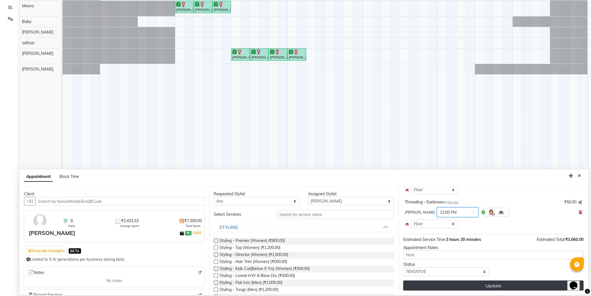
click at [472, 283] on button "Update" at bounding box center [493, 285] width 180 height 10
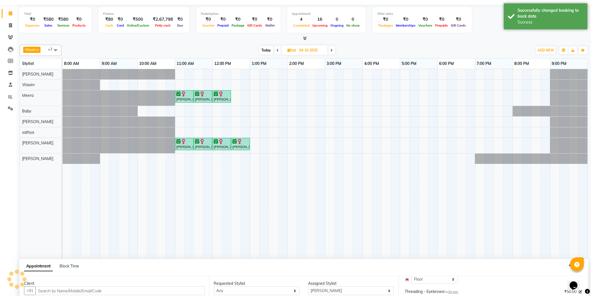
scroll to position [0, 0]
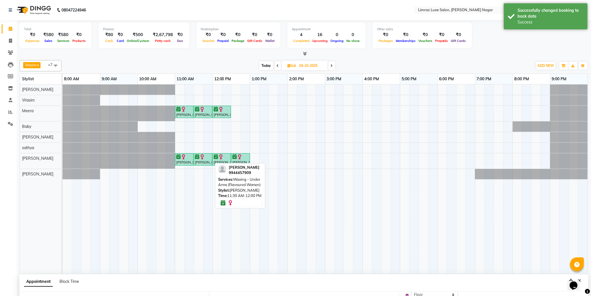
click at [205, 161] on div "[PERSON_NAME], 11:30 AM-12:00 PM, Waxing - Under Arms (Flavoured Women)" at bounding box center [202, 159] width 17 height 11
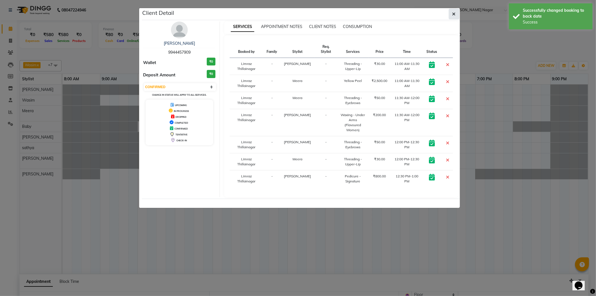
click at [457, 9] on button "button" at bounding box center [454, 14] width 11 height 11
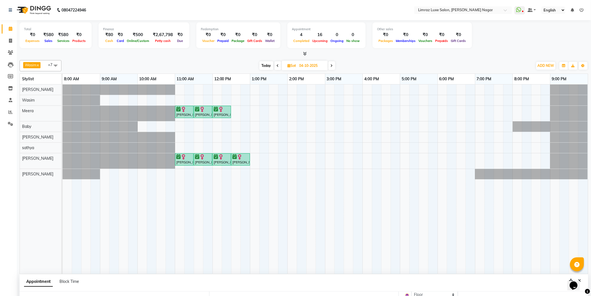
click at [278, 66] on icon at bounding box center [278, 65] width 2 height 3
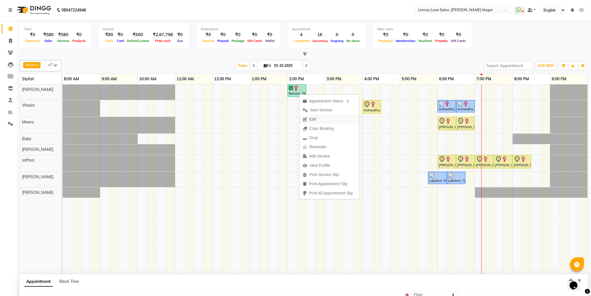
click at [310, 118] on span "Edit" at bounding box center [313, 119] width 7 height 6
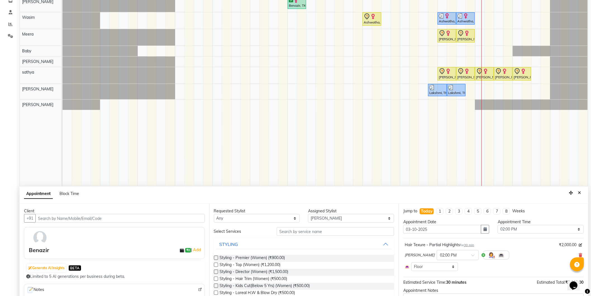
scroll to position [105, 0]
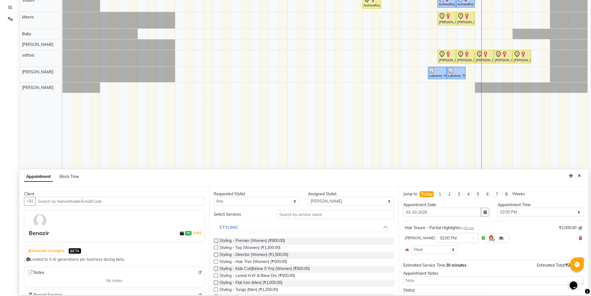
click at [472, 227] on span "30 min" at bounding box center [469, 228] width 10 height 4
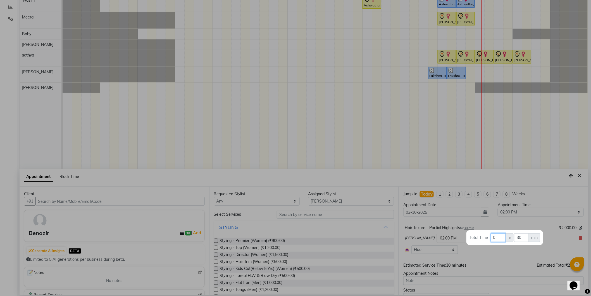
click at [498, 237] on input "0" at bounding box center [498, 237] width 15 height 9
click at [549, 228] on div at bounding box center [295, 148] width 591 height 296
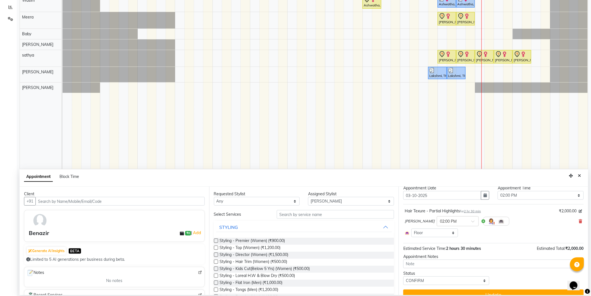
scroll to position [26, 0]
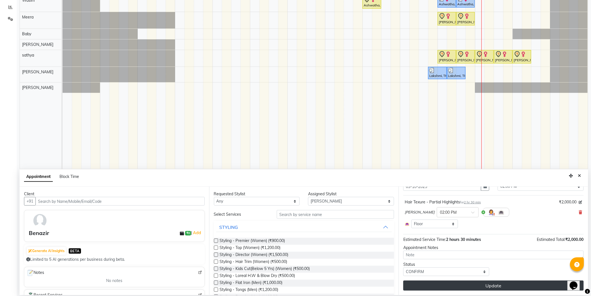
click at [495, 287] on button "Update" at bounding box center [493, 285] width 180 height 10
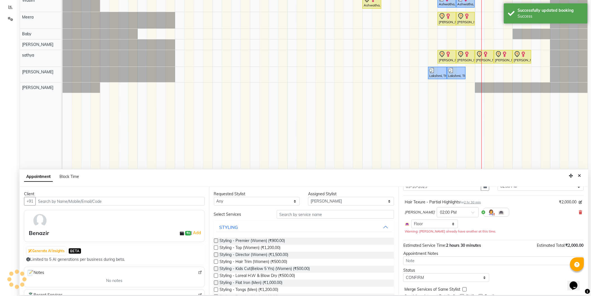
scroll to position [0, 0]
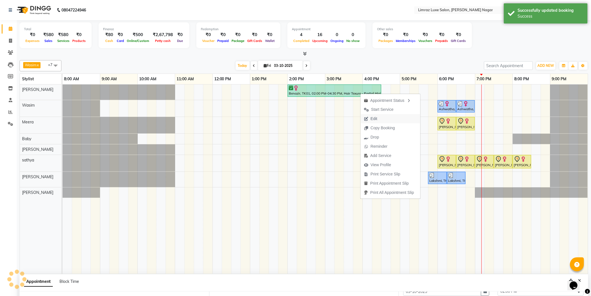
click at [377, 116] on span "Edit" at bounding box center [374, 119] width 7 height 6
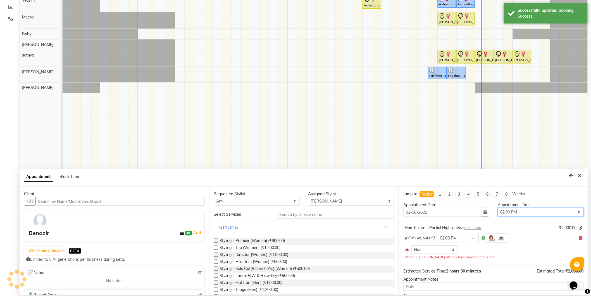
click at [551, 210] on select "Select 09:00 AM 09:15 AM 09:30 AM 09:45 AM 10:00 AM 10:15 AM 10:30 AM 10:45 AM …" at bounding box center [541, 212] width 86 height 9
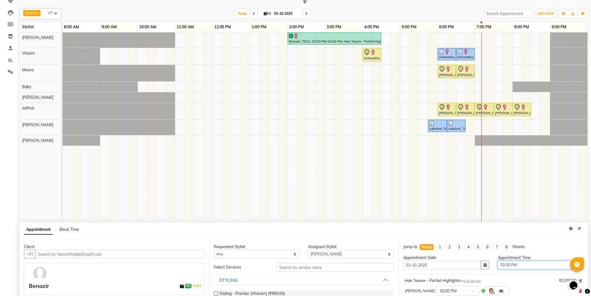
scroll to position [43, 0]
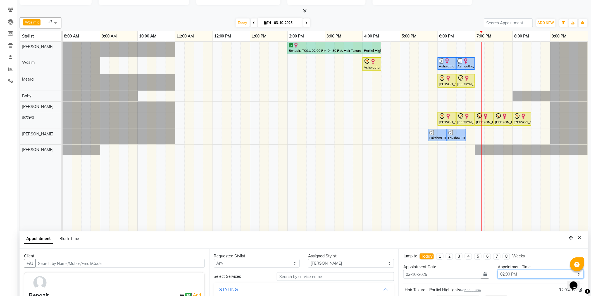
click at [524, 275] on select "Select 09:00 AM 09:15 AM 09:30 AM 09:45 AM 10:00 AM 10:15 AM 10:30 AM 10:45 AM …" at bounding box center [541, 274] width 86 height 9
click at [498, 270] on select "Select 09:00 AM 09:15 AM 09:30 AM 09:45 AM 10:00 AM 10:15 AM 10:30 AM 10:45 AM …" at bounding box center [541, 274] width 86 height 9
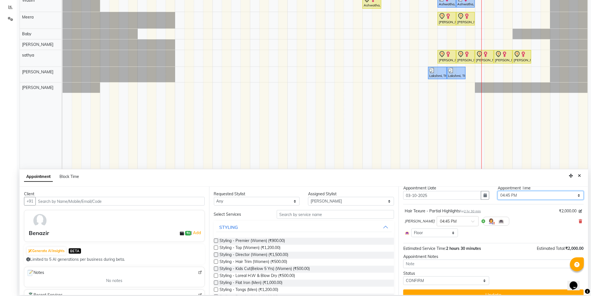
scroll to position [26, 0]
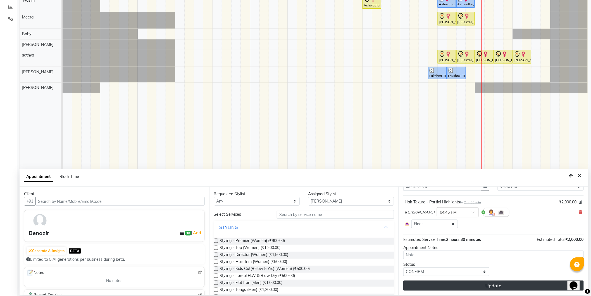
click at [497, 282] on button "Update" at bounding box center [493, 285] width 180 height 10
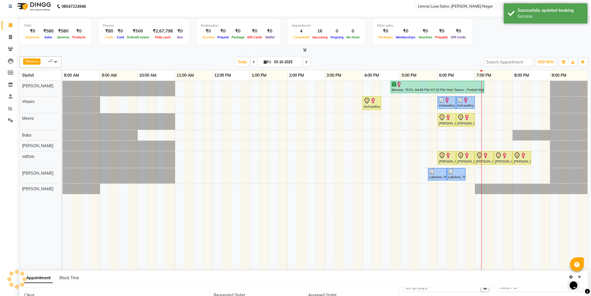
scroll to position [0, 0]
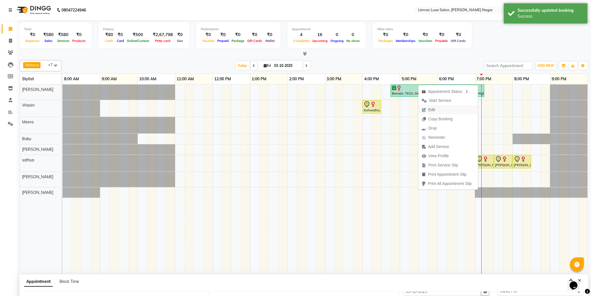
click at [443, 107] on button "Edit" at bounding box center [449, 109] width 60 height 9
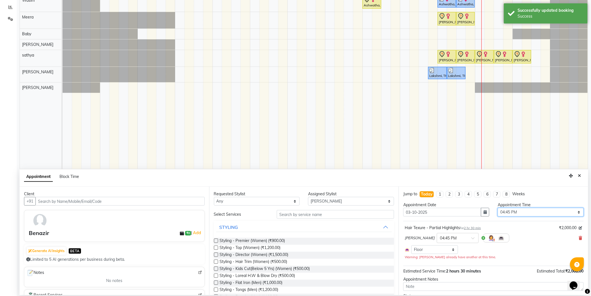
click at [544, 213] on select "Select 09:00 AM 09:15 AM 09:30 AM 09:45 AM 10:00 AM 10:15 AM 10:30 AM 10:45 AM …" at bounding box center [541, 212] width 86 height 9
click at [498, 208] on select "Select 09:00 AM 09:15 AM 09:30 AM 09:45 AM 10:00 AM 10:15 AM 10:30 AM 10:45 AM …" at bounding box center [541, 212] width 86 height 9
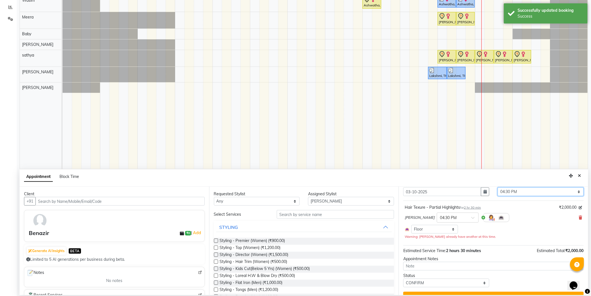
scroll to position [32, 0]
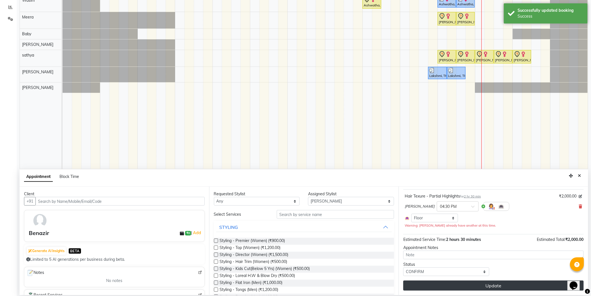
click at [508, 284] on button "Update" at bounding box center [493, 285] width 180 height 10
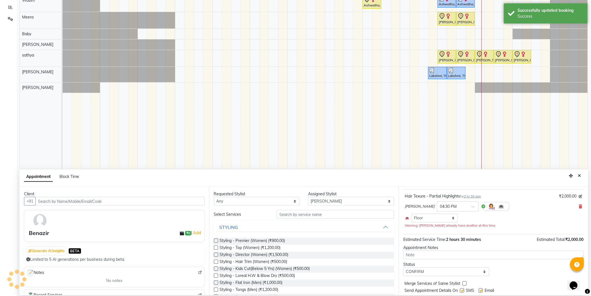
scroll to position [0, 0]
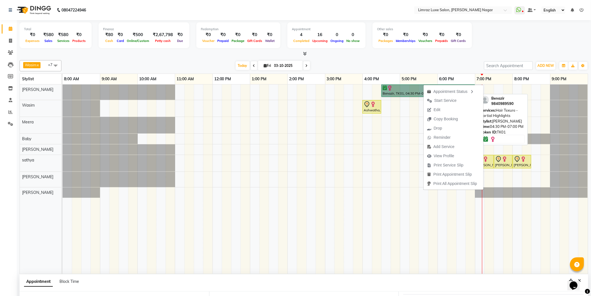
click at [398, 91] on link "Benazir, TK01, 04:30 PM-07:00 PM, Hair Texure - Partial Highlights" at bounding box center [428, 90] width 93 height 12
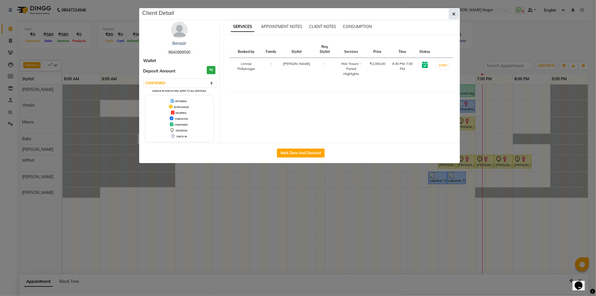
click at [453, 12] on icon "button" at bounding box center [453, 14] width 3 height 4
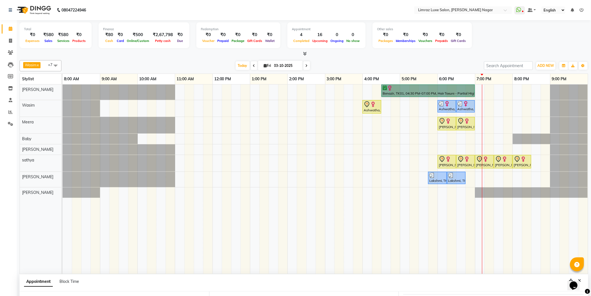
click at [334, 141] on div "Benazir, TK01, 04:30 PM-07:00 PM, Hair Texure - Partial Highlights Ashwatha, TK…" at bounding box center [326, 178] width 526 height 189
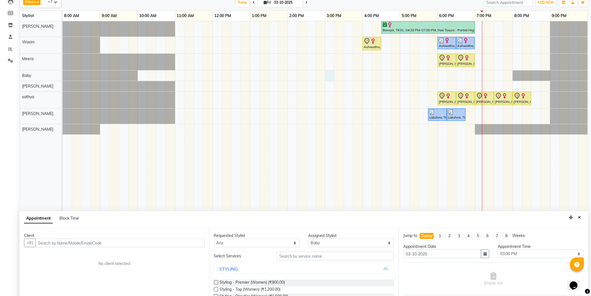
scroll to position [43, 0]
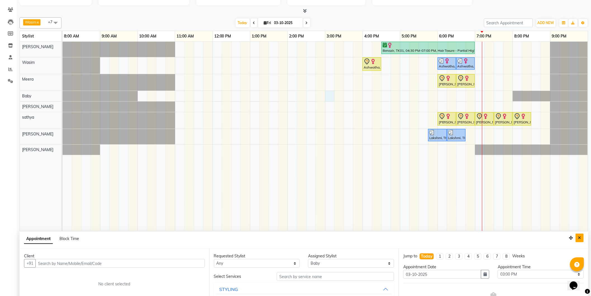
click at [583, 237] on button "Close" at bounding box center [580, 237] width 8 height 9
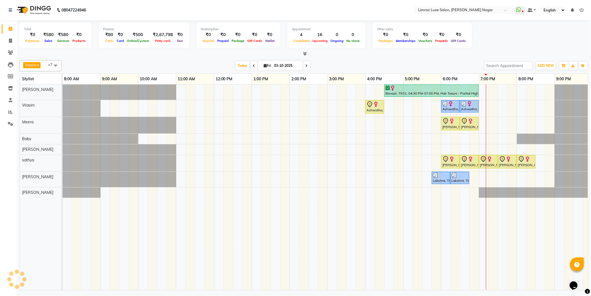
scroll to position [0, 0]
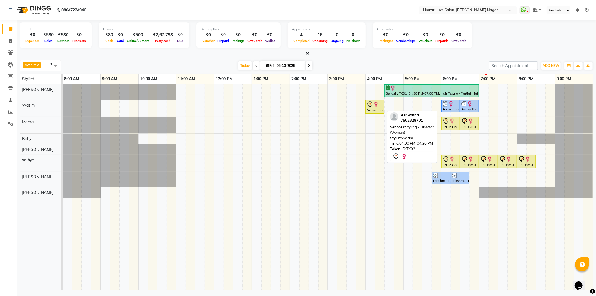
click at [370, 111] on div "Ashwatha, TK02, 04:00 PM-04:30 PM, Styling - Director (Women)" at bounding box center [375, 107] width 18 height 12
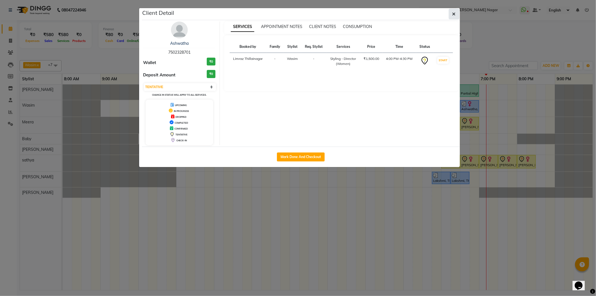
click at [450, 13] on button "button" at bounding box center [454, 14] width 11 height 11
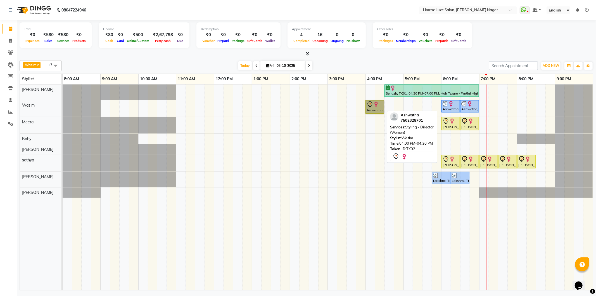
drag, startPoint x: 377, startPoint y: 110, endPoint x: 379, endPoint y: 107, distance: 3.9
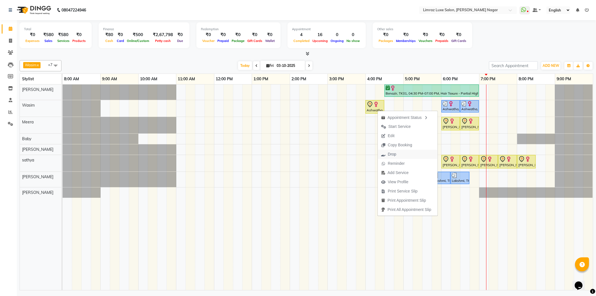
click at [401, 153] on button "Drop" at bounding box center [408, 153] width 60 height 9
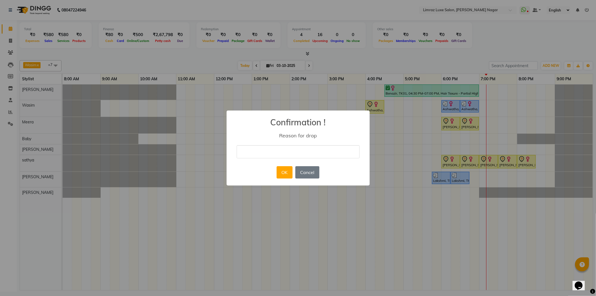
click at [287, 154] on input "text" at bounding box center [298, 151] width 123 height 13
click at [285, 172] on button "OK" at bounding box center [285, 172] width 16 height 12
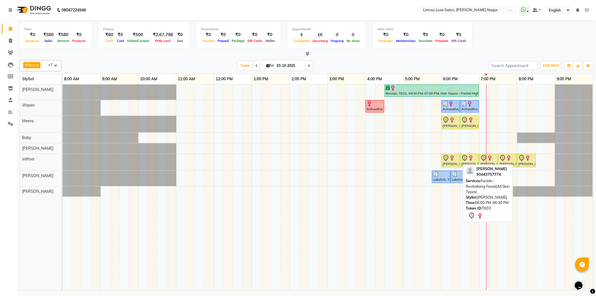
click at [443, 161] on div "[PERSON_NAME], TK03, 06:00 PM-06:30 PM, Facials - Revitalising Facial(All Skin …" at bounding box center [450, 161] width 17 height 12
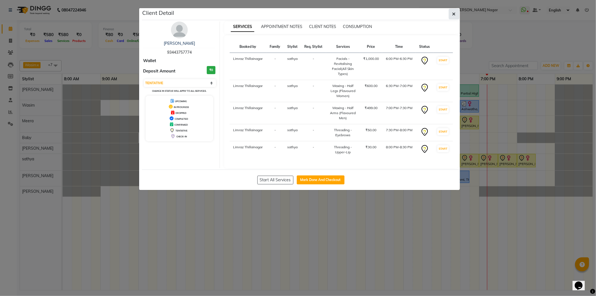
click at [455, 14] on icon "button" at bounding box center [453, 14] width 3 height 4
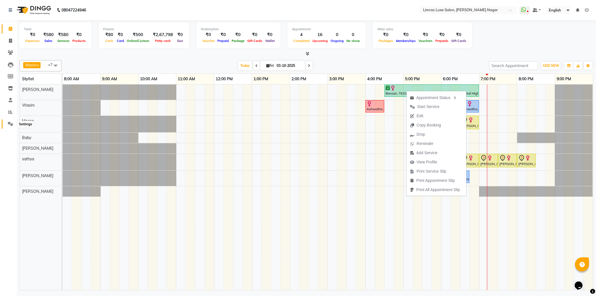
click at [9, 124] on icon at bounding box center [10, 124] width 5 height 4
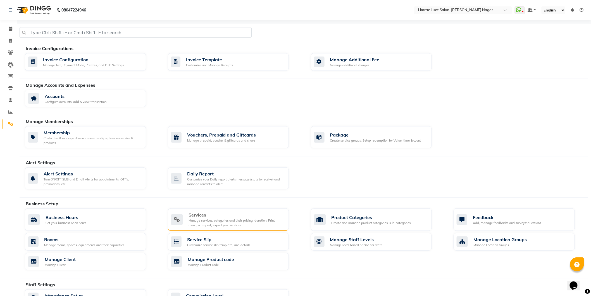
click at [211, 218] on div "Services" at bounding box center [237, 214] width 96 height 7
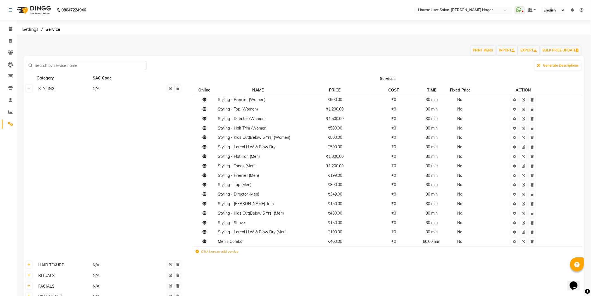
click at [28, 90] on icon at bounding box center [28, 88] width 3 height 3
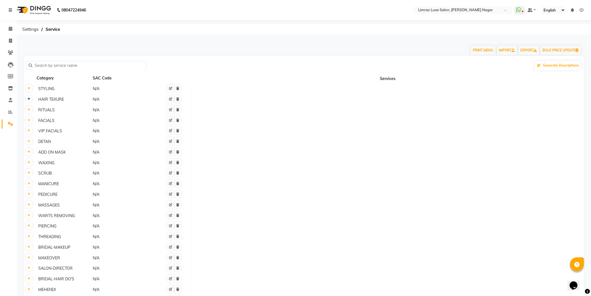
click at [29, 102] on link at bounding box center [29, 98] width 6 height 7
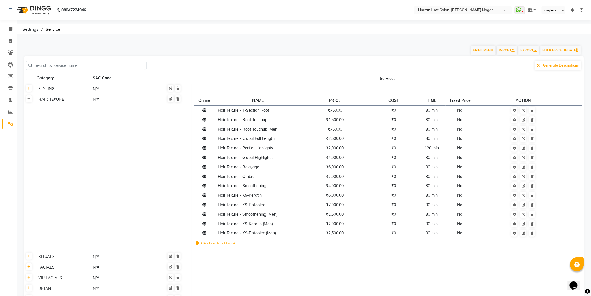
click at [30, 100] on link at bounding box center [29, 98] width 6 height 7
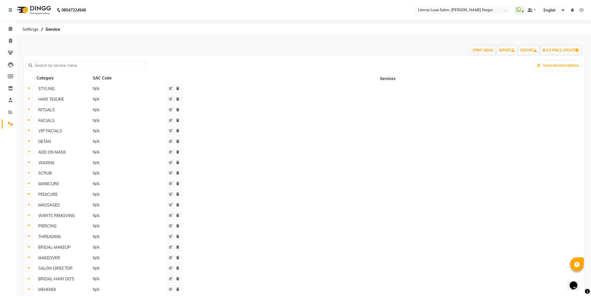
click at [33, 11] on img at bounding box center [33, 10] width 38 height 16
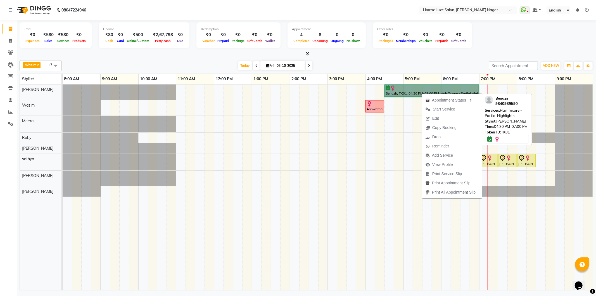
click at [420, 84] on link "Benazir, TK01, 04:30 PM-07:00 PM, Hair Texure - Partial Highlights" at bounding box center [431, 90] width 94 height 12
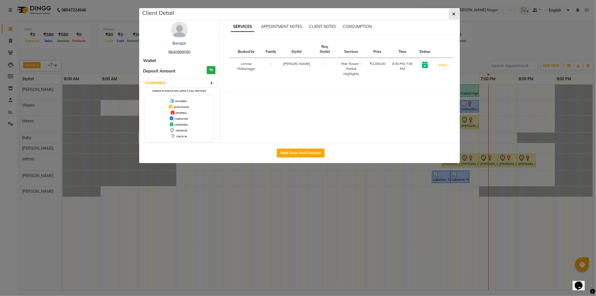
click at [457, 12] on button "button" at bounding box center [454, 14] width 11 height 11
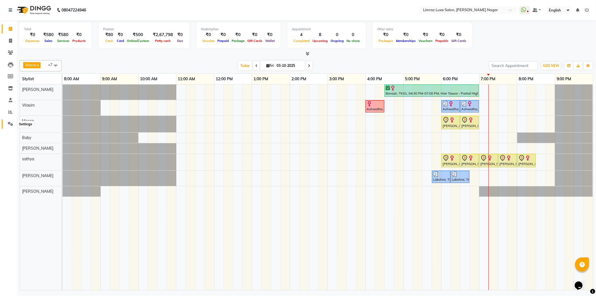
click at [9, 122] on icon at bounding box center [10, 124] width 5 height 4
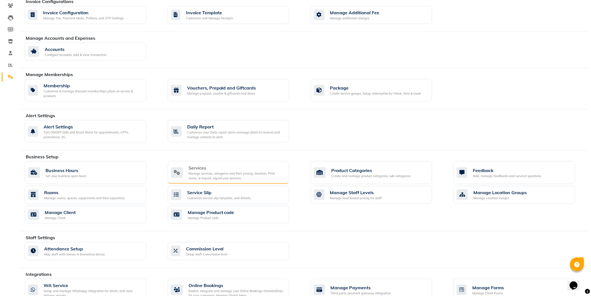
scroll to position [62, 0]
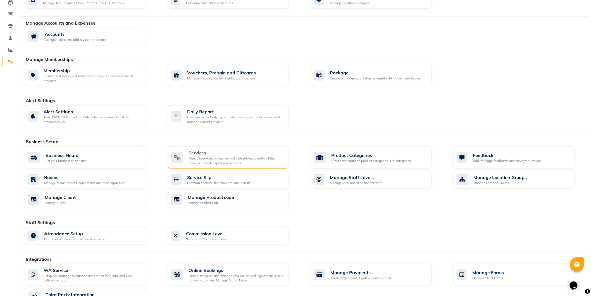
click at [206, 155] on div "Services" at bounding box center [237, 152] width 96 height 7
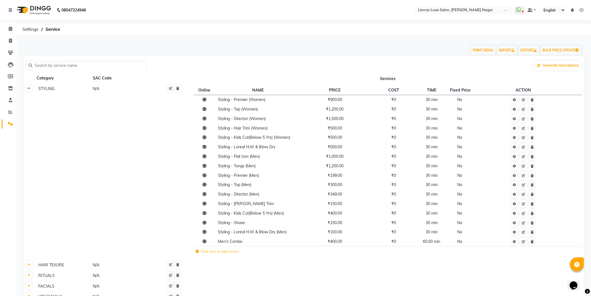
click at [26, 88] on th at bounding box center [29, 172] width 11 height 176
click at [27, 88] on icon at bounding box center [28, 88] width 3 height 3
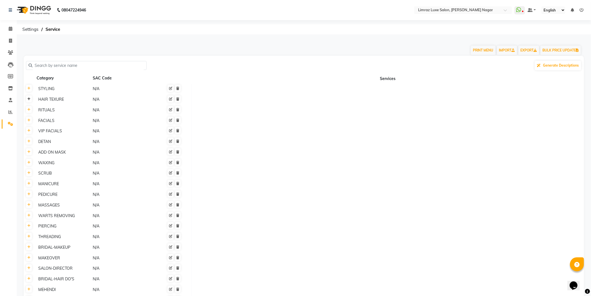
click at [29, 100] on icon at bounding box center [28, 98] width 3 height 3
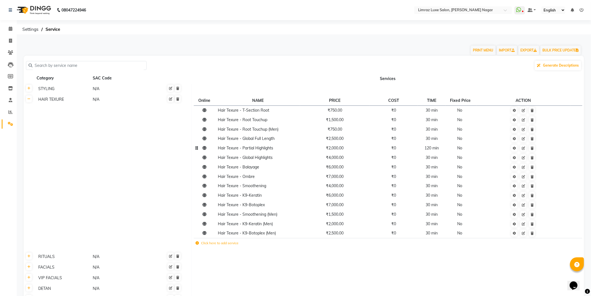
click at [272, 149] on span "Hair Texure - Partial Highlights" at bounding box center [245, 147] width 55 height 5
drag, startPoint x: 512, startPoint y: 148, endPoint x: 517, endPoint y: 148, distance: 4.5
click at [515, 147] on icon at bounding box center [514, 147] width 3 height 3
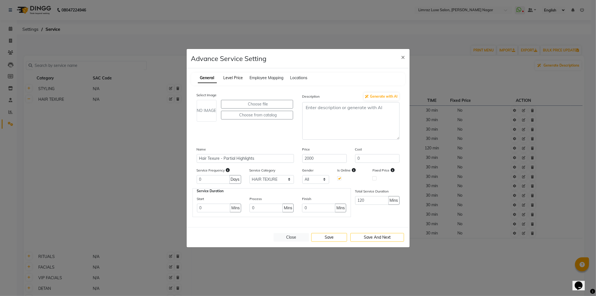
click at [233, 78] on span "Level Price" at bounding box center [234, 77] width 20 height 5
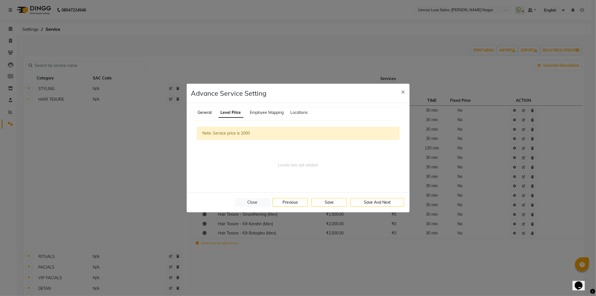
click at [210, 113] on span "General" at bounding box center [205, 112] width 14 height 5
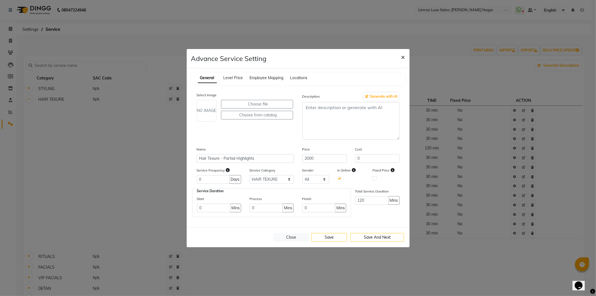
click at [401, 58] on span "×" at bounding box center [403, 57] width 4 height 8
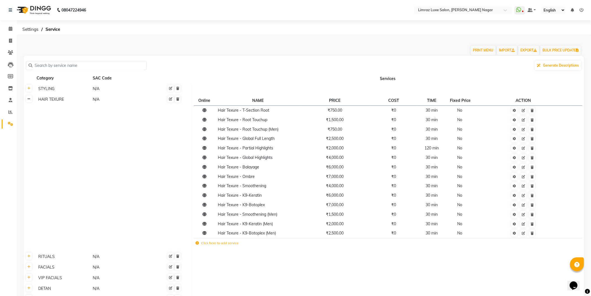
click at [29, 98] on icon at bounding box center [28, 98] width 3 height 3
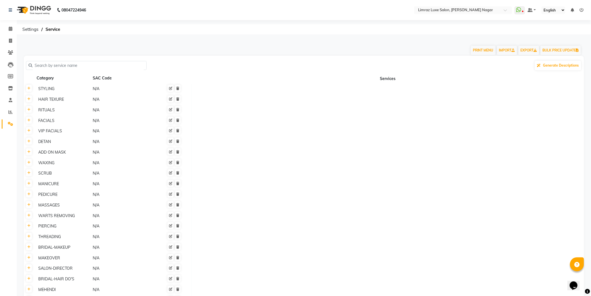
click at [38, 6] on img at bounding box center [33, 10] width 38 height 16
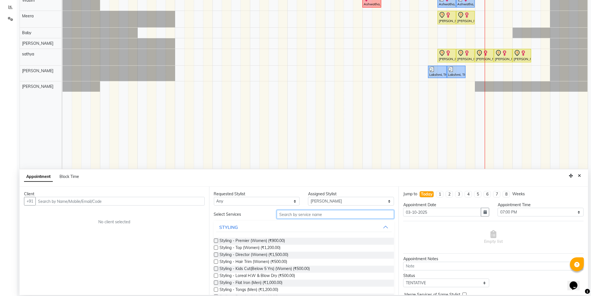
click at [311, 213] on input "text" at bounding box center [335, 214] width 117 height 9
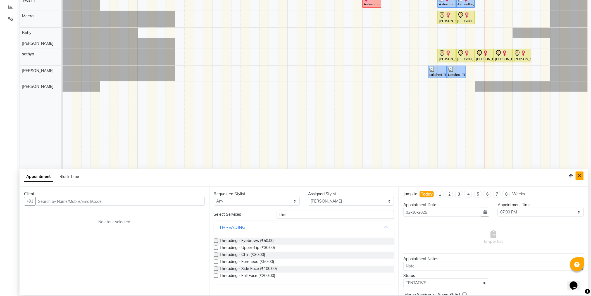
click at [582, 177] on button "Close" at bounding box center [580, 175] width 8 height 9
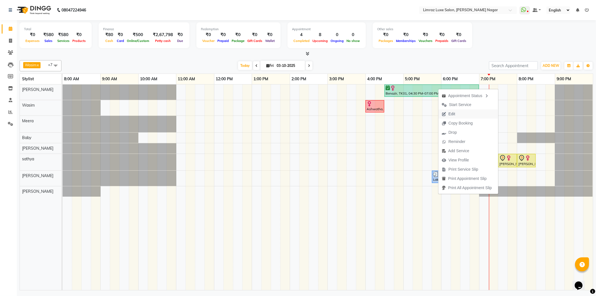
click at [453, 113] on span "Edit" at bounding box center [451, 114] width 7 height 6
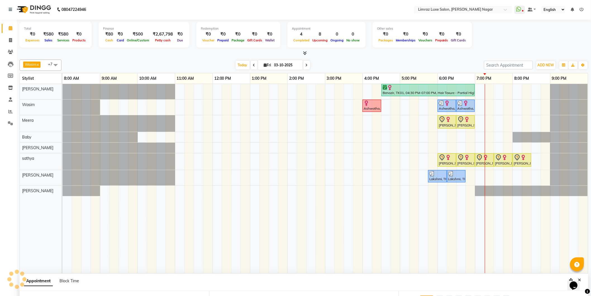
scroll to position [105, 0]
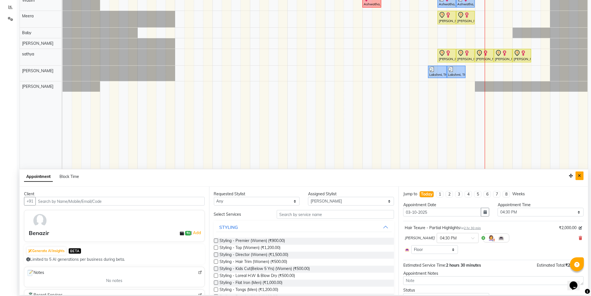
click at [581, 178] on button "Close" at bounding box center [580, 175] width 8 height 9
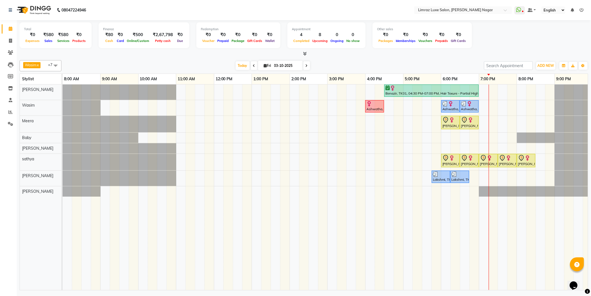
scroll to position [0, 0]
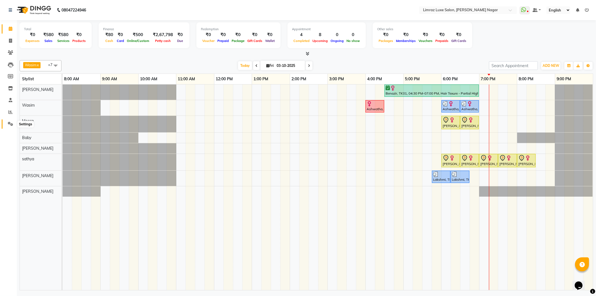
click at [12, 123] on icon at bounding box center [10, 124] width 5 height 4
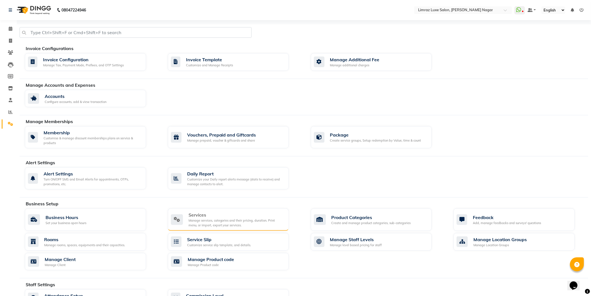
click at [236, 215] on div "Services" at bounding box center [237, 214] width 96 height 7
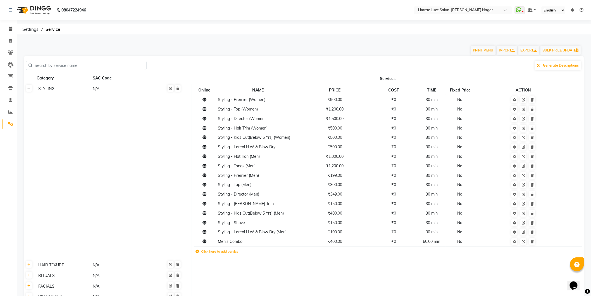
click at [30, 89] on icon at bounding box center [28, 88] width 3 height 3
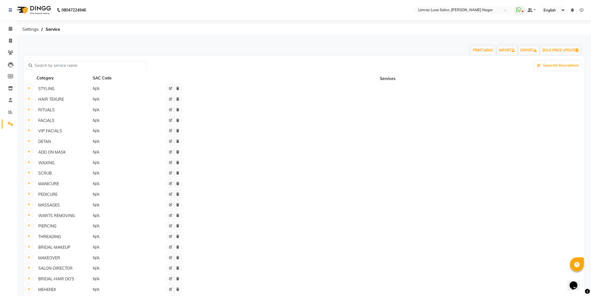
click at [30, 103] on th at bounding box center [29, 99] width 11 height 11
click at [30, 100] on icon at bounding box center [28, 98] width 3 height 3
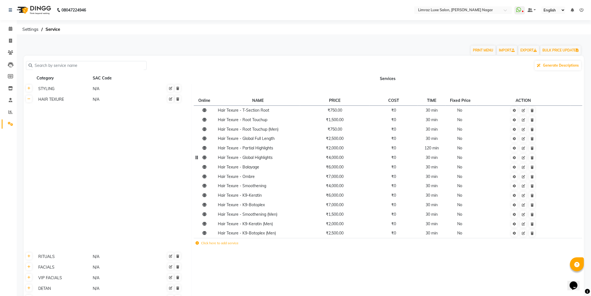
click at [469, 154] on td "No" at bounding box center [461, 157] width 31 height 9
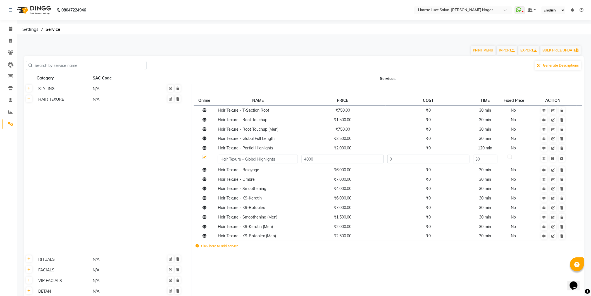
click at [512, 155] on label at bounding box center [510, 157] width 4 height 4
click at [512, 155] on input "checkbox" at bounding box center [510, 157] width 4 height 4
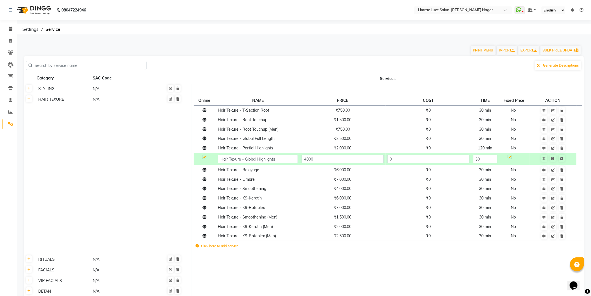
click at [468, 259] on td at bounding box center [388, 259] width 392 height 11
click at [555, 159] on icon at bounding box center [553, 158] width 3 height 3
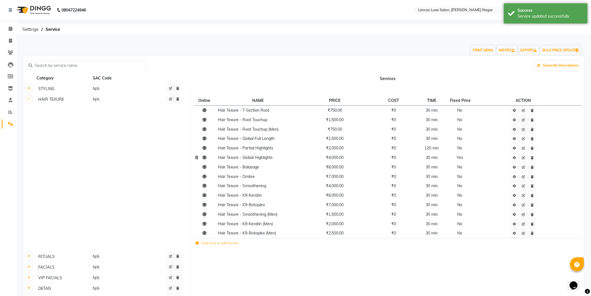
click at [515, 161] on td at bounding box center [524, 157] width 94 height 9
click at [515, 158] on icon at bounding box center [514, 157] width 3 height 3
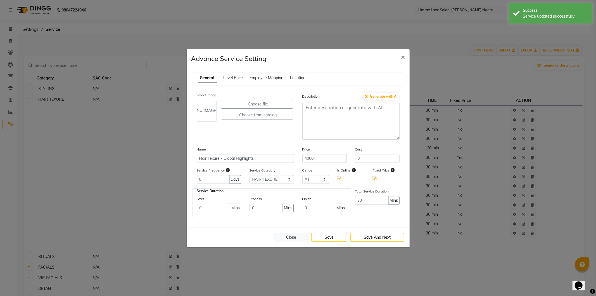
click at [402, 119] on div "Description Generate with AI" at bounding box center [351, 115] width 106 height 47
click at [404, 56] on span "×" at bounding box center [403, 57] width 4 height 8
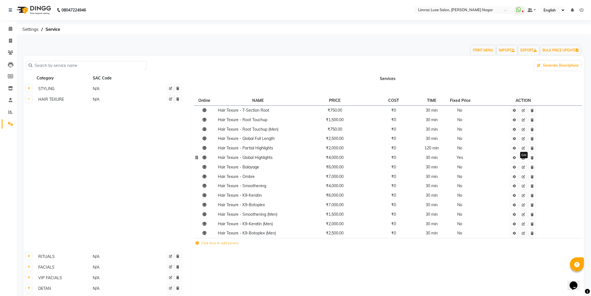
click at [524, 157] on icon at bounding box center [523, 157] width 3 height 3
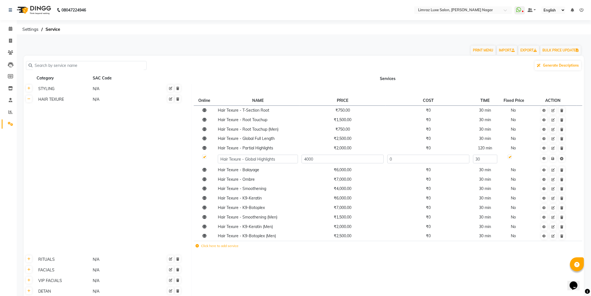
click at [512, 157] on label at bounding box center [510, 157] width 4 height 4
click at [512, 157] on input "checkbox" at bounding box center [510, 157] width 4 height 4
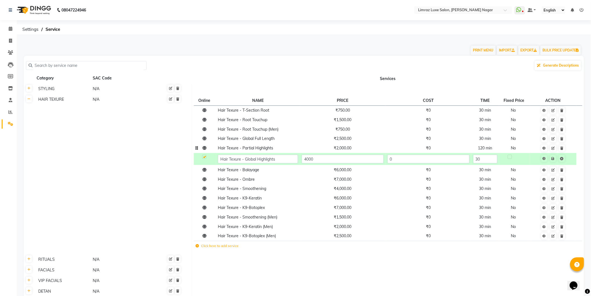
click at [445, 149] on td "₹0" at bounding box center [429, 147] width 86 height 9
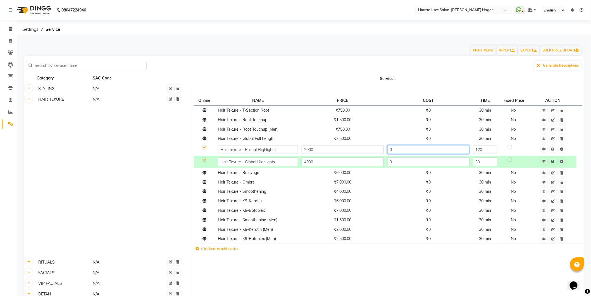
click at [439, 149] on input "0" at bounding box center [429, 149] width 82 height 9
click at [555, 149] on icon at bounding box center [553, 148] width 3 height 3
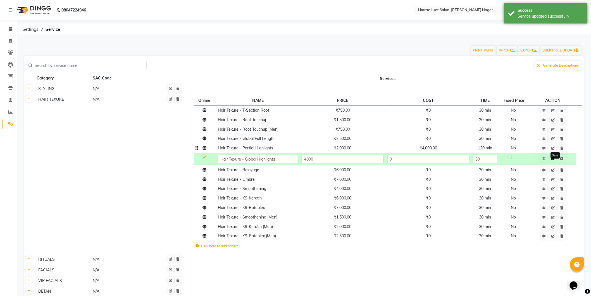
click at [555, 159] on icon at bounding box center [553, 158] width 3 height 3
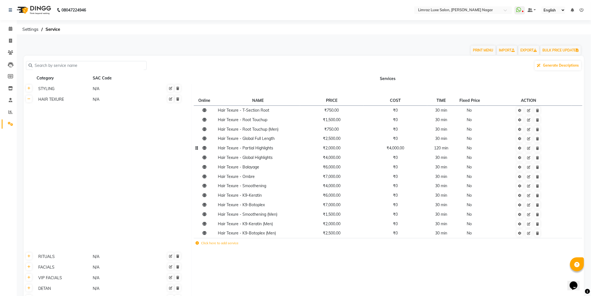
click at [40, 11] on img at bounding box center [33, 10] width 38 height 16
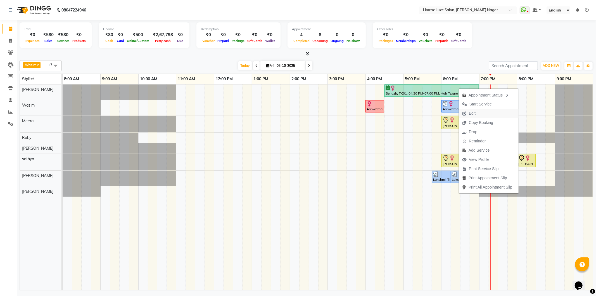
click at [496, 110] on button "Edit" at bounding box center [489, 113] width 60 height 9
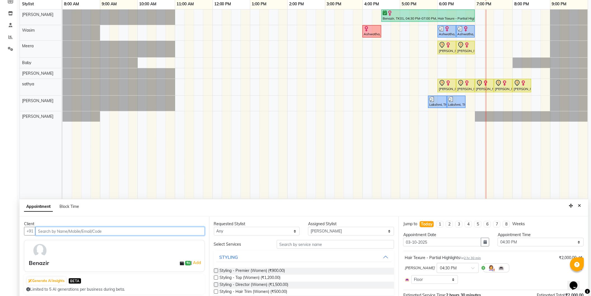
scroll to position [105, 0]
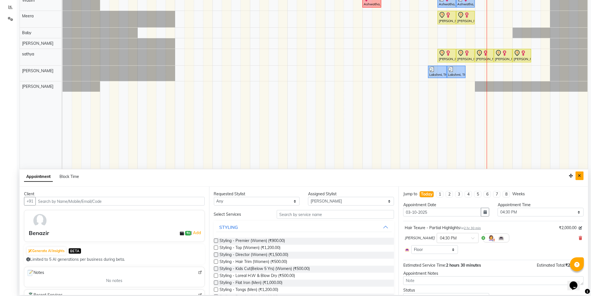
click at [581, 176] on icon "Close" at bounding box center [579, 176] width 3 height 4
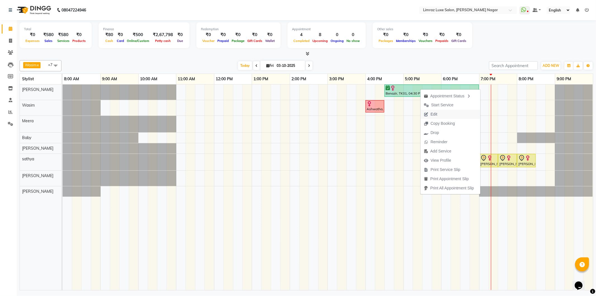
click at [449, 112] on button "Edit" at bounding box center [450, 114] width 60 height 9
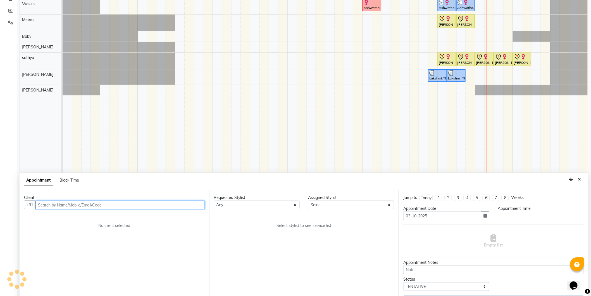
scroll to position [105, 0]
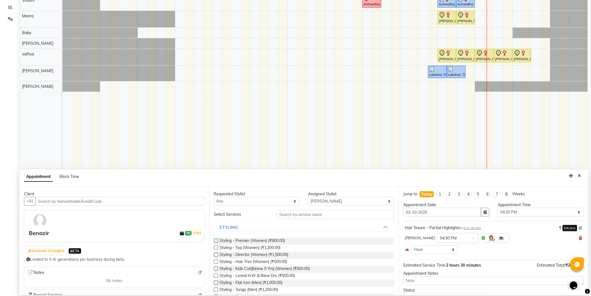
click at [579, 227] on icon at bounding box center [580, 227] width 3 height 3
drag, startPoint x: 567, startPoint y: 228, endPoint x: 550, endPoint y: 230, distance: 17.2
click at [550, 230] on div "Hair Texure - Partial Highlights for 2 hr 30 min 2000" at bounding box center [494, 229] width 178 height 9
click at [540, 243] on div "[PERSON_NAME] × 04:30 PM" at bounding box center [494, 240] width 178 height 15
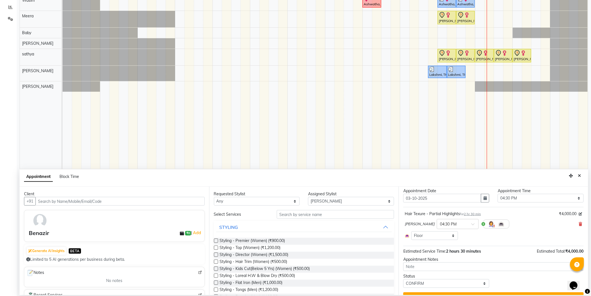
scroll to position [26, 0]
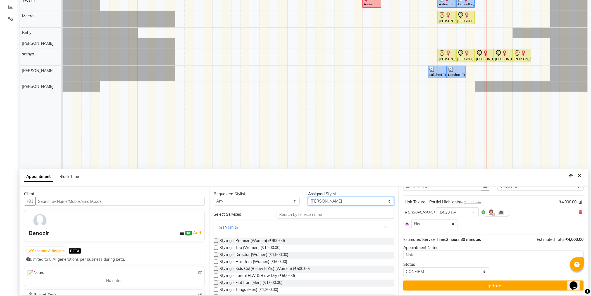
click at [337, 205] on select "Select [PERSON_NAME] [PERSON_NAME] Baby [PERSON_NAME] [PERSON_NAME] [PERSON_NAM…" at bounding box center [351, 201] width 86 height 9
click at [308, 197] on select "Select [PERSON_NAME] [PERSON_NAME] Baby [PERSON_NAME] [PERSON_NAME] [PERSON_NAM…" at bounding box center [351, 201] width 86 height 9
click at [315, 213] on input "text" at bounding box center [335, 214] width 117 height 9
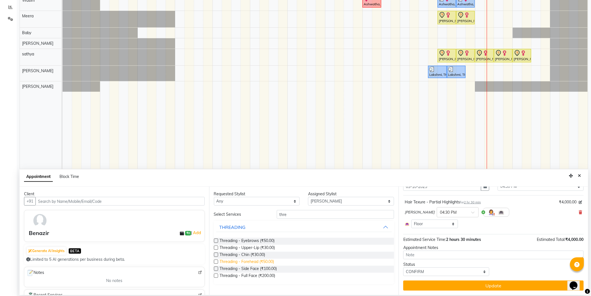
click at [249, 260] on span "Threading - Forehead (₹50.00)" at bounding box center [247, 261] width 54 height 7
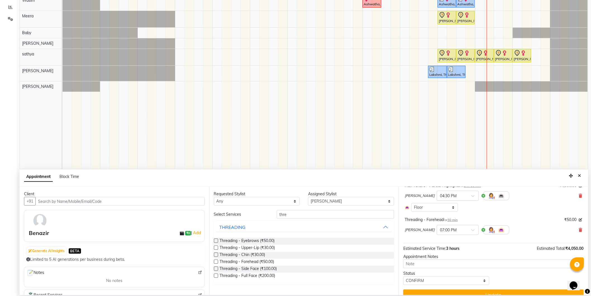
scroll to position [51, 0]
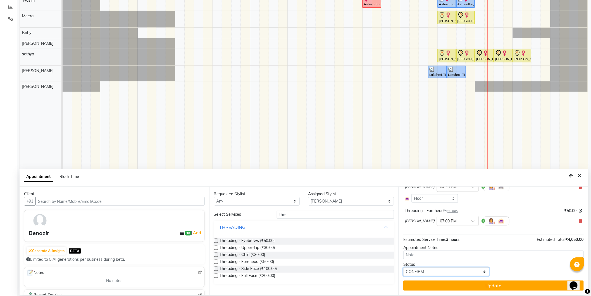
click at [464, 270] on select "Select TENTATIVE CONFIRM CHECK-IN UPCOMING" at bounding box center [446, 271] width 86 height 9
click at [464, 269] on select "Select TENTATIVE CONFIRM CHECK-IN UPCOMING" at bounding box center [446, 271] width 86 height 9
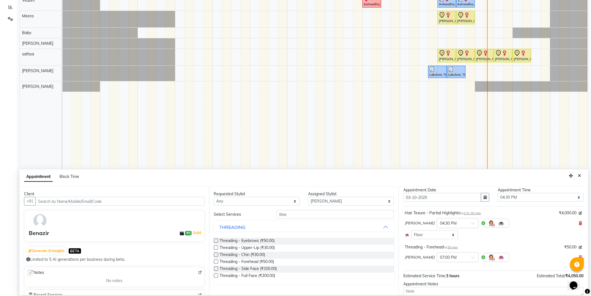
scroll to position [0, 0]
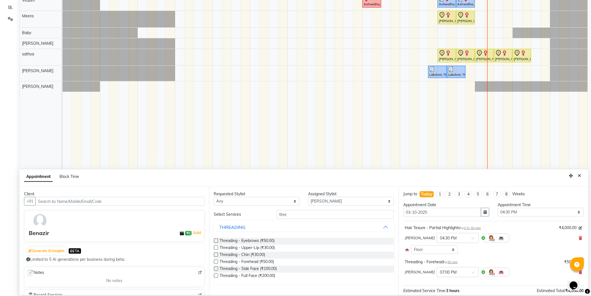
click at [479, 229] on span "2 hr 30 min" at bounding box center [472, 228] width 17 height 4
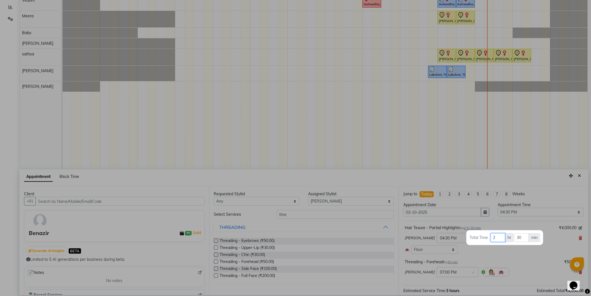
drag, startPoint x: 496, startPoint y: 237, endPoint x: 488, endPoint y: 239, distance: 8.8
click at [488, 239] on tr "Total Time 2 hr 30 min" at bounding box center [504, 237] width 71 height 9
click at [509, 252] on div at bounding box center [295, 148] width 591 height 296
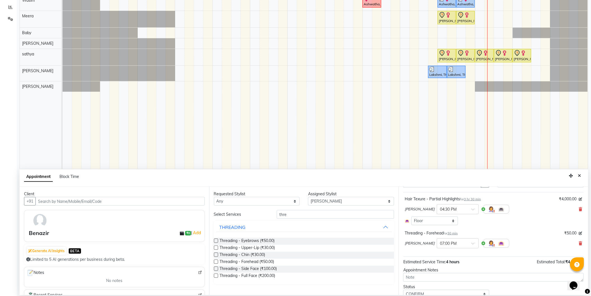
scroll to position [51, 0]
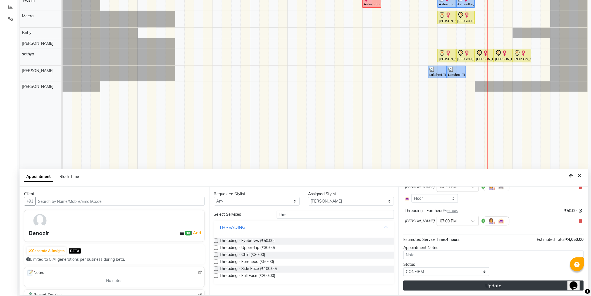
click at [495, 281] on button "Update" at bounding box center [493, 285] width 180 height 10
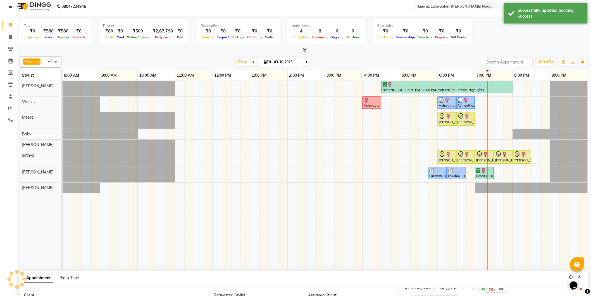
scroll to position [0, 0]
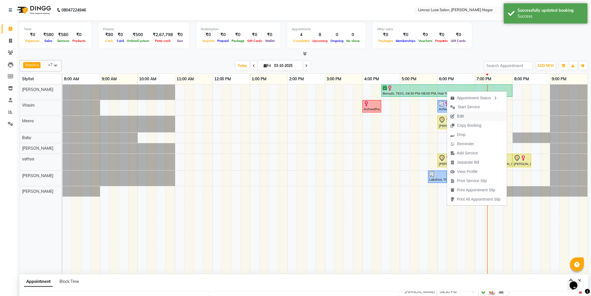
click at [473, 113] on button "Edit" at bounding box center [477, 115] width 60 height 9
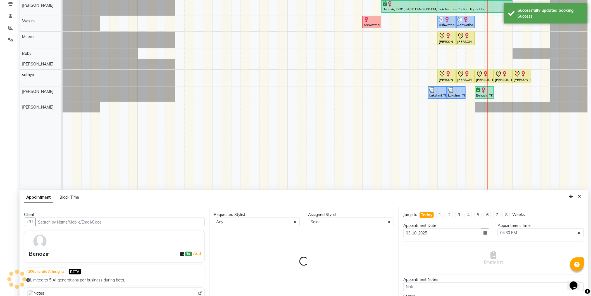
scroll to position [105, 0]
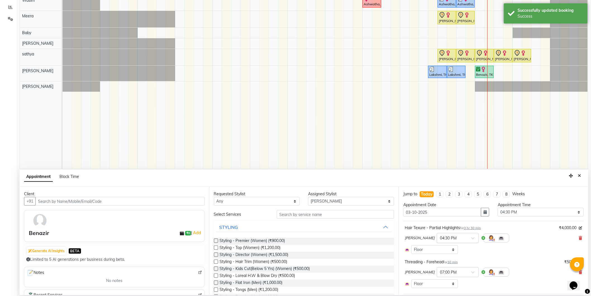
click at [448, 236] on div at bounding box center [457, 237] width 41 height 6
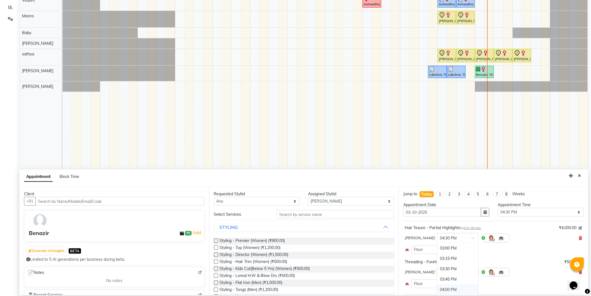
click at [437, 289] on div "04:00 PM" at bounding box center [457, 289] width 41 height 10
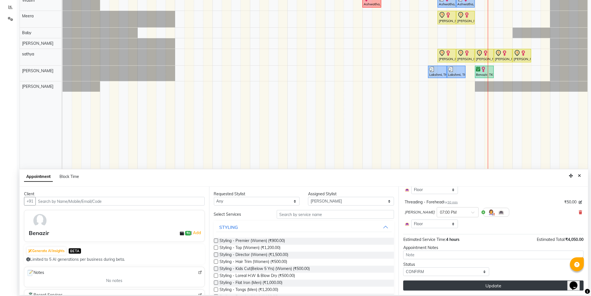
click at [493, 286] on button "Update" at bounding box center [493, 285] width 180 height 10
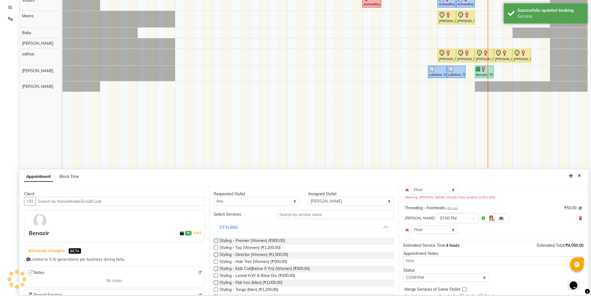
scroll to position [0, 0]
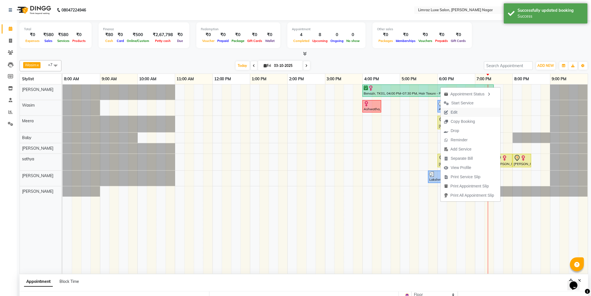
click at [453, 110] on span "Edit" at bounding box center [454, 112] width 7 height 6
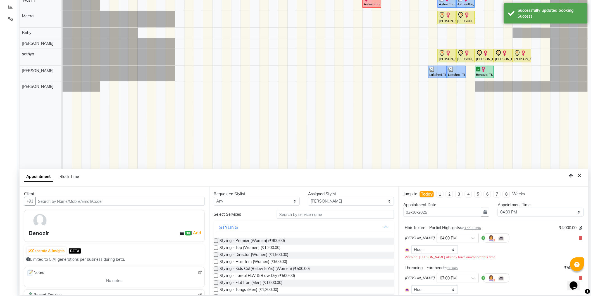
click at [443, 237] on input "text" at bounding box center [452, 237] width 25 height 6
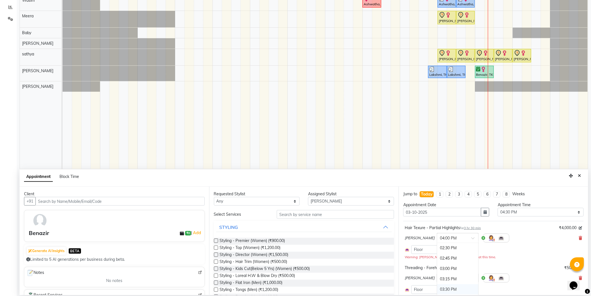
click at [437, 289] on div "03:30 PM" at bounding box center [457, 289] width 41 height 10
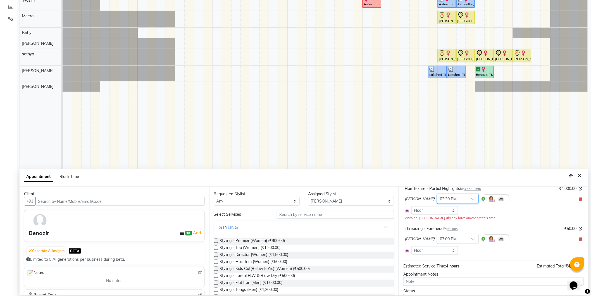
scroll to position [66, 0]
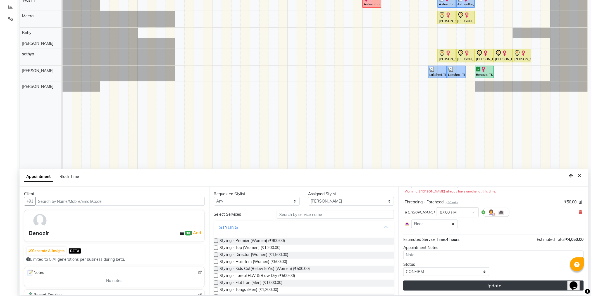
click at [486, 286] on button "Update" at bounding box center [493, 285] width 180 height 10
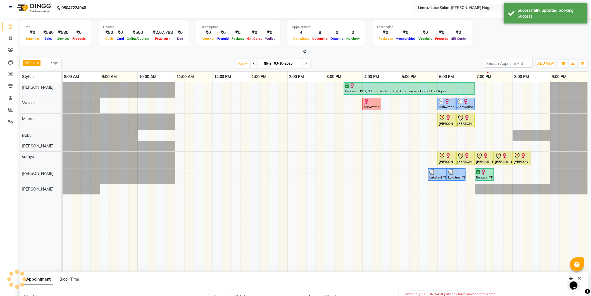
scroll to position [0, 0]
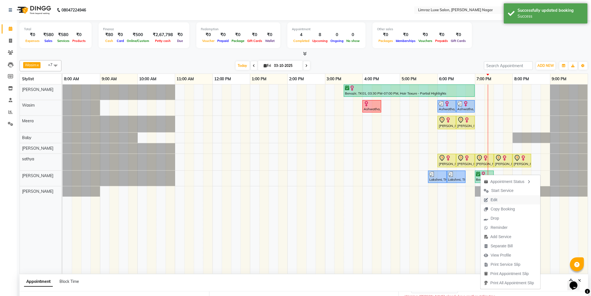
click at [504, 199] on button "Edit" at bounding box center [511, 199] width 60 height 9
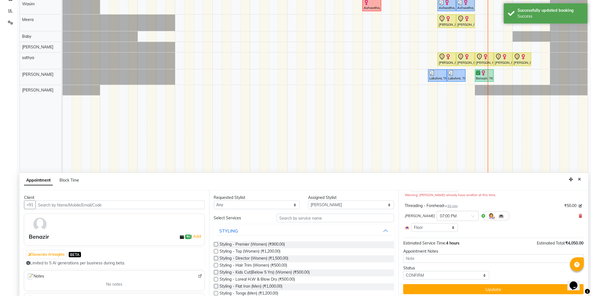
scroll to position [105, 0]
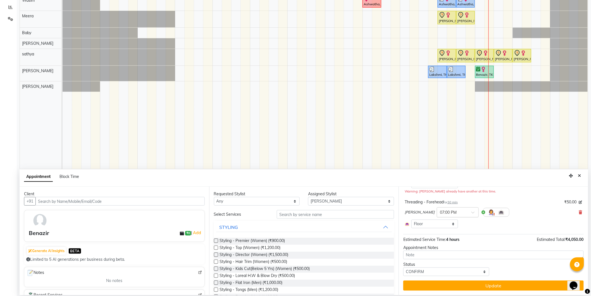
click at [442, 212] on input "text" at bounding box center [452, 212] width 25 height 6
click at [437, 263] on div "05:00 PM" at bounding box center [457, 261] width 41 height 10
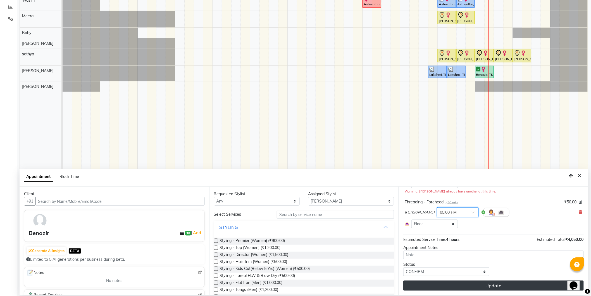
click at [467, 283] on button "Update" at bounding box center [493, 285] width 180 height 10
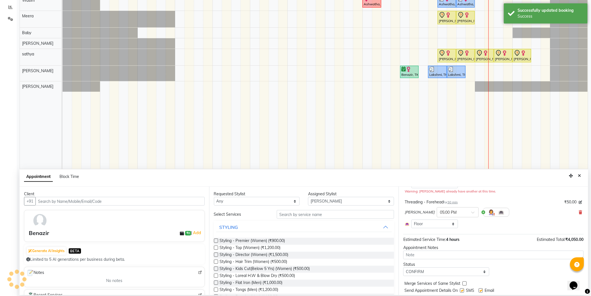
scroll to position [0, 0]
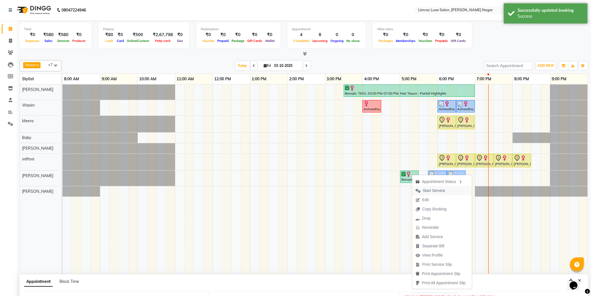
click at [434, 192] on span "Start Service" at bounding box center [434, 190] width 22 height 6
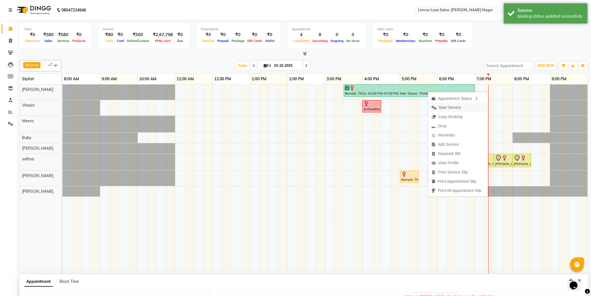
click at [452, 108] on span "Start Service" at bounding box center [450, 107] width 22 height 6
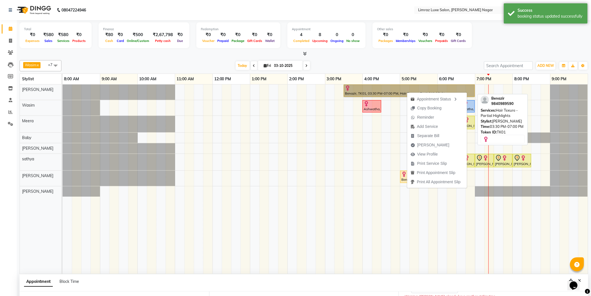
click at [393, 92] on link "Benazir, TK01, 03:30 PM-07:00 PM, Hair Texure - Partial Highlights" at bounding box center [409, 90] width 131 height 12
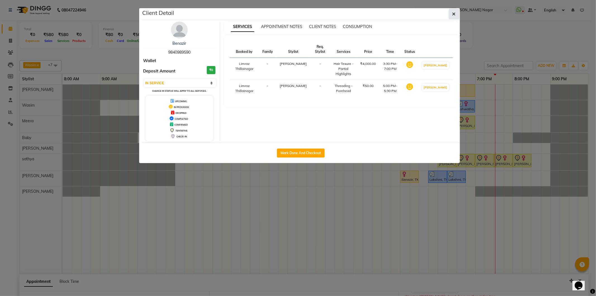
click at [453, 13] on icon "button" at bounding box center [453, 14] width 3 height 4
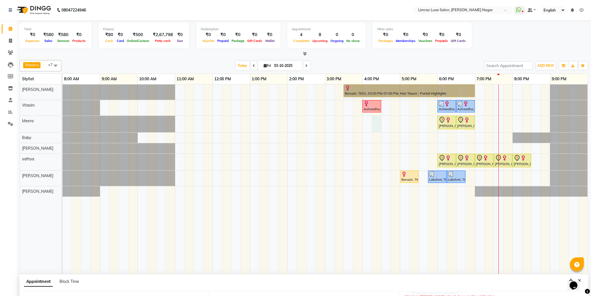
click at [375, 132] on div "Benazir, TK01, 03:30 PM-07:00 PM, Hair Texure - Partial Highlights Ashwatha, TK…" at bounding box center [326, 178] width 526 height 189
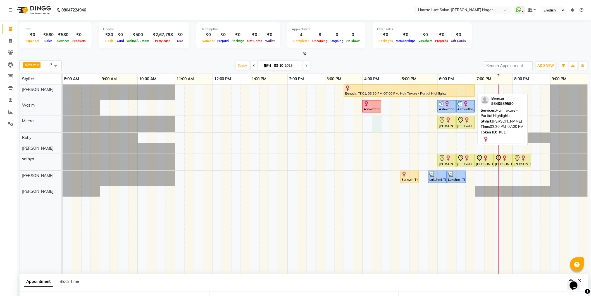
click at [418, 87] on div at bounding box center [409, 88] width 129 height 6
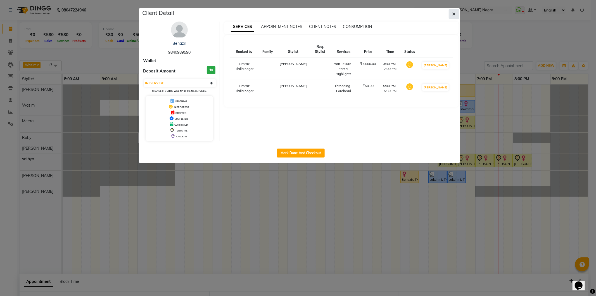
click at [455, 10] on button "button" at bounding box center [454, 14] width 11 height 11
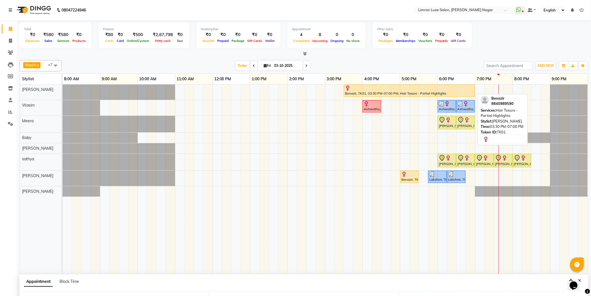
click at [398, 91] on div "Benazir, TK01, 03:30 PM-07:00 PM, Hair Texure - Partial Highlights" at bounding box center [409, 90] width 130 height 11
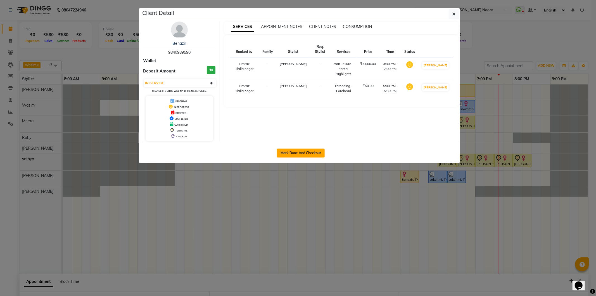
click at [313, 149] on button "Mark Done And Checkout" at bounding box center [301, 152] width 48 height 9
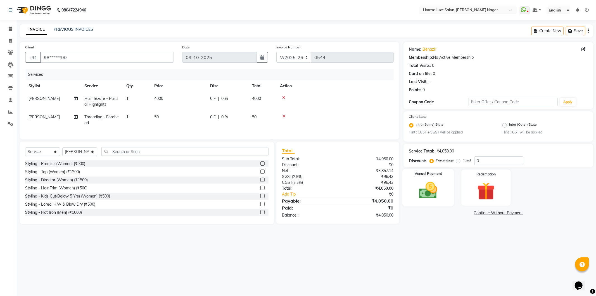
click at [431, 182] on img at bounding box center [428, 190] width 30 height 21
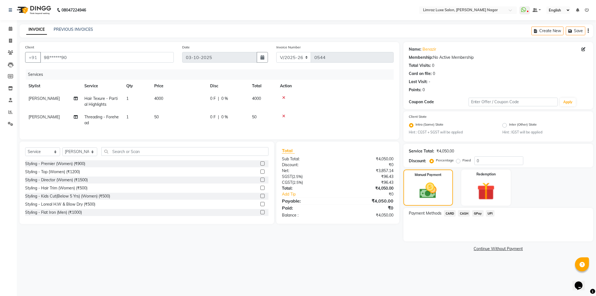
click at [462, 214] on span "CASH" at bounding box center [464, 213] width 12 height 6
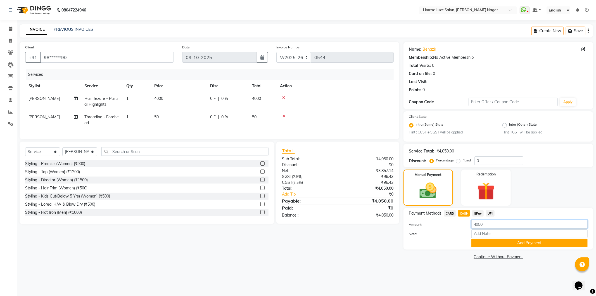
drag, startPoint x: 491, startPoint y: 225, endPoint x: 474, endPoint y: 223, distance: 16.7
click at [474, 224] on input "4050" at bounding box center [529, 224] width 116 height 9
click at [540, 246] on button "Add Payment" at bounding box center [529, 242] width 116 height 9
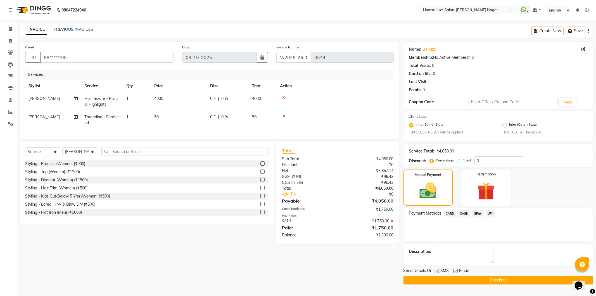
click at [479, 215] on span "GPay" at bounding box center [477, 213] width 11 height 6
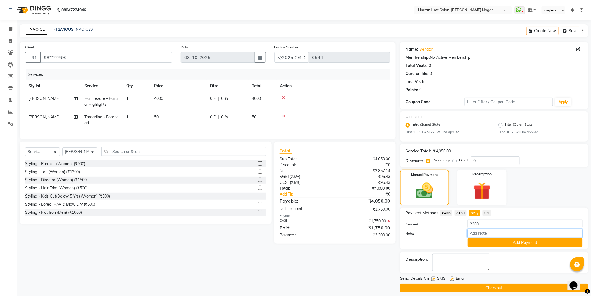
click at [499, 232] on input "Note:" at bounding box center [525, 233] width 115 height 9
click at [495, 244] on button "Add Payment" at bounding box center [525, 242] width 115 height 9
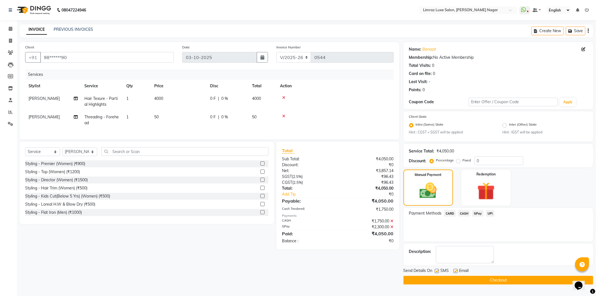
click at [455, 270] on label at bounding box center [455, 270] width 4 height 4
click at [455, 270] on input "checkbox" at bounding box center [455, 271] width 4 height 4
click at [437, 272] on label at bounding box center [437, 270] width 4 height 4
click at [437, 272] on input "checkbox" at bounding box center [437, 271] width 4 height 4
click at [450, 278] on button "Checkout" at bounding box center [498, 279] width 190 height 9
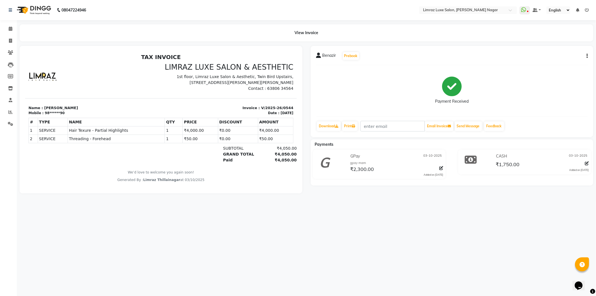
click at [37, 9] on img at bounding box center [33, 10] width 38 height 16
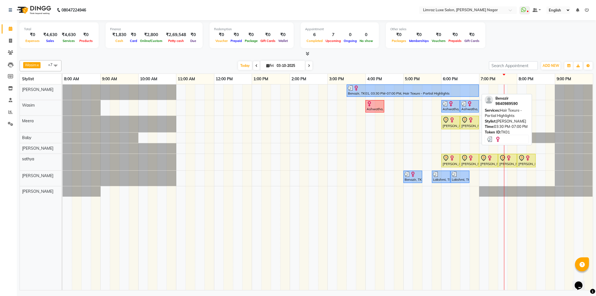
click at [381, 89] on div at bounding box center [413, 88] width 130 height 6
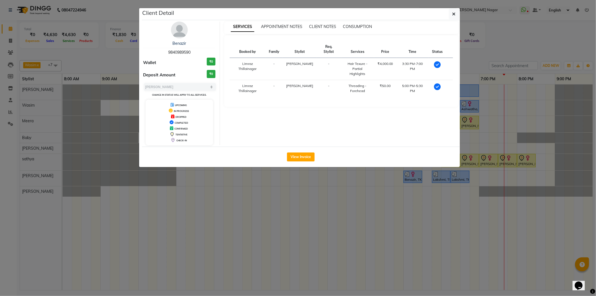
drag, startPoint x: 196, startPoint y: 51, endPoint x: 155, endPoint y: 47, distance: 41.5
click at [155, 47] on div "Benazir 9840989590" at bounding box center [179, 48] width 72 height 15
copy div "Benazir 9840989590"
click at [452, 16] on span "button" at bounding box center [453, 14] width 3 height 6
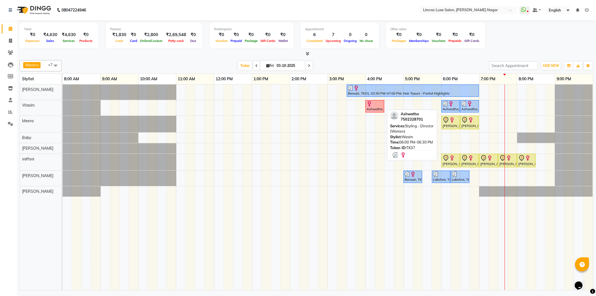
click at [447, 106] on div "Ashwatha, TK07, 06:00 PM-06:30 PM, Styling - Director (Women)" at bounding box center [450, 106] width 17 height 11
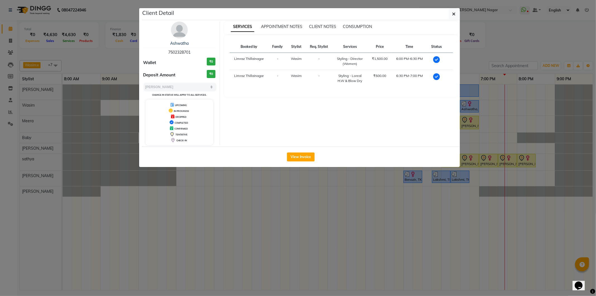
drag, startPoint x: 194, startPoint y: 50, endPoint x: 155, endPoint y: 51, distance: 39.7
click at [155, 51] on div "Ashwatha 7502328701" at bounding box center [179, 48] width 72 height 15
copy span "7502328701"
click at [305, 157] on button "View Invoice" at bounding box center [301, 156] width 28 height 9
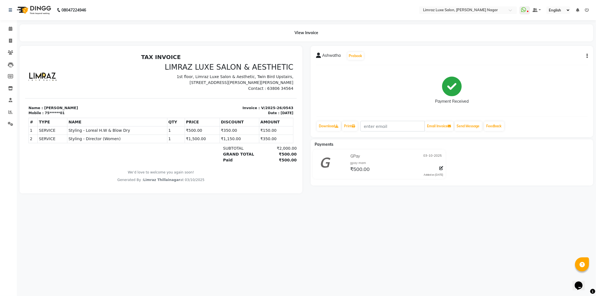
click at [38, 7] on img at bounding box center [33, 10] width 38 height 16
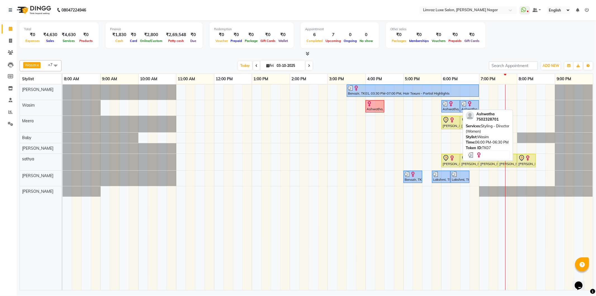
click at [454, 109] on div "Ashwatha, TK07, 06:00 PM-06:30 PM, Styling - Director (Women)" at bounding box center [450, 106] width 17 height 11
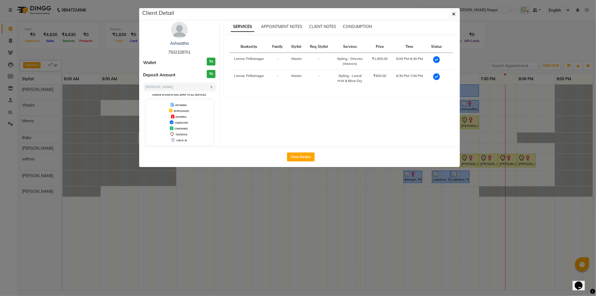
drag, startPoint x: 192, startPoint y: 49, endPoint x: 149, endPoint y: 48, distance: 43.6
click at [149, 48] on div "Ashwatha 7502328701" at bounding box center [179, 48] width 72 height 15
copy span "7502328701"
click at [449, 18] on button "button" at bounding box center [454, 14] width 11 height 11
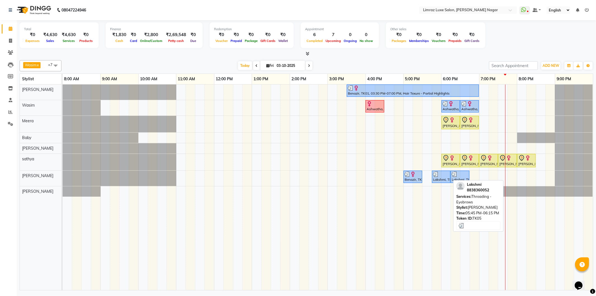
click at [441, 174] on div at bounding box center [441, 174] width 16 height 6
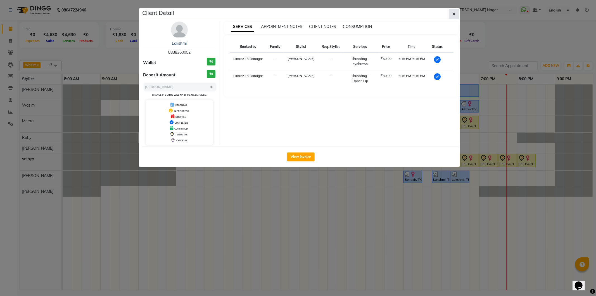
click at [453, 10] on button "button" at bounding box center [454, 14] width 11 height 11
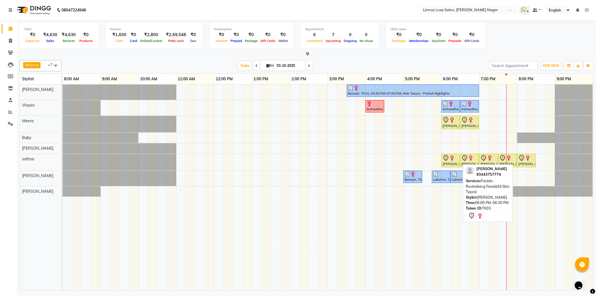
click at [448, 156] on icon at bounding box center [446, 158] width 7 height 7
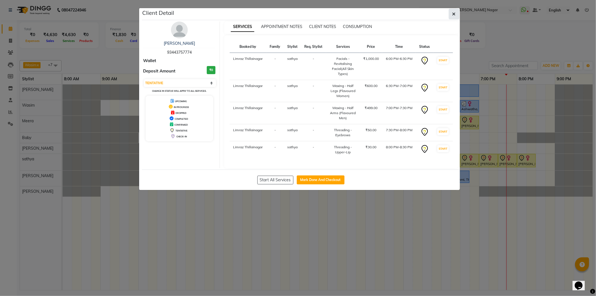
click at [455, 11] on button "button" at bounding box center [454, 14] width 11 height 11
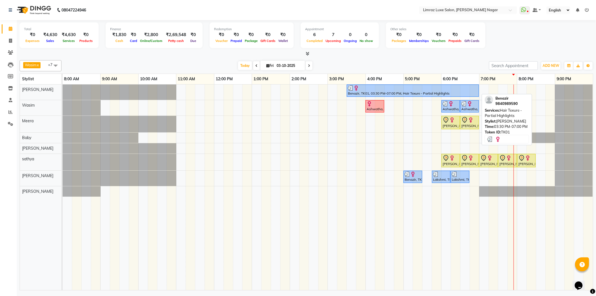
click at [375, 91] on div "Benazir, TK01, 03:30 PM-07:00 PM, Hair Texure - Partial Highlights" at bounding box center [412, 90] width 131 height 11
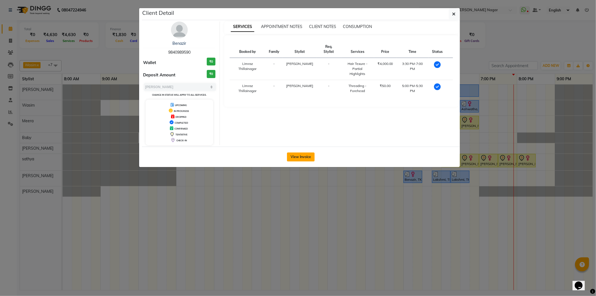
click at [297, 152] on button "View Invoice" at bounding box center [301, 156] width 28 height 9
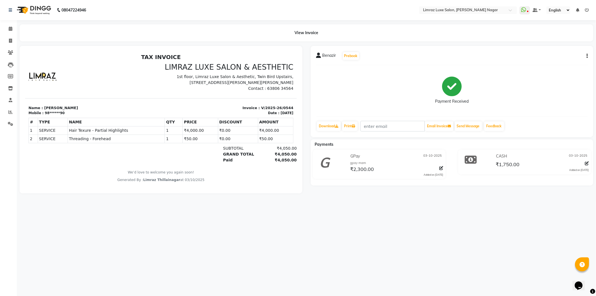
click at [38, 10] on img at bounding box center [33, 10] width 38 height 16
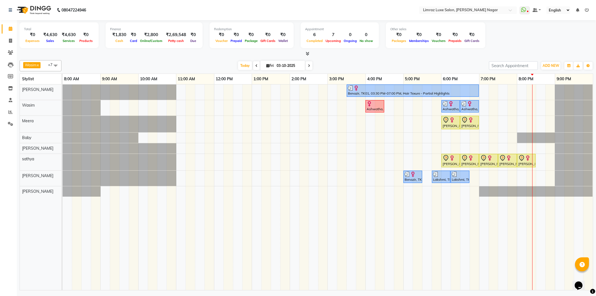
click at [308, 66] on icon at bounding box center [309, 65] width 2 height 3
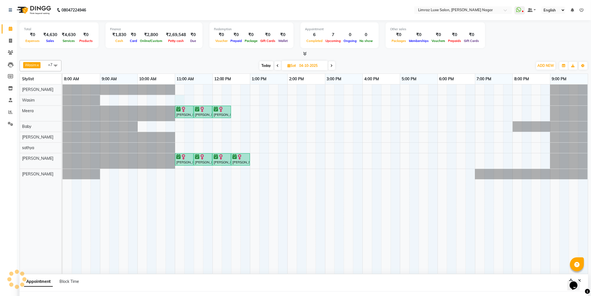
scroll to position [28, 0]
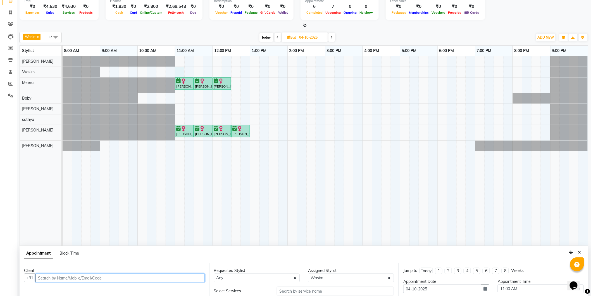
click at [65, 280] on input "text" at bounding box center [119, 277] width 169 height 9
click at [186, 280] on span "Add Client" at bounding box center [193, 277] width 19 height 5
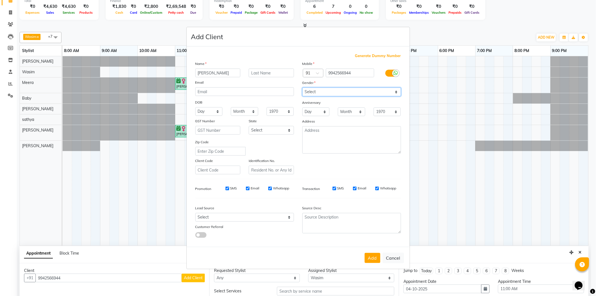
click at [313, 92] on select "Select [DEMOGRAPHIC_DATA] [DEMOGRAPHIC_DATA] Other Prefer Not To Say" at bounding box center [351, 91] width 99 height 9
click at [302, 87] on select "Select [DEMOGRAPHIC_DATA] [DEMOGRAPHIC_DATA] Other Prefer Not To Say" at bounding box center [351, 91] width 99 height 9
click at [227, 188] on input "SMS" at bounding box center [227, 188] width 4 height 4
click at [248, 189] on input "Email" at bounding box center [248, 188] width 4 height 4
click at [269, 187] on input "Whatsapp" at bounding box center [270, 188] width 4 height 4
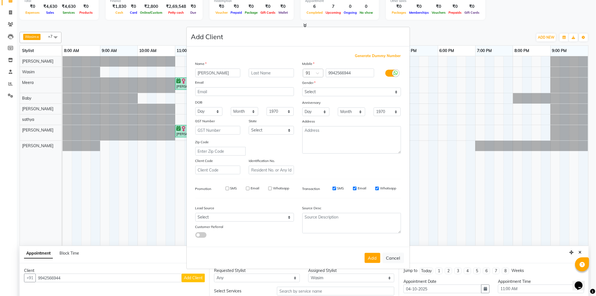
click at [333, 188] on input "SMS" at bounding box center [334, 188] width 4 height 4
drag, startPoint x: 355, startPoint y: 188, endPoint x: 363, endPoint y: 191, distance: 9.0
click at [356, 188] on input "Email" at bounding box center [355, 188] width 4 height 4
click at [375, 188] on input "Whatsapp" at bounding box center [377, 188] width 4 height 4
click at [379, 258] on button "Add" at bounding box center [373, 258] width 16 height 10
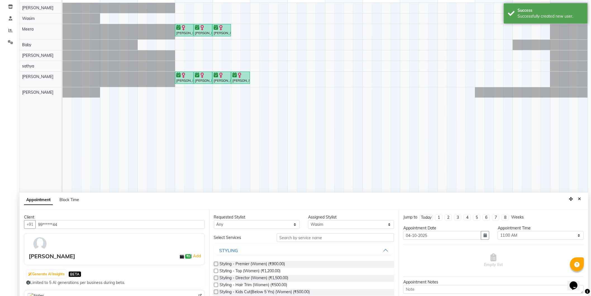
scroll to position [90, 0]
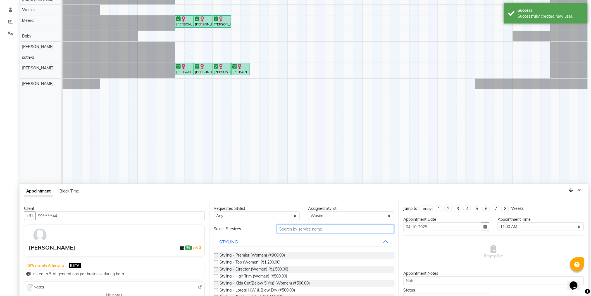
click at [305, 228] on input "text" at bounding box center [335, 228] width 117 height 9
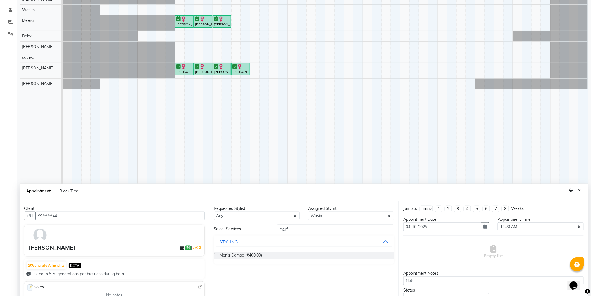
click at [216, 256] on label at bounding box center [216, 255] width 4 height 4
click at [216, 256] on input "checkbox" at bounding box center [216, 256] width 4 height 4
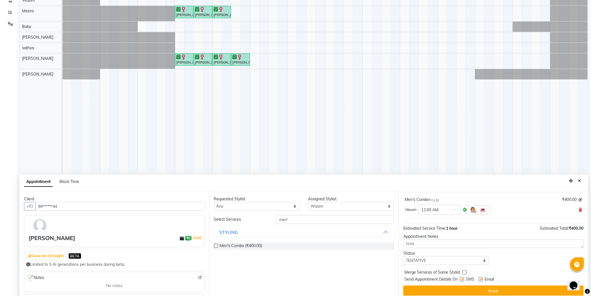
scroll to position [105, 0]
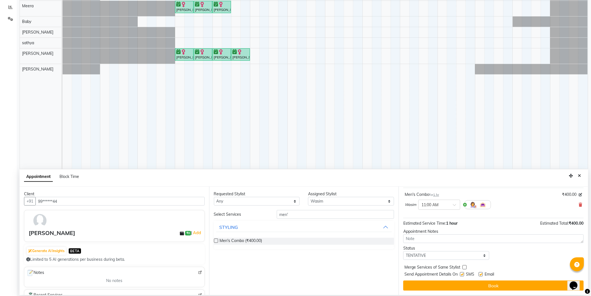
drag, startPoint x: 462, startPoint y: 273, endPoint x: 467, endPoint y: 275, distance: 5.8
click at [462, 273] on label at bounding box center [462, 274] width 4 height 4
click at [462, 273] on input "checkbox" at bounding box center [462, 275] width 4 height 4
click at [481, 273] on label at bounding box center [481, 274] width 4 height 4
click at [481, 273] on input "checkbox" at bounding box center [481, 275] width 4 height 4
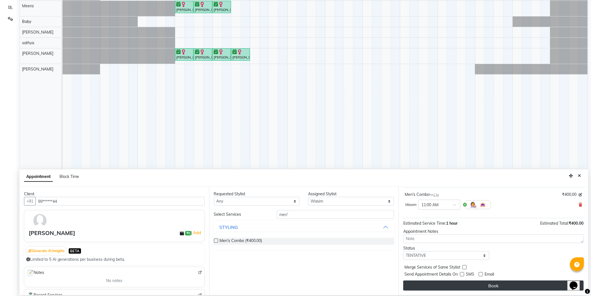
click at [480, 284] on button "Book" at bounding box center [493, 285] width 180 height 10
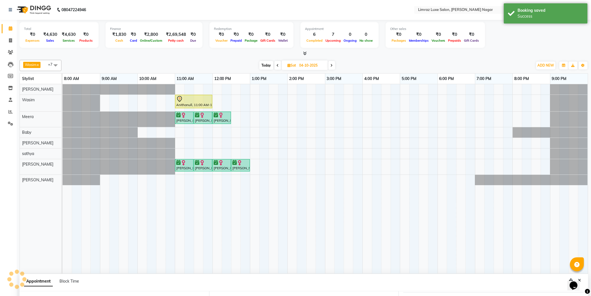
scroll to position [0, 0]
click at [275, 65] on span at bounding box center [278, 65] width 7 height 9
